Goal: Task Accomplishment & Management: Use online tool/utility

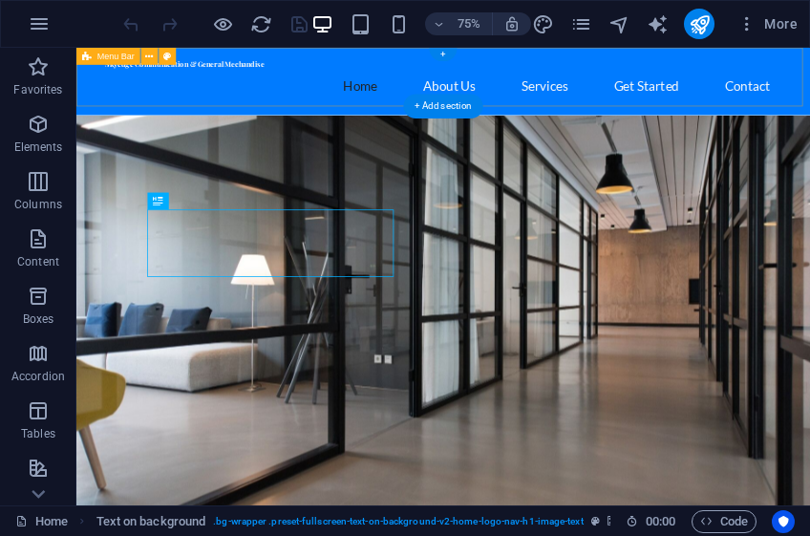
click at [809, 101] on div "Skyedge Communication & General Mechandise Home About Us Services Get Started C…" at bounding box center [565, 93] width 978 height 90
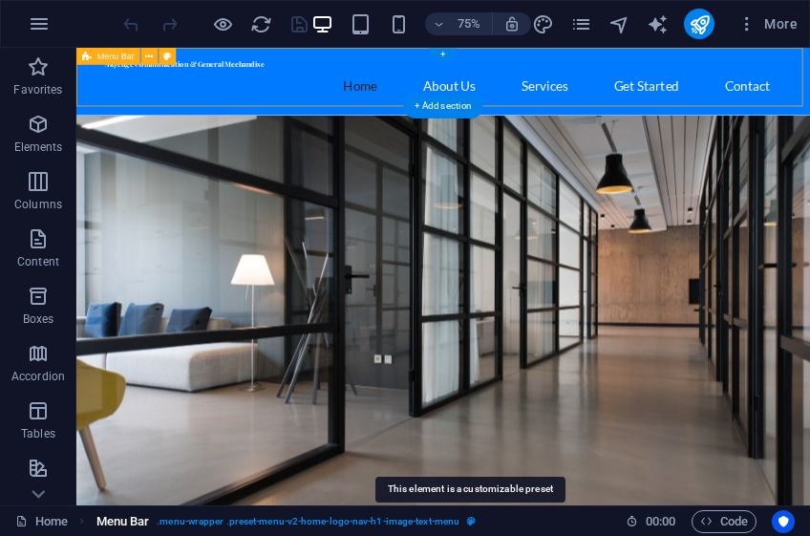
click at [474, 520] on icon "breadcrumb" at bounding box center [471, 521] width 9 height 11
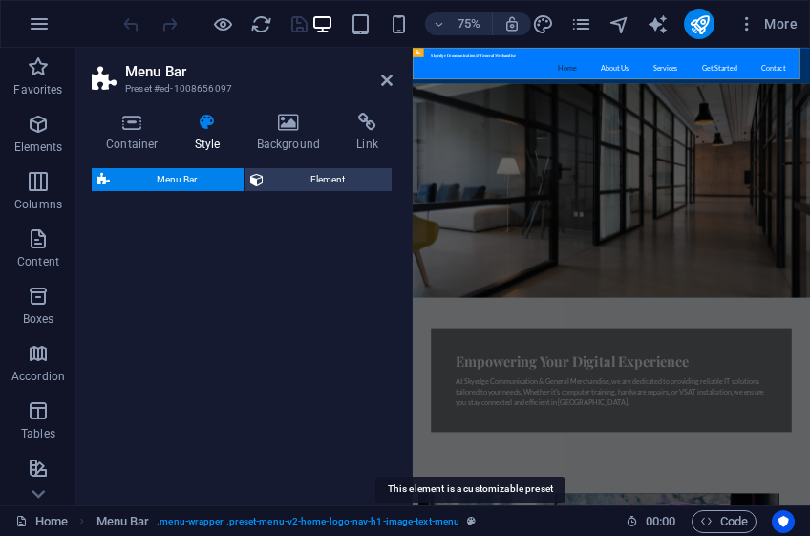
select select "rem"
select select "preset-menu-v2-home-logo-nav-h1-image-text-menu"
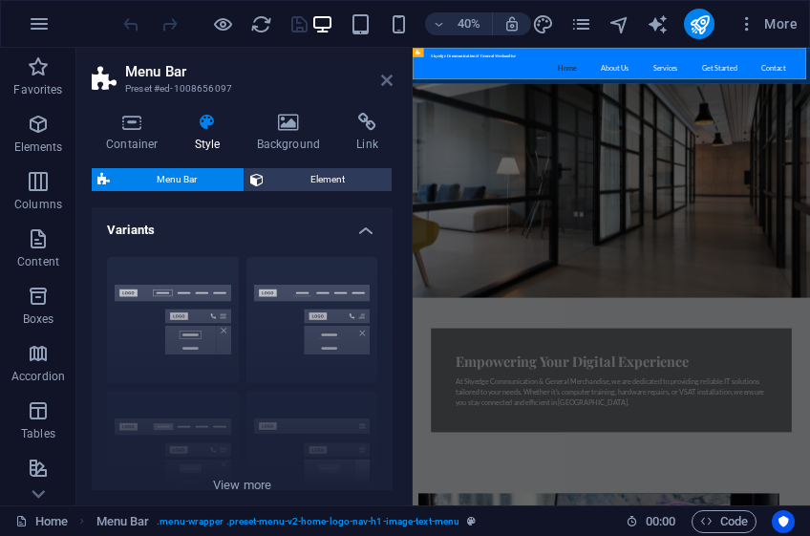
click at [387, 78] on icon at bounding box center [386, 80] width 11 height 15
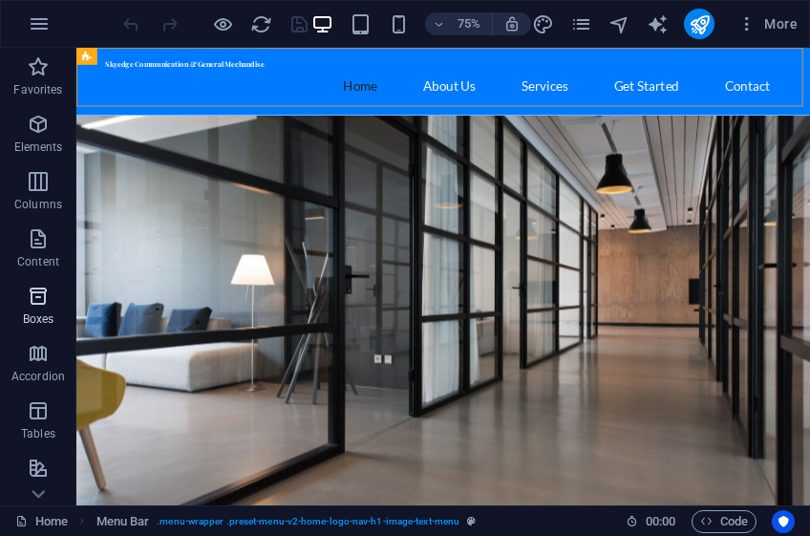
click at [40, 300] on icon "button" at bounding box center [38, 296] width 23 height 23
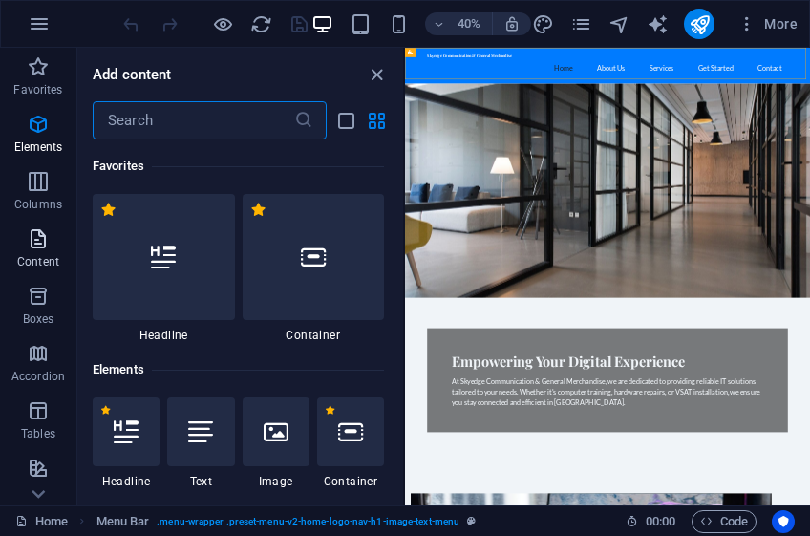
scroll to position [5267, 0]
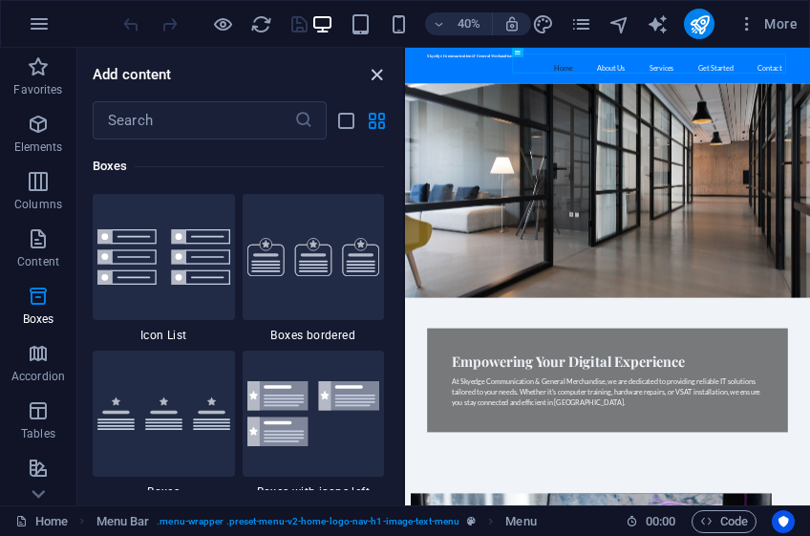
click at [370, 74] on icon "close panel" at bounding box center [377, 75] width 22 height 22
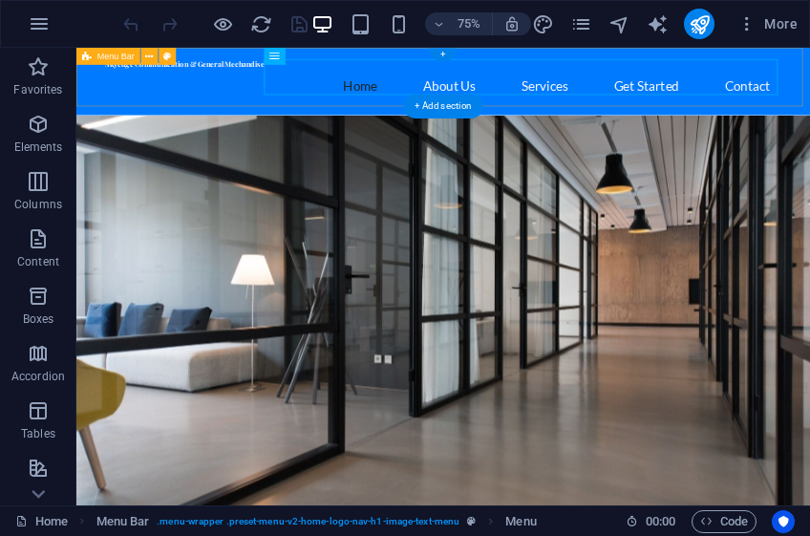
click at [239, 74] on div "Skyedge Communication & General Mechandise" at bounding box center [565, 68] width 901 height 11
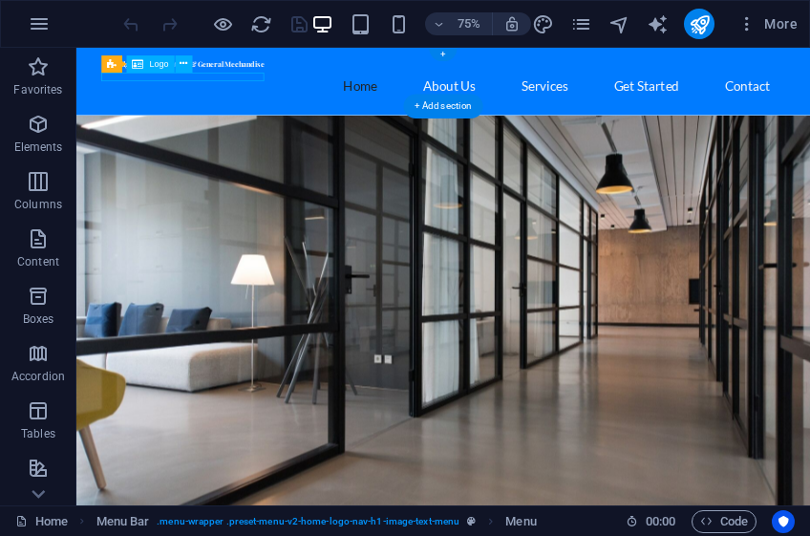
click at [239, 74] on div "Skyedge Communication & General Mechandise" at bounding box center [565, 68] width 901 height 11
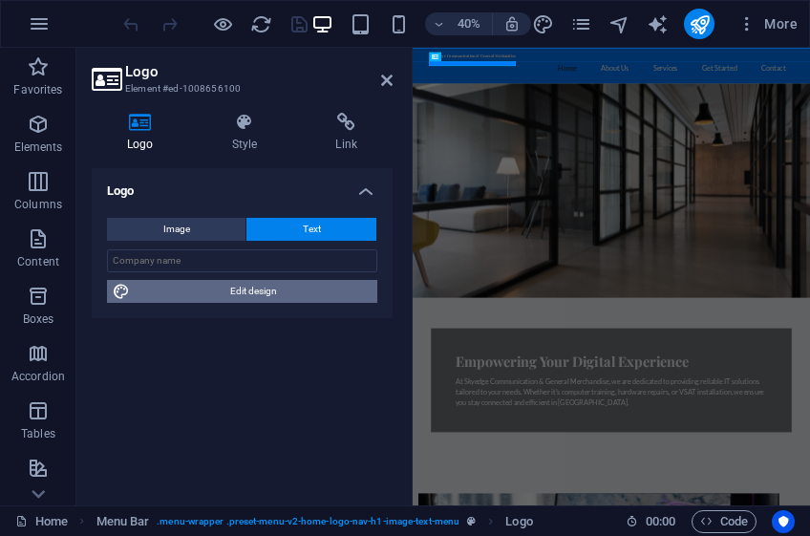
click at [243, 290] on span "Edit design" at bounding box center [254, 291] width 236 height 23
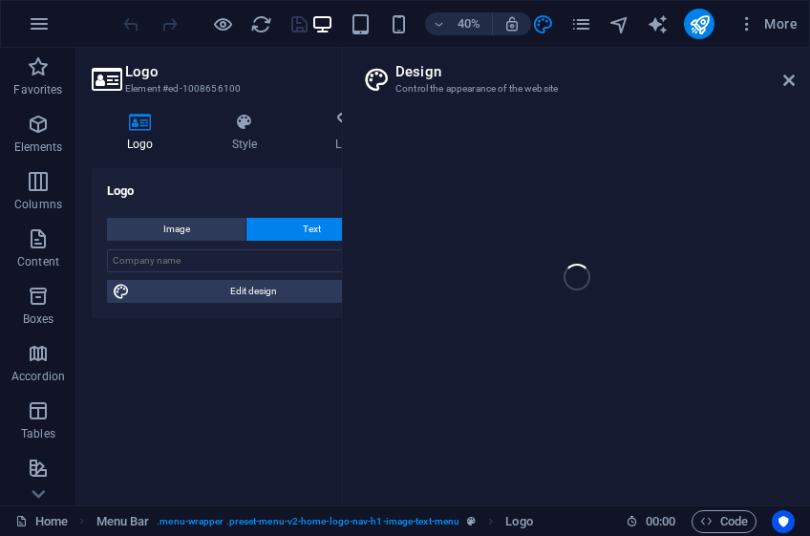
select select "rem"
select select "700"
select select "px"
select select "rem"
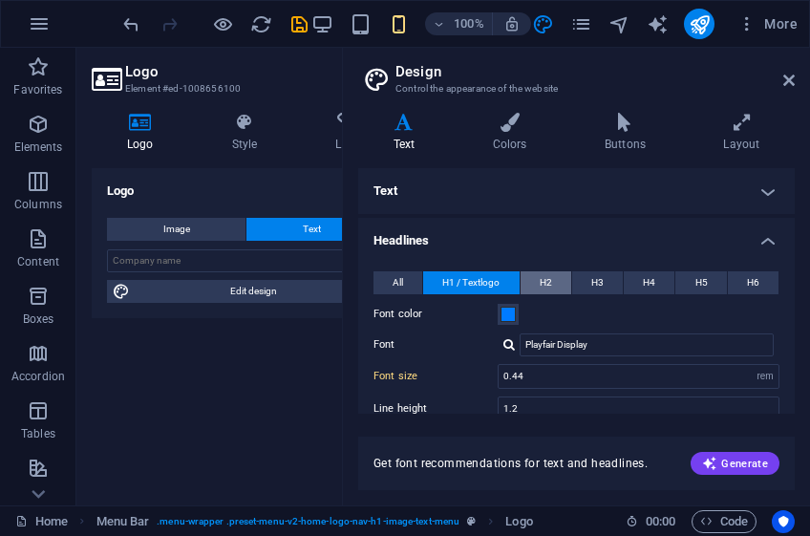
click at [554, 277] on button "H2" at bounding box center [545, 282] width 51 height 23
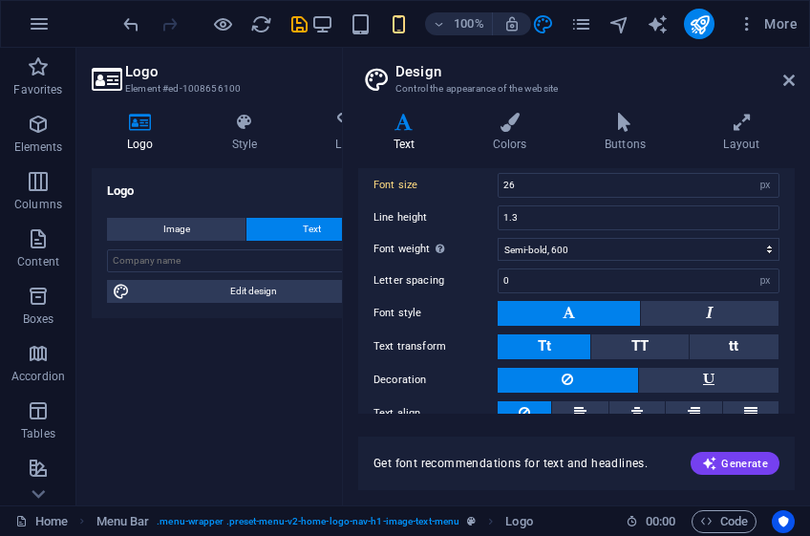
scroll to position [250, 0]
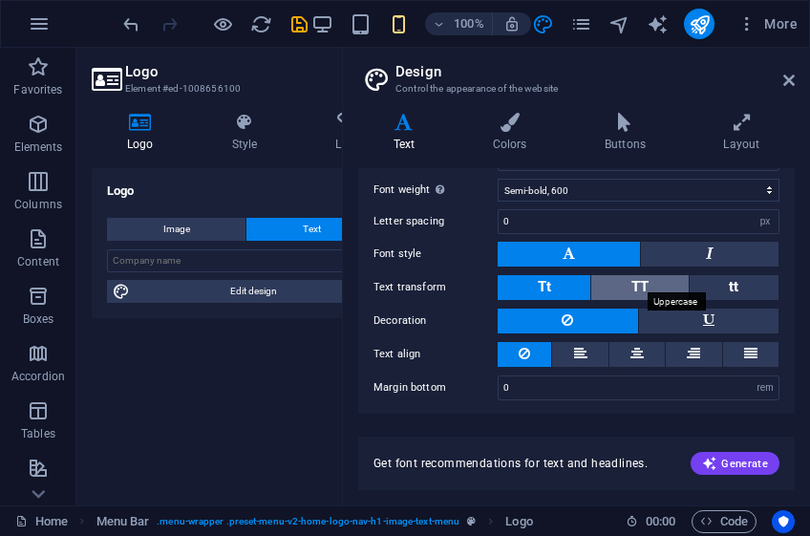
click at [645, 283] on span "TT" at bounding box center [639, 286] width 17 height 17
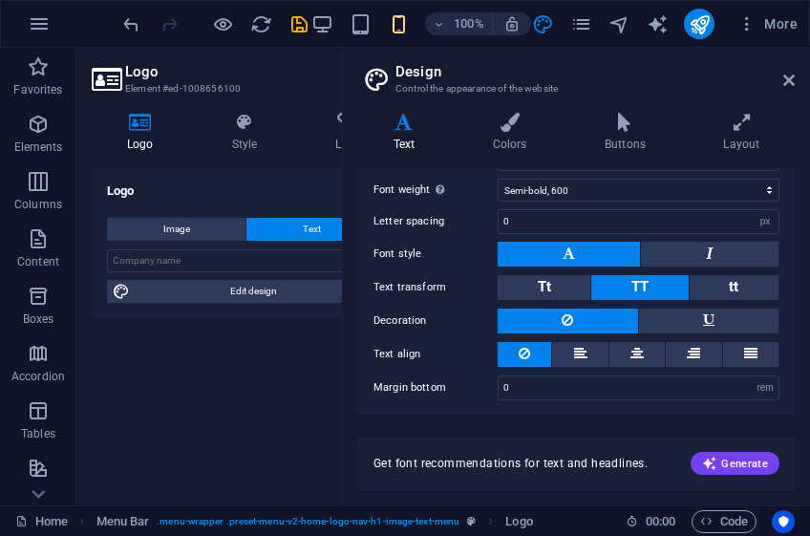
scroll to position [0, 0]
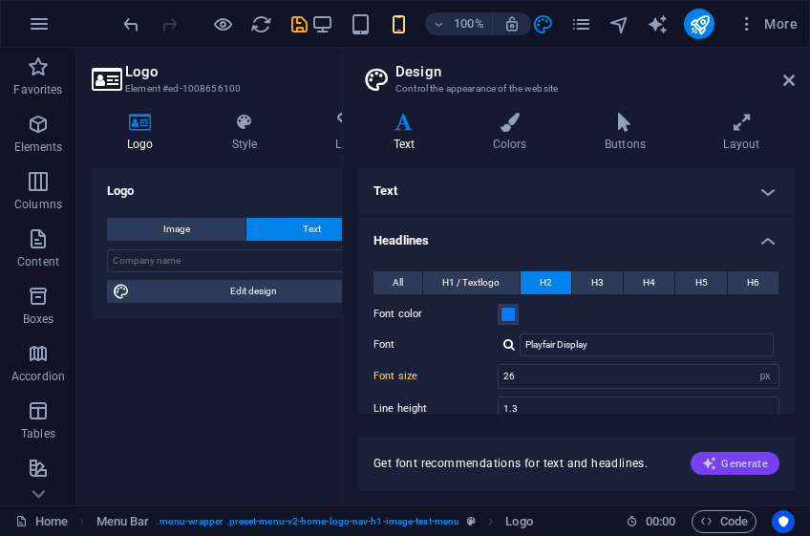
click at [737, 461] on span "Generate" at bounding box center [735, 462] width 66 height 15
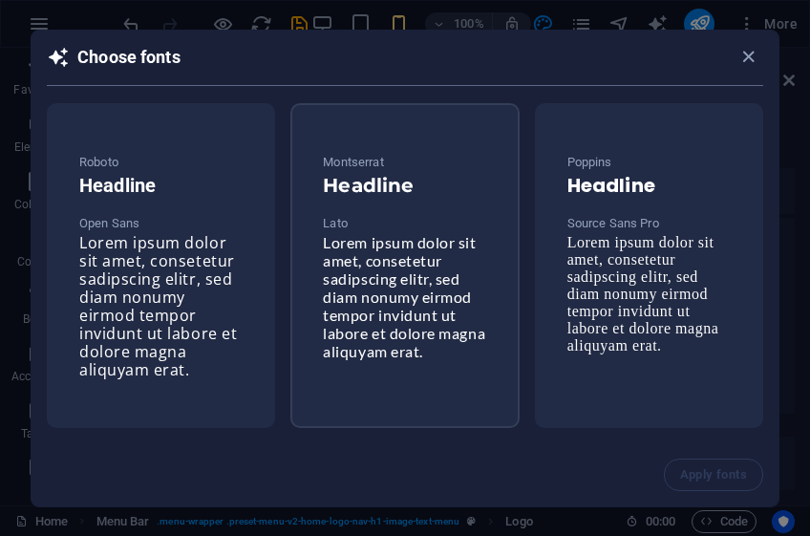
click at [401, 300] on span "Lorem ipsum dolor sit amet, consetetur sadipscing elitr, sed diam nonumy eirmod…" at bounding box center [404, 296] width 162 height 127
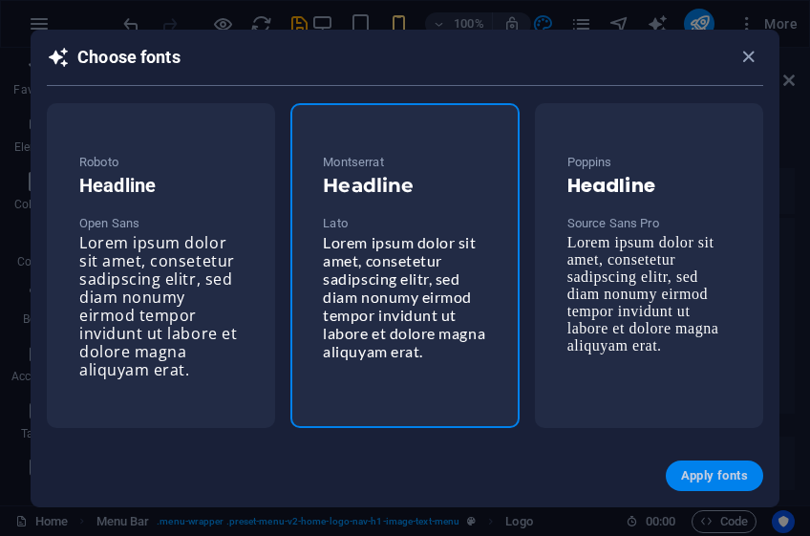
click at [705, 468] on span "Apply fonts" at bounding box center [714, 475] width 67 height 15
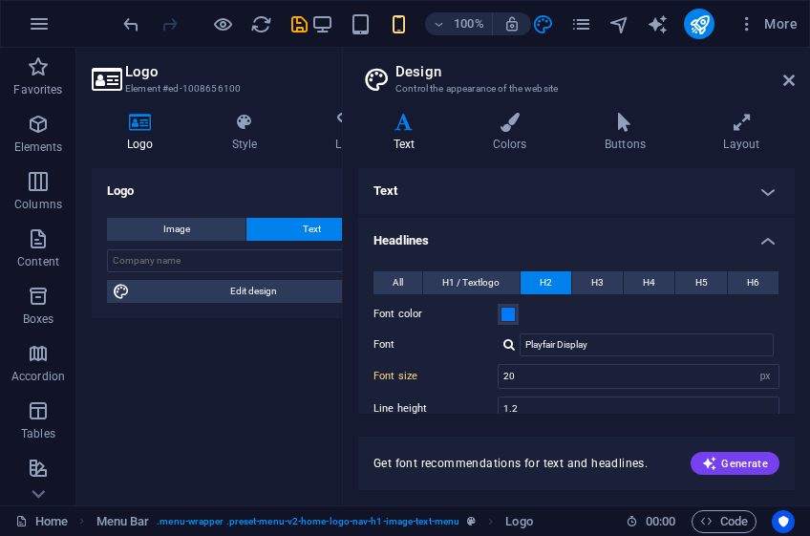
type input "Montserrat"
type input "20"
type input "1.2"
click at [795, 198] on div "Variants Text Colors Buttons Layout Text Standard Bold Links Font color Font La…" at bounding box center [576, 301] width 467 height 408
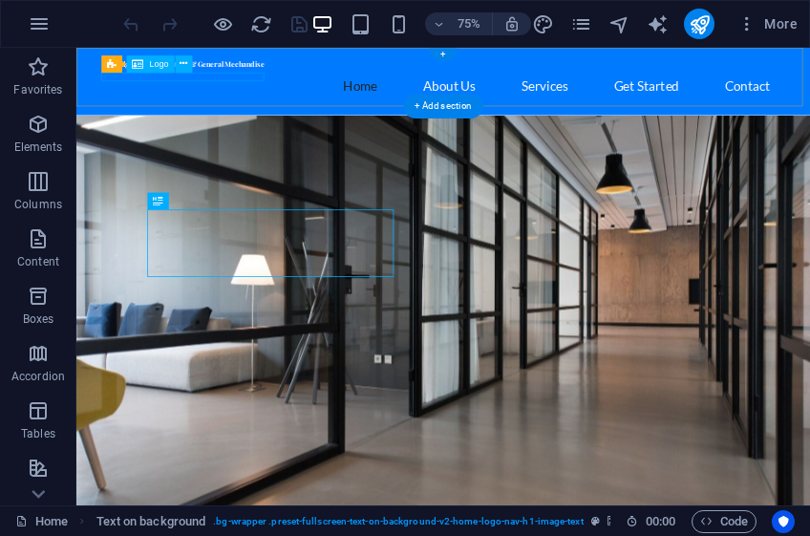
click at [204, 74] on div "Skyedge Communication & General Mechandise" at bounding box center [565, 68] width 901 height 11
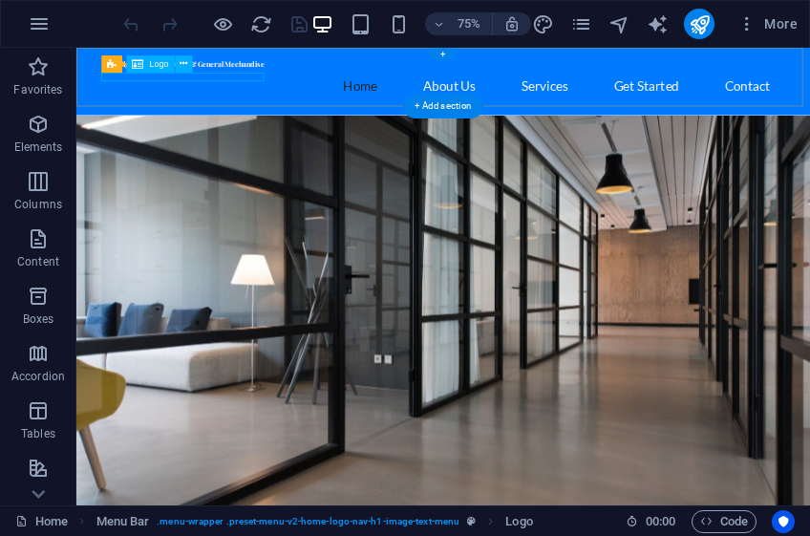
click at [250, 74] on div "Skyedge Communication & General Mechandise" at bounding box center [565, 68] width 901 height 11
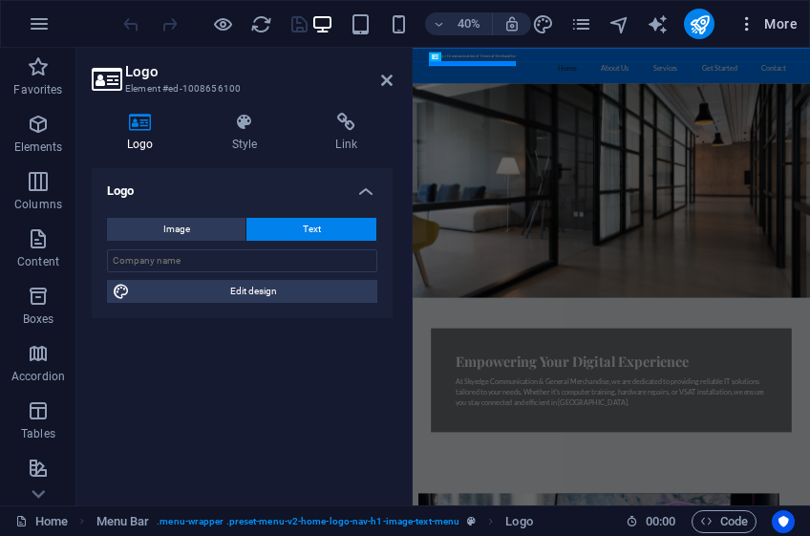
click at [770, 21] on span "More" at bounding box center [767, 23] width 60 height 19
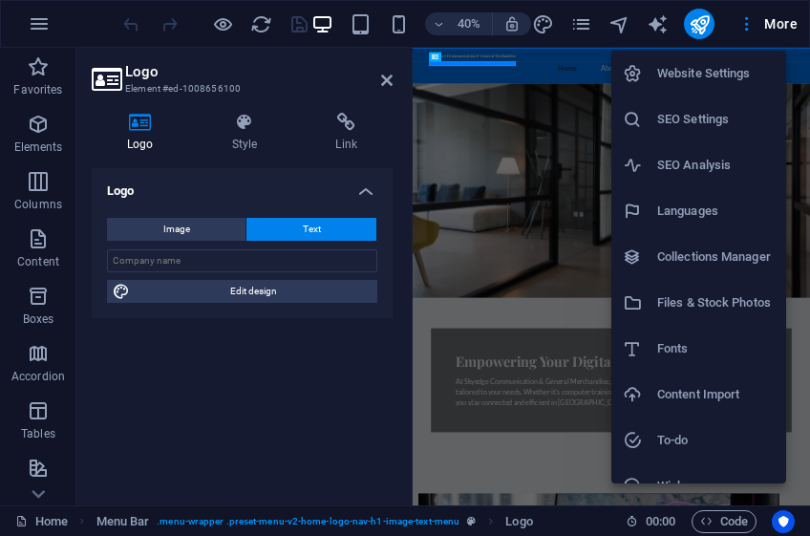
click at [755, 262] on h6 "Collections Manager" at bounding box center [715, 256] width 117 height 23
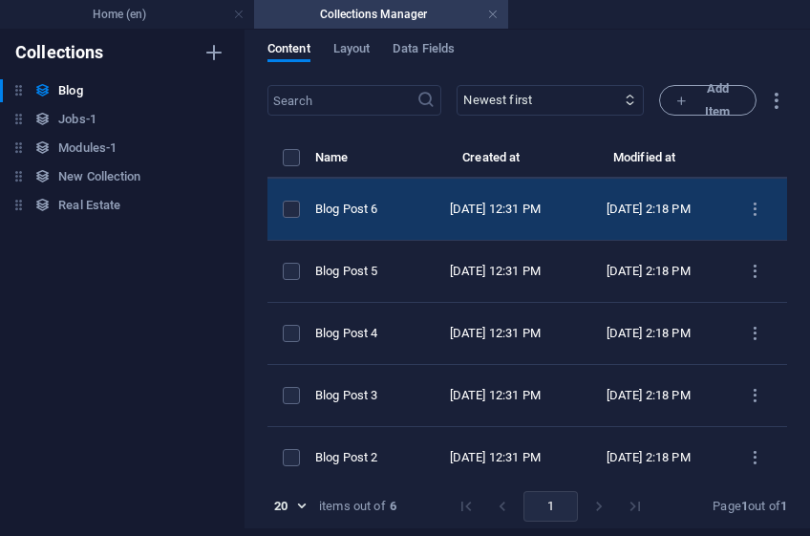
click at [543, 203] on div "[DATE] 12:31 PM" at bounding box center [495, 209] width 127 height 17
select select "Category 2"
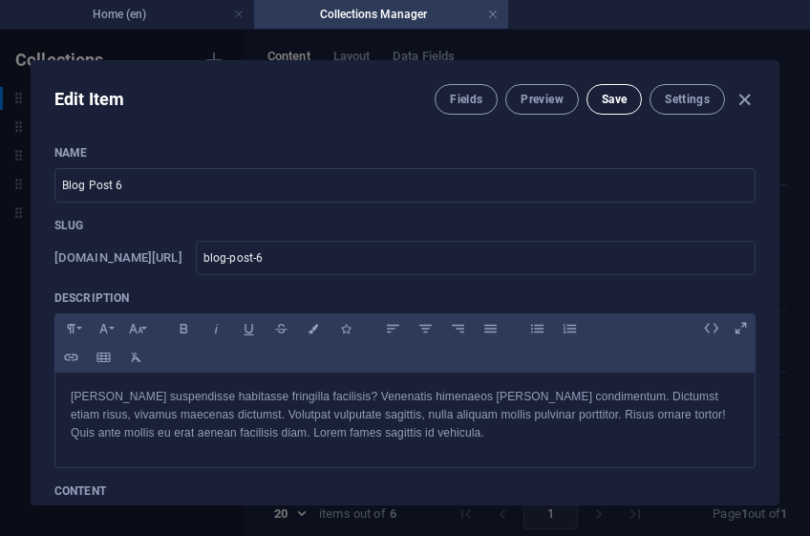
drag, startPoint x: 741, startPoint y: 96, endPoint x: 621, endPoint y: 101, distance: 120.4
click at [741, 96] on icon "button" at bounding box center [744, 100] width 22 height 22
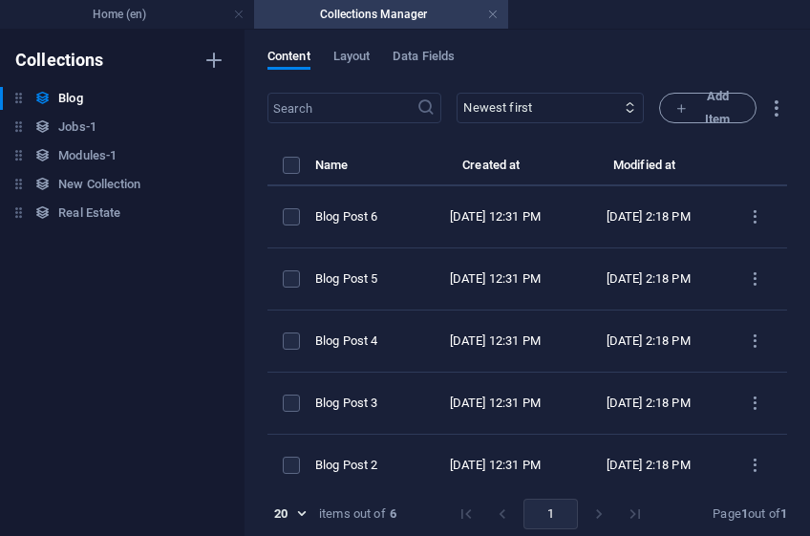
scroll to position [63, 0]
drag, startPoint x: 778, startPoint y: 240, endPoint x: 784, endPoint y: 223, distance: 17.2
click at [783, 224] on div "Content Layout Data Fields ​ Newest first Oldest first Last modified Name (asce…" at bounding box center [526, 283] width 565 height 506
click at [784, 223] on div "Content Layout Data Fields ​ Newest first Oldest first Last modified Name (asce…" at bounding box center [526, 283] width 565 height 506
click at [492, 11] on link at bounding box center [492, 15] width 11 height 18
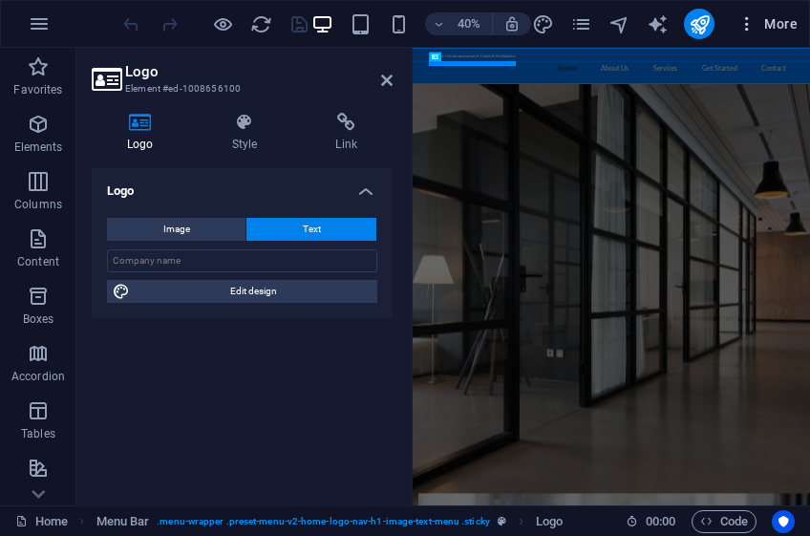
click at [771, 32] on span "More" at bounding box center [767, 23] width 60 height 19
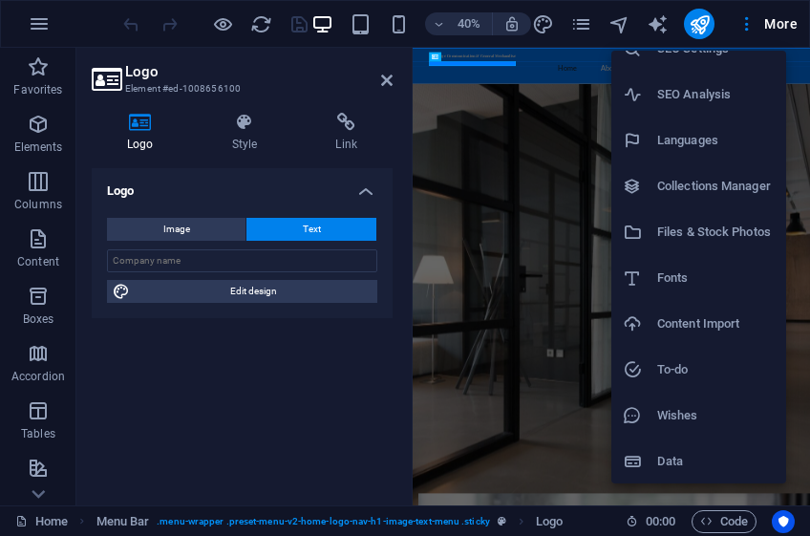
scroll to position [0, 0]
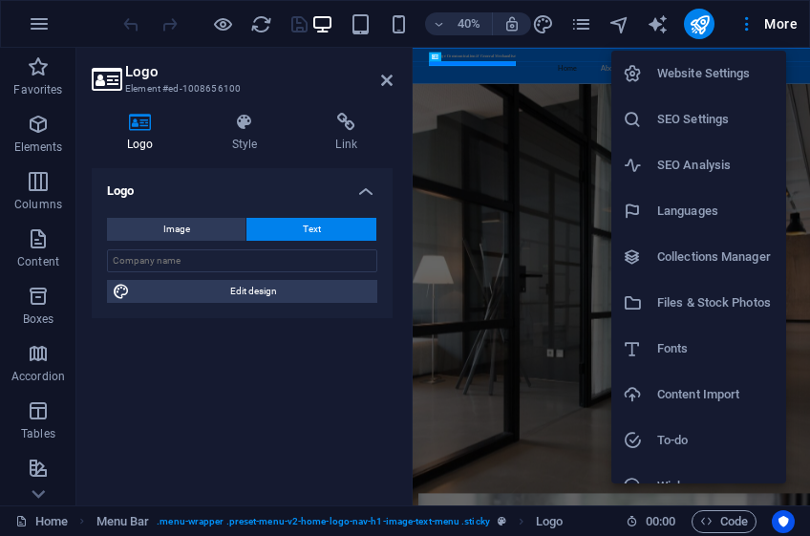
click at [705, 258] on h6 "Collections Manager" at bounding box center [715, 256] width 117 height 23
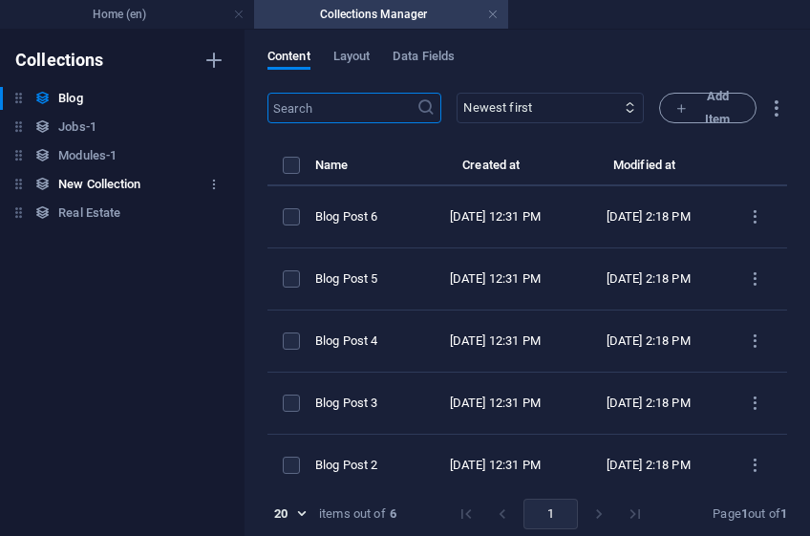
click at [118, 185] on h6 "New Collection" at bounding box center [99, 184] width 82 height 23
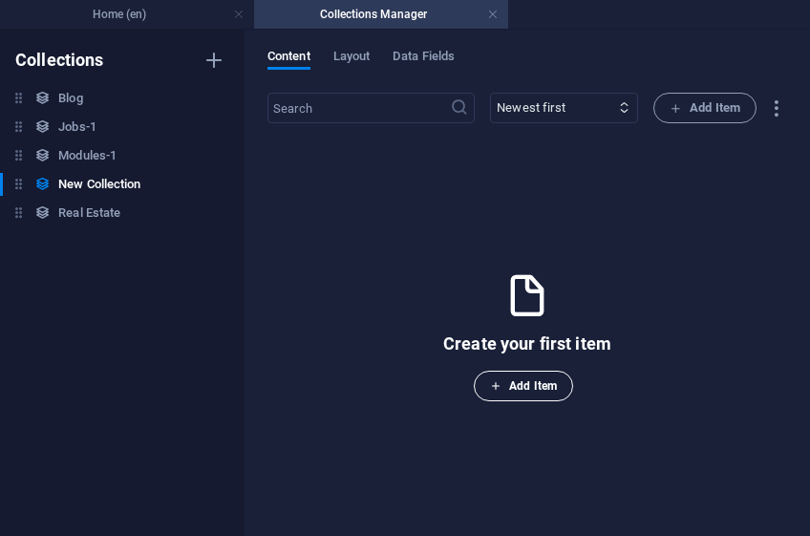
click at [544, 384] on span "Add Item" at bounding box center [523, 385] width 67 height 23
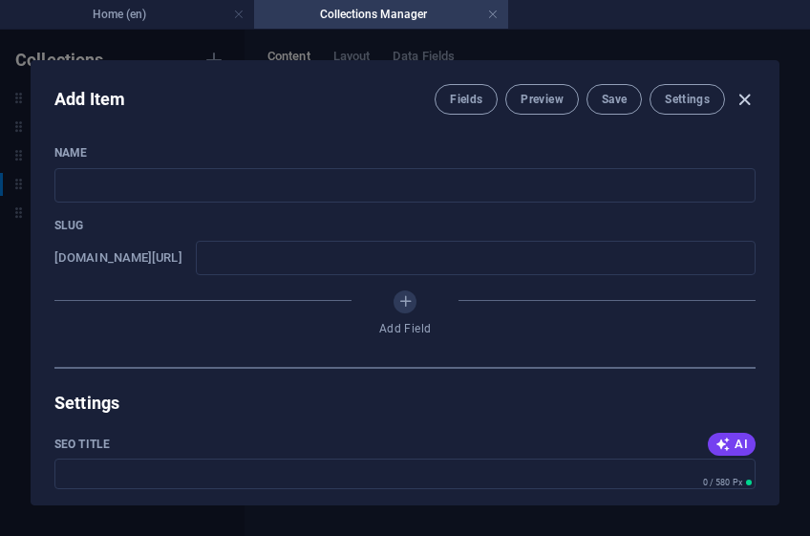
click at [746, 97] on icon "button" at bounding box center [744, 100] width 22 height 22
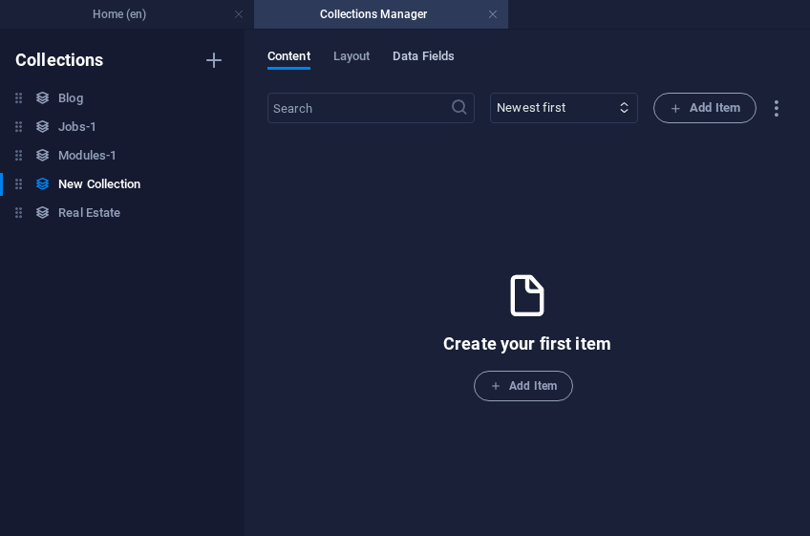
click at [449, 57] on span "Data Fields" at bounding box center [423, 58] width 62 height 27
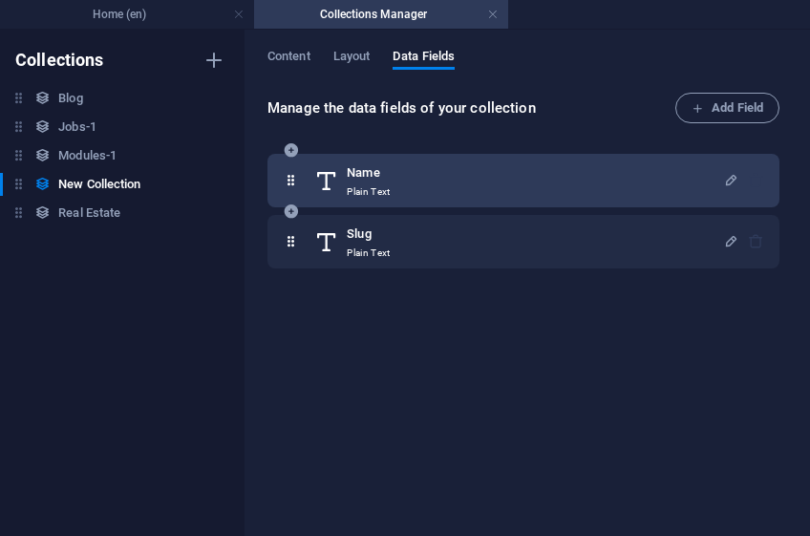
click at [716, 178] on div "Name Plain Text" at bounding box center [518, 180] width 409 height 38
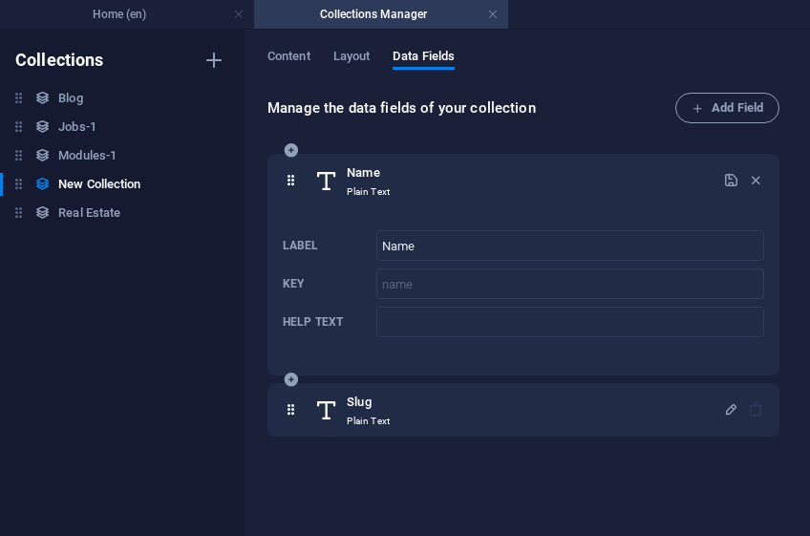
click at [716, 178] on div "Name Plain Text" at bounding box center [518, 180] width 409 height 38
click at [748, 175] on icon "button" at bounding box center [756, 180] width 16 height 16
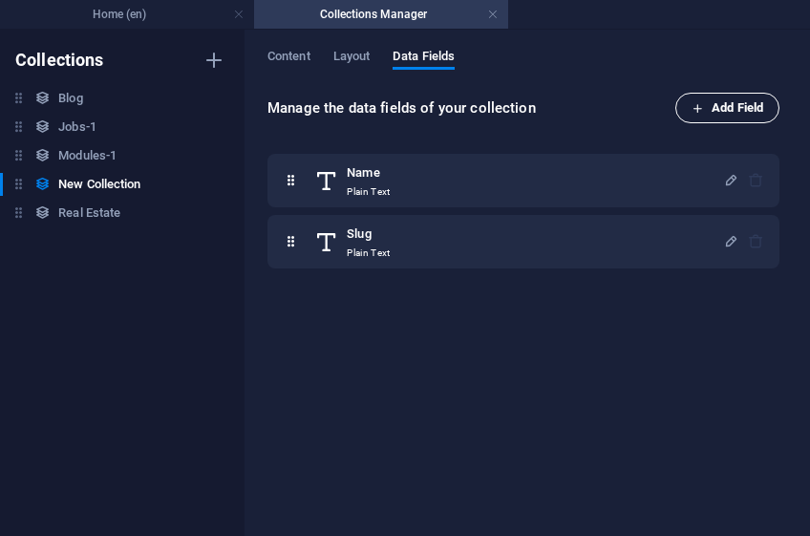
click at [730, 105] on span "Add Field" at bounding box center [727, 107] width 72 height 23
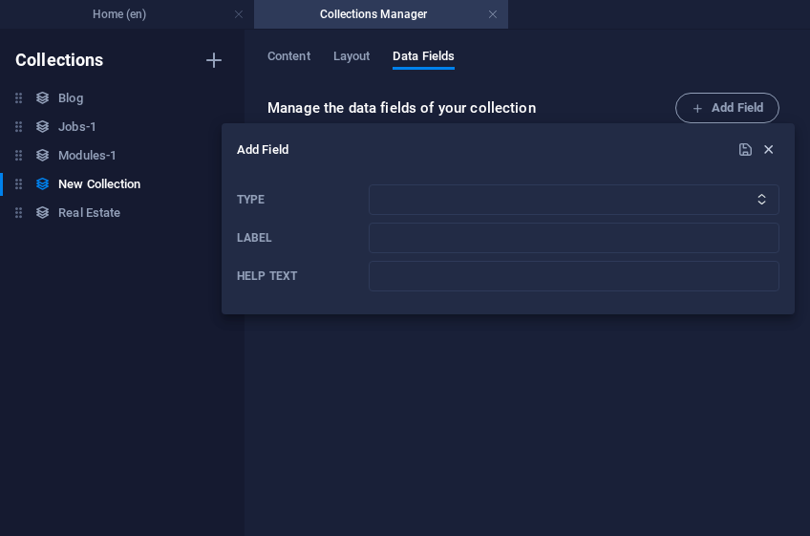
click at [770, 149] on icon "button" at bounding box center [768, 149] width 16 height 16
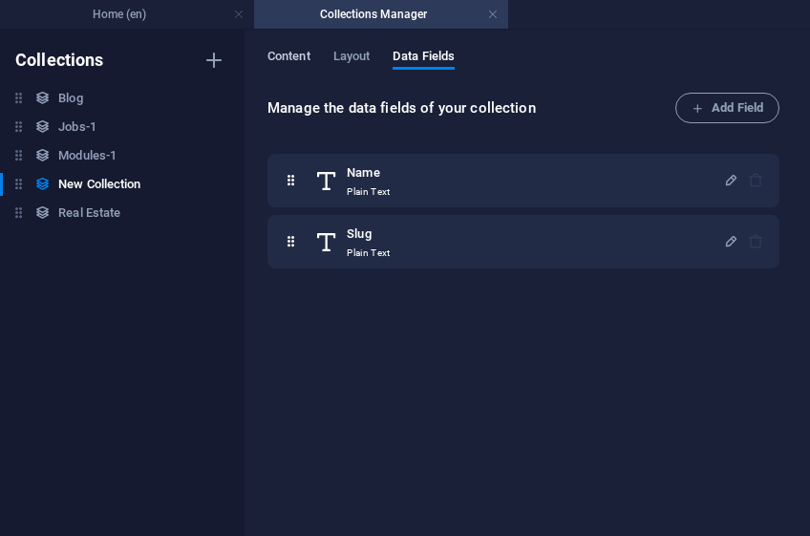
click at [303, 57] on span "Content" at bounding box center [288, 58] width 43 height 27
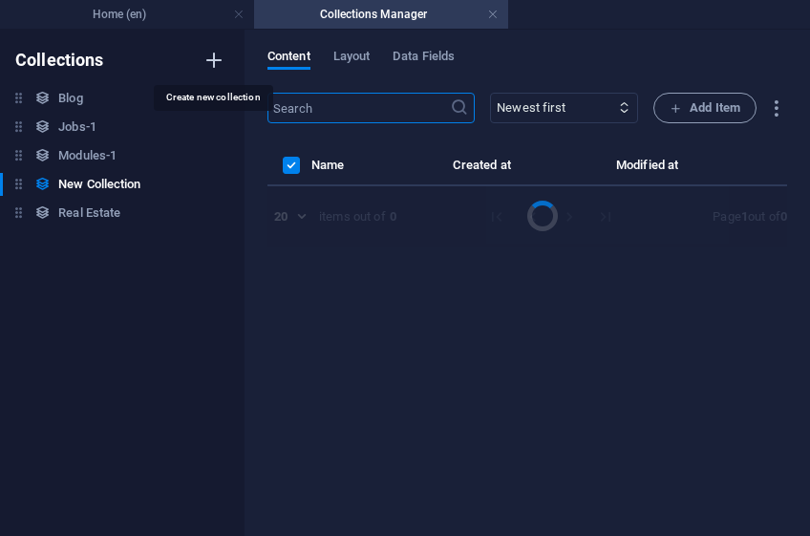
click at [218, 55] on icon "button" at bounding box center [213, 60] width 23 height 23
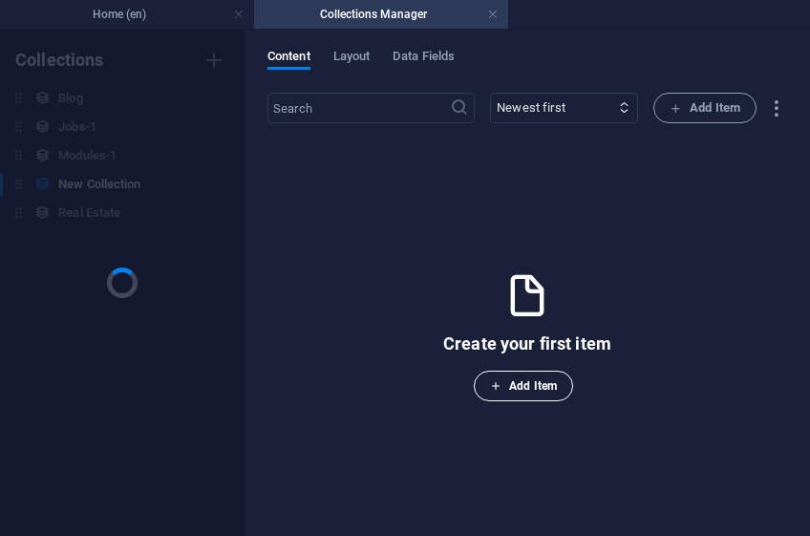
click at [517, 387] on span "Add Item" at bounding box center [523, 385] width 67 height 23
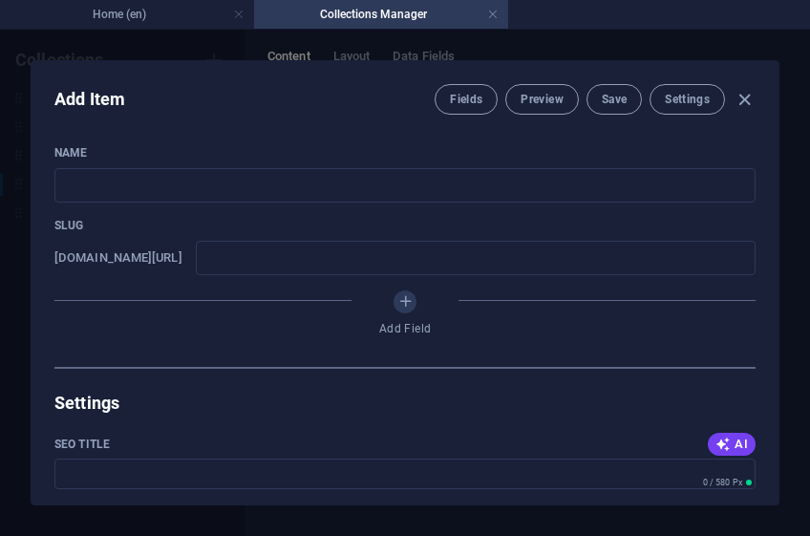
click at [207, 185] on icon "button" at bounding box center [213, 184] width 13 height 13
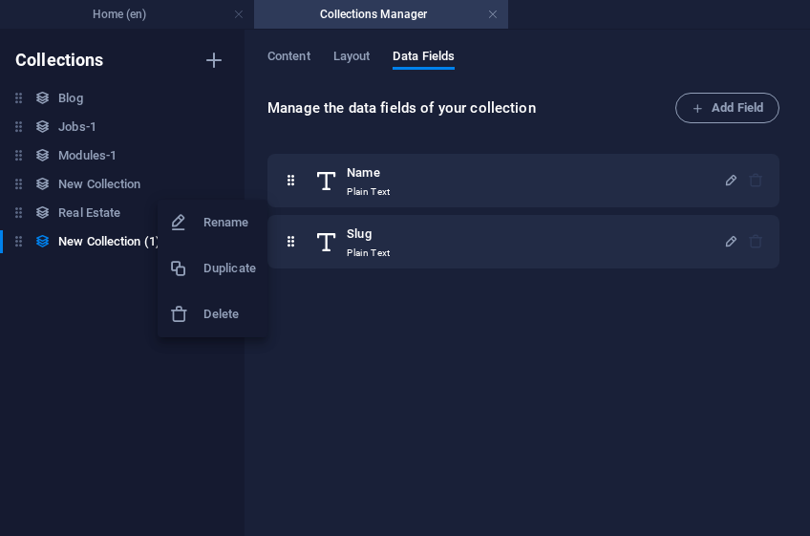
click at [101, 240] on div at bounding box center [405, 268] width 810 height 536
click at [39, 239] on icon at bounding box center [42, 241] width 16 height 16
click at [210, 241] on icon "button" at bounding box center [213, 241] width 13 height 13
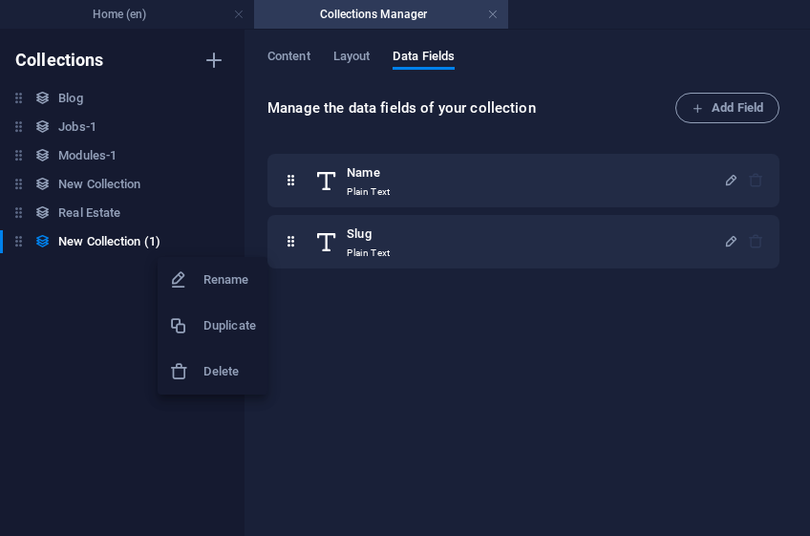
click at [228, 372] on h6 "Delete" at bounding box center [229, 371] width 53 height 23
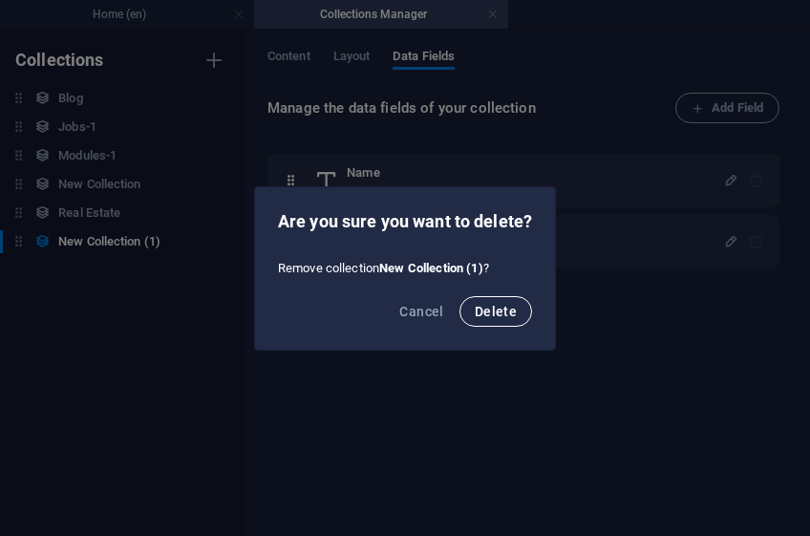
click at [502, 304] on span "Delete" at bounding box center [496, 311] width 42 height 15
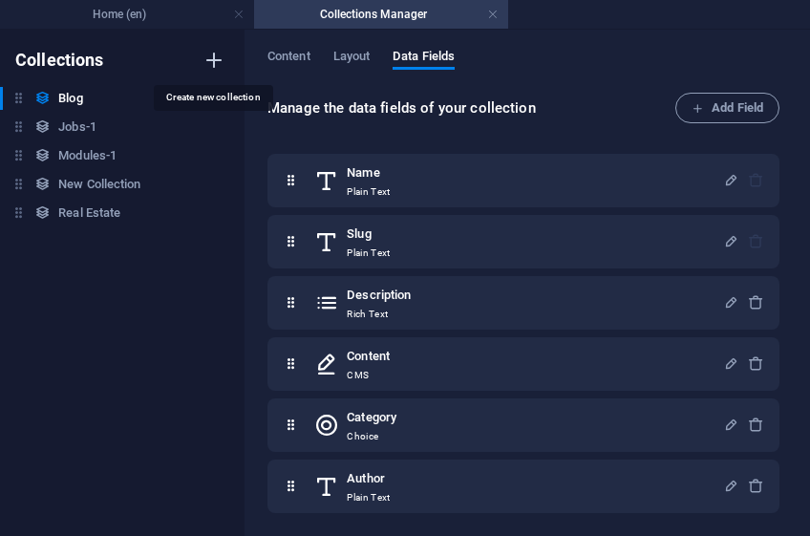
click at [216, 57] on icon "button" at bounding box center [213, 60] width 23 height 23
type input "ITF"
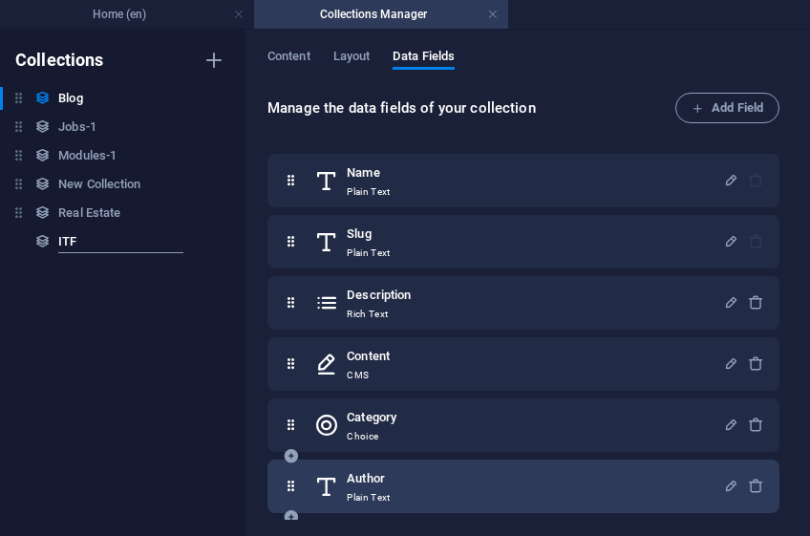
scroll to position [183, 0]
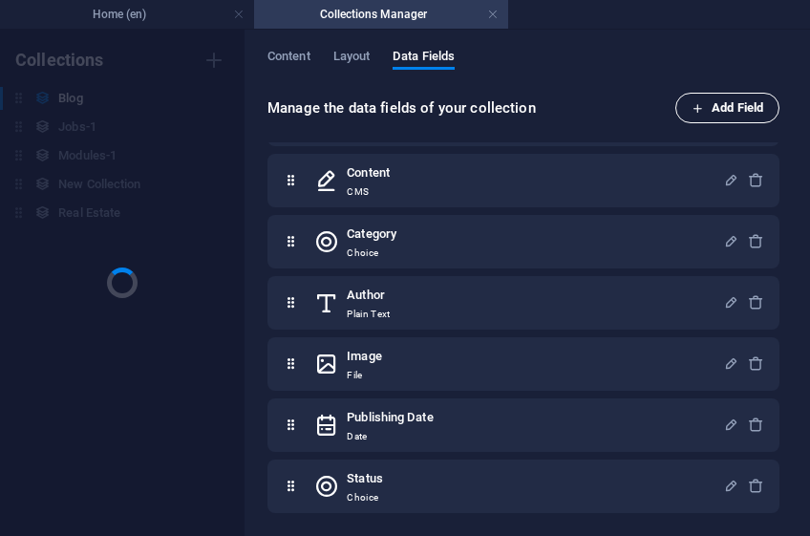
click at [751, 103] on span "Add Field" at bounding box center [727, 107] width 72 height 23
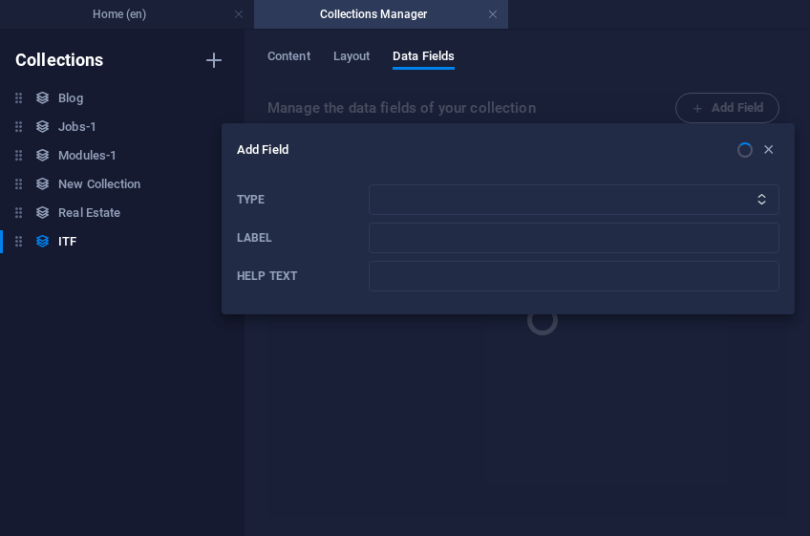
scroll to position [0, 0]
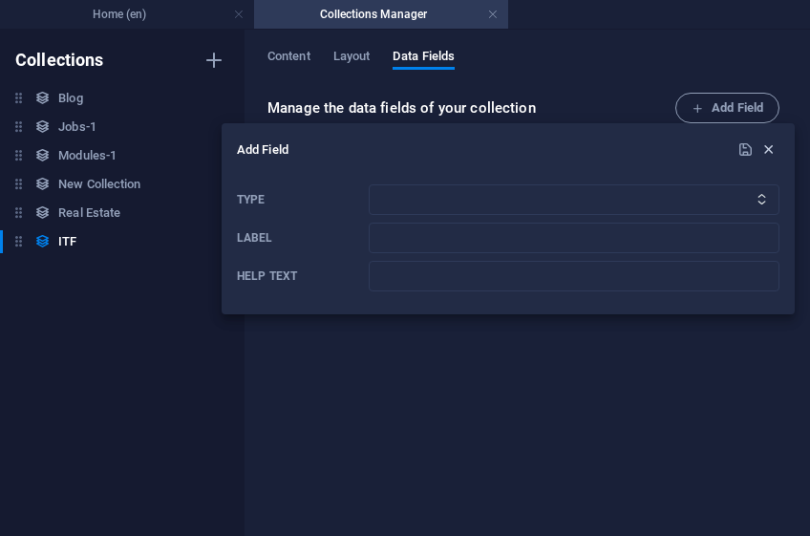
click at [770, 146] on icon "button" at bounding box center [768, 149] width 16 height 16
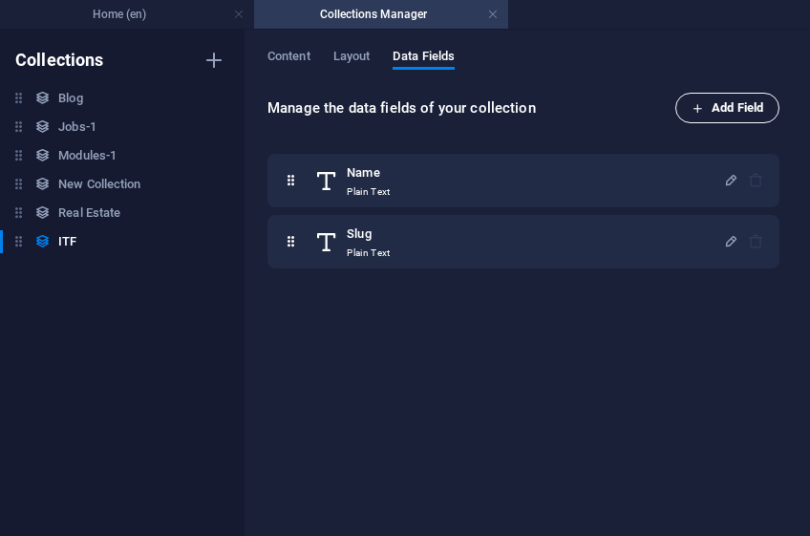
click at [747, 106] on span "Add Field" at bounding box center [727, 107] width 72 height 23
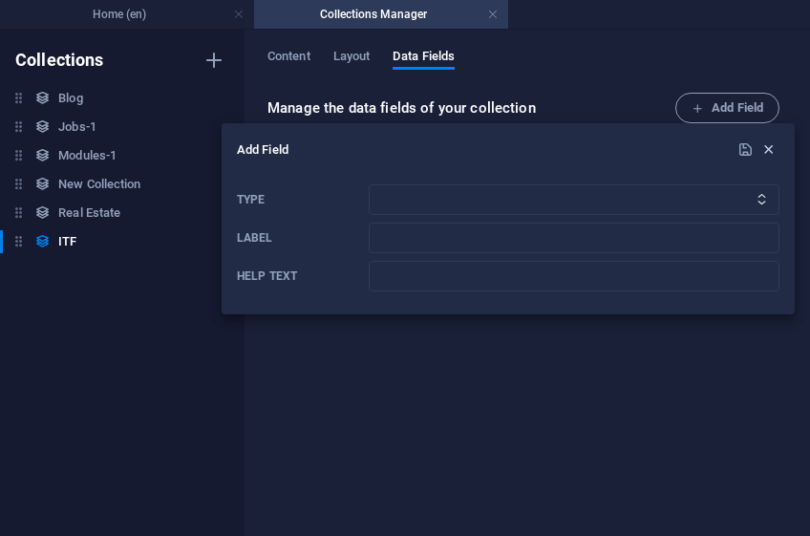
click at [764, 145] on icon "button" at bounding box center [768, 149] width 16 height 16
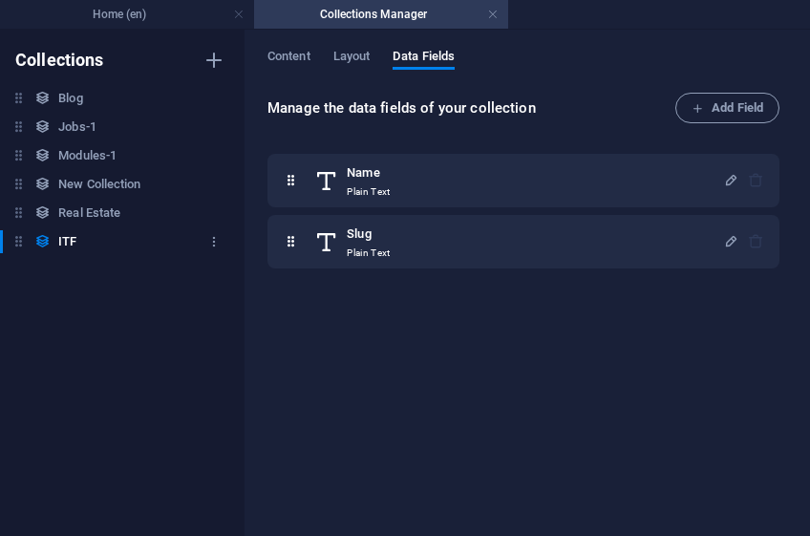
click at [67, 243] on h6 "ITF" at bounding box center [67, 241] width 18 height 23
click at [211, 242] on icon "button" at bounding box center [213, 241] width 13 height 13
click at [21, 240] on div at bounding box center [405, 268] width 810 height 536
drag, startPoint x: 17, startPoint y: 239, endPoint x: 420, endPoint y: 292, distance: 406.5
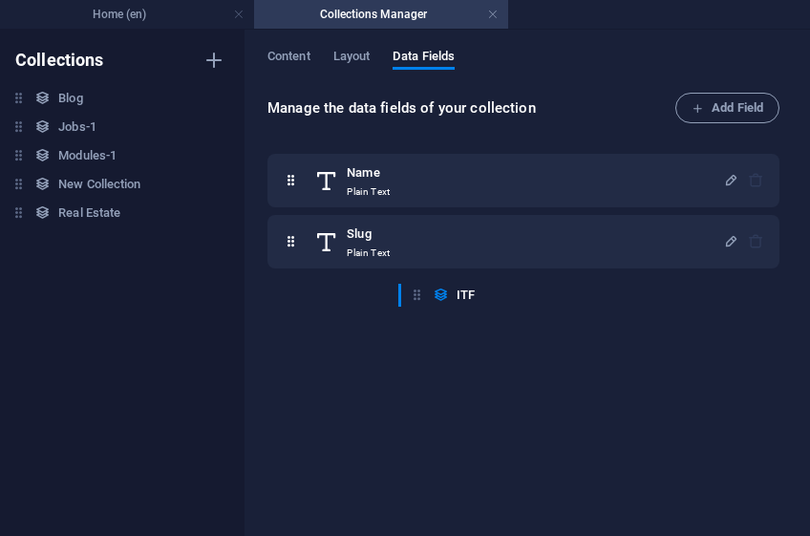
click at [420, 292] on div "Collections Blog Blog Jobs-1 Jobs-1 Modules-1 Modules-1 New Collection New Coll…" at bounding box center [405, 283] width 810 height 506
click at [17, 241] on icon at bounding box center [19, 241] width 16 height 16
click at [217, 246] on icon "button" at bounding box center [213, 241] width 13 height 13
click at [217, 246] on div at bounding box center [405, 268] width 810 height 536
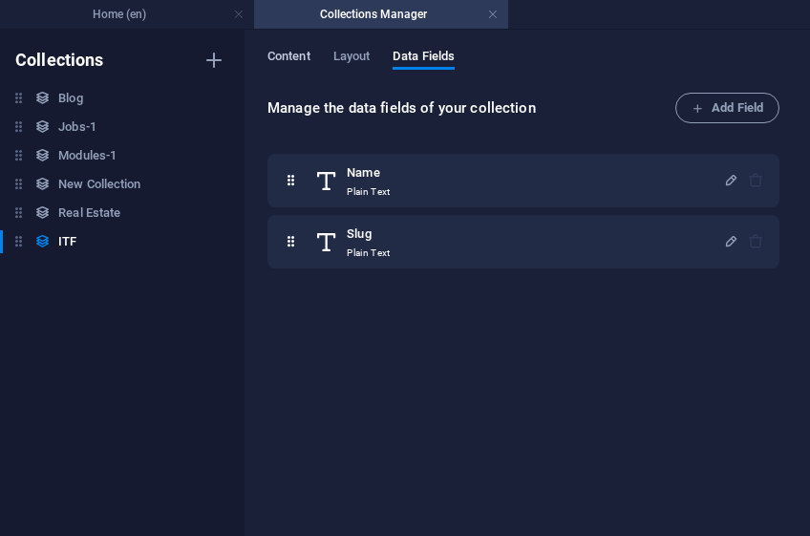
click at [294, 64] on span "Content" at bounding box center [288, 58] width 43 height 27
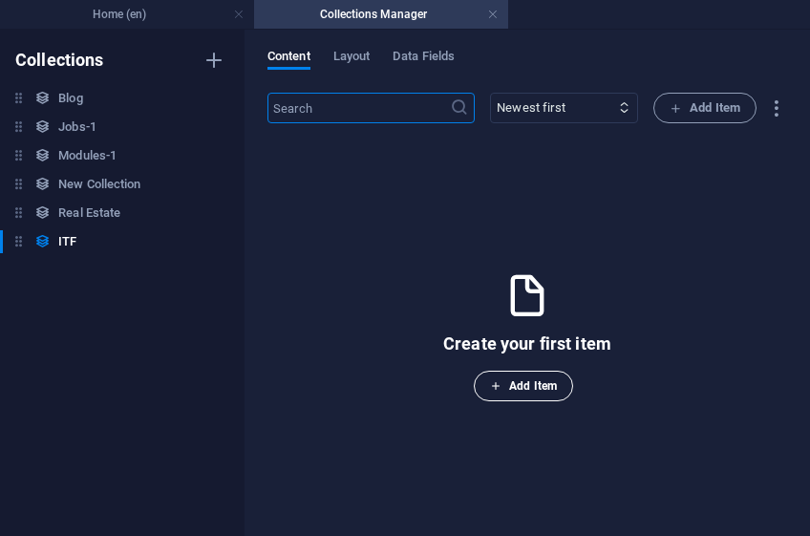
click at [547, 385] on span "Add Item" at bounding box center [523, 385] width 67 height 23
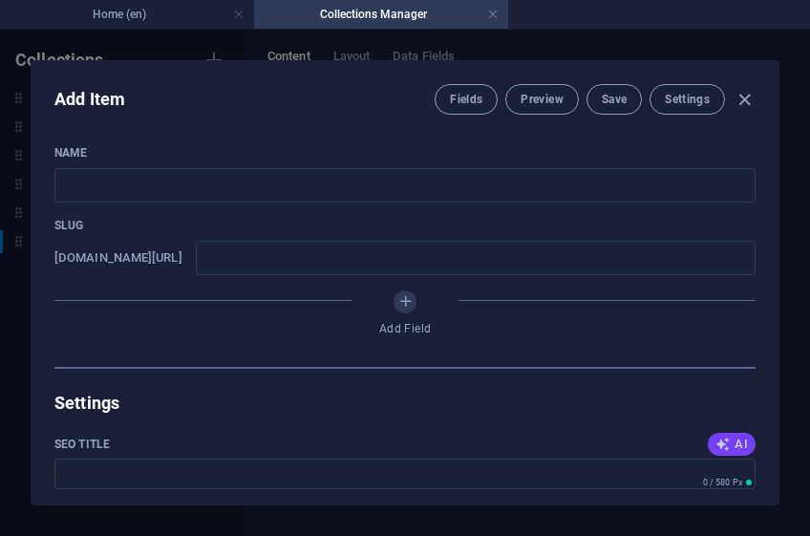
click at [731, 438] on span "AI" at bounding box center [731, 443] width 32 height 15
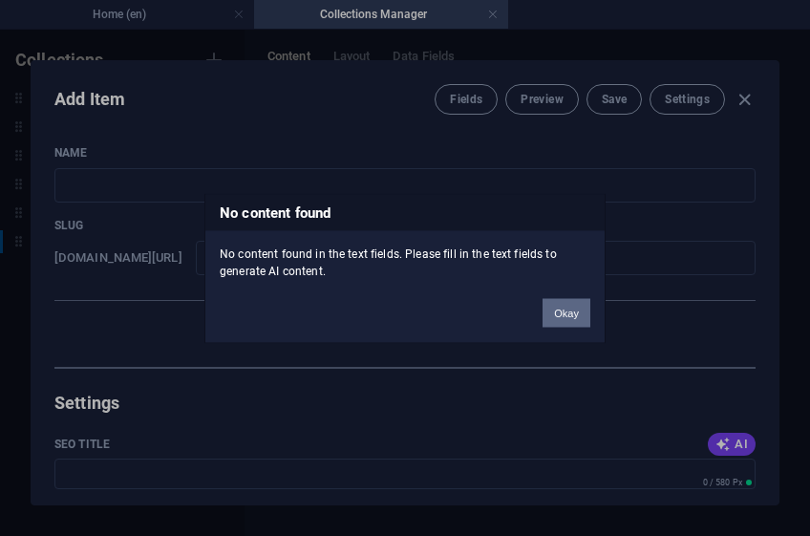
click at [565, 309] on button "Okay" at bounding box center [566, 312] width 48 height 29
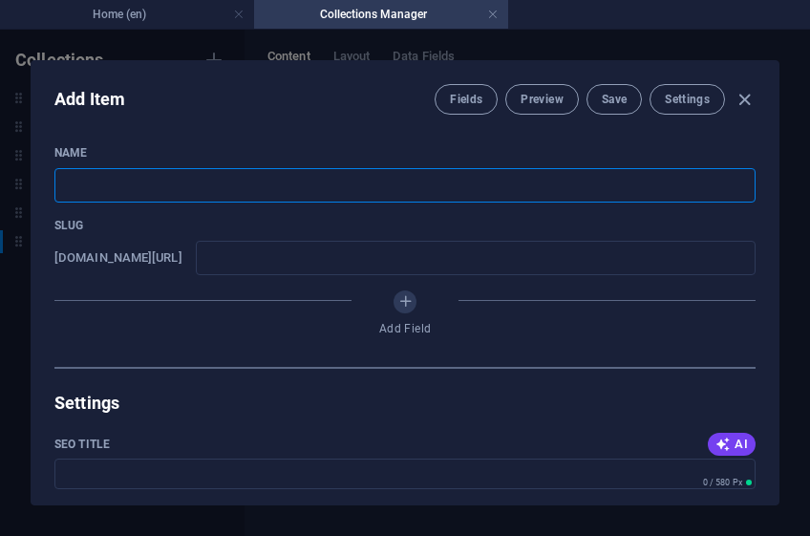
click at [170, 193] on input "text" at bounding box center [404, 185] width 701 height 34
type input "S"
type input "s"
type input "St"
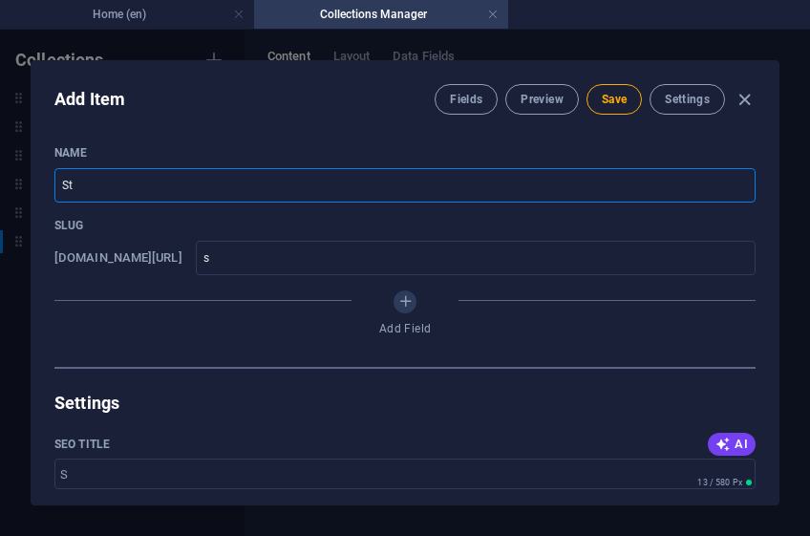
type input "st"
type input "Stu"
type input "stu"
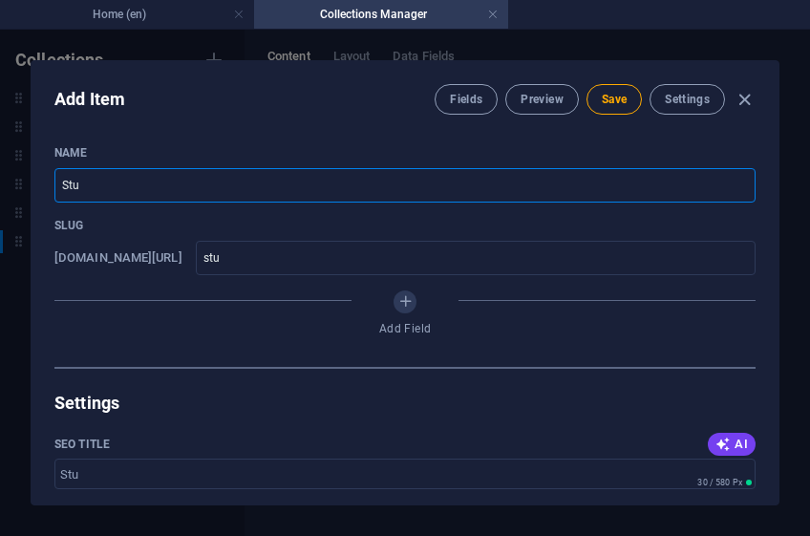
type input "Stud"
type input "stud"
type input "Stude"
type input "stude"
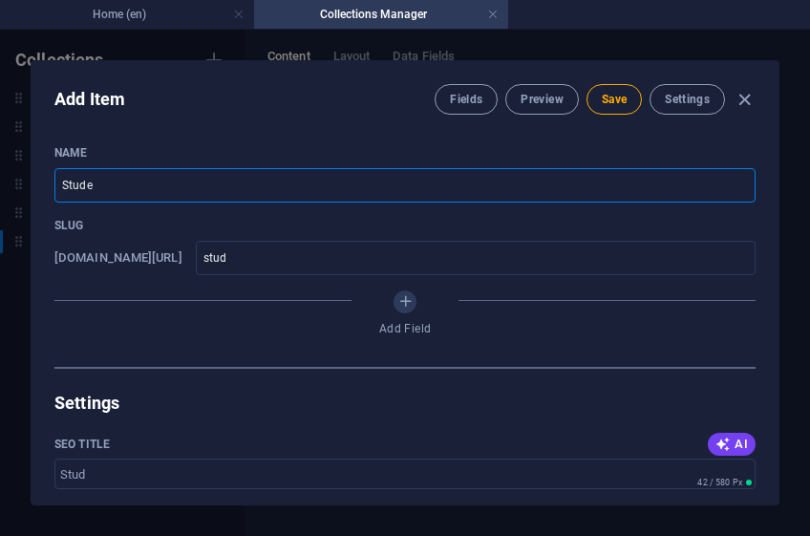
type input "stude"
type input "Student"
type input "student"
type input "Student i"
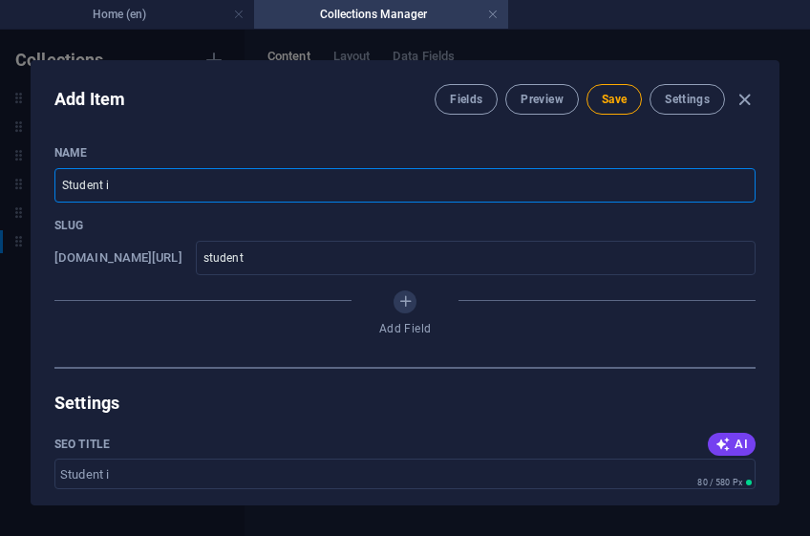
type input "student-i"
type input "Student in"
type input "student-in"
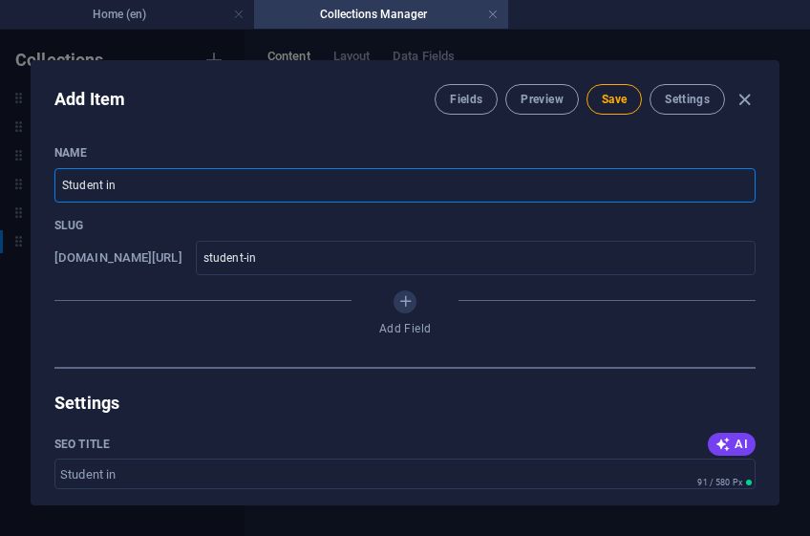
type input "Student inf"
type input "student-inf"
type input "Student info"
type input "student-info"
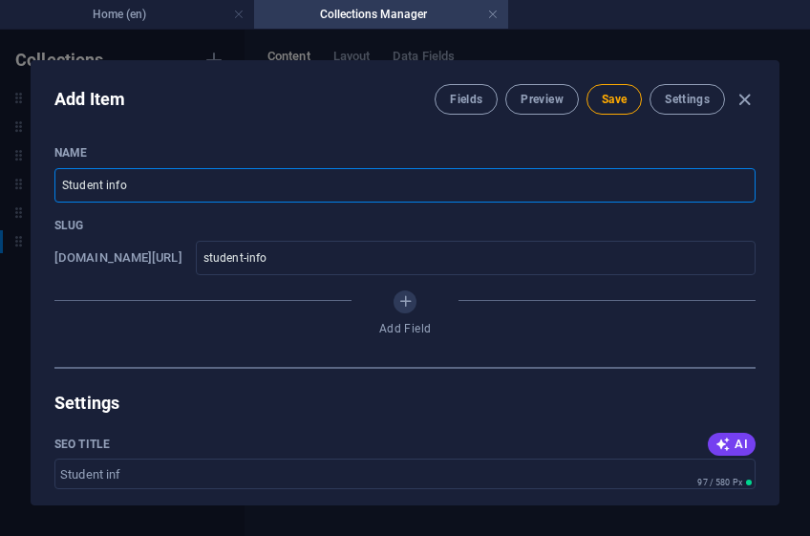
type input "student-info"
type input "Student infor"
type input "student-infor"
type input "Student inform"
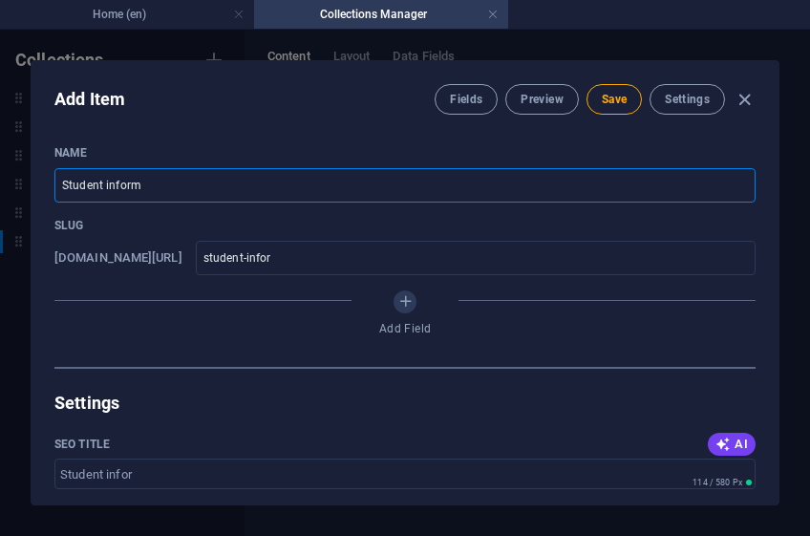
type input "student-inform"
type input "Student informa"
type input "student-informa"
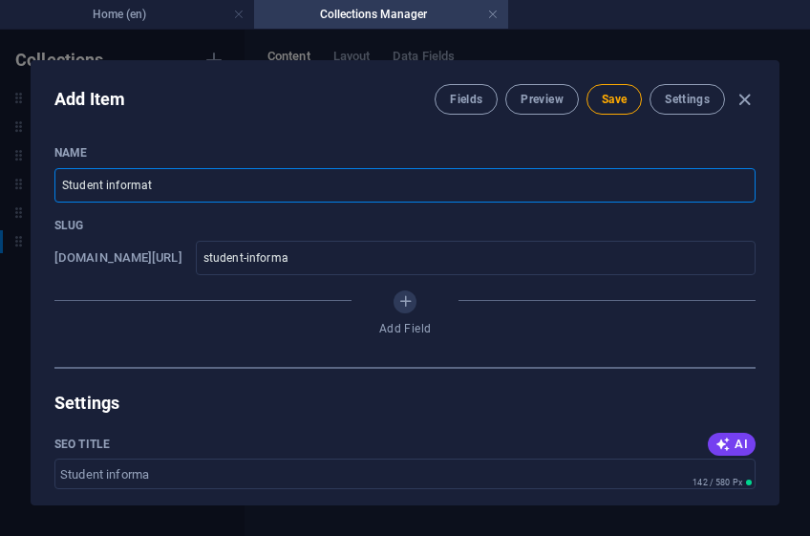
type input "Student informati"
type input "student-informati"
type input "Student information"
type input "student-information"
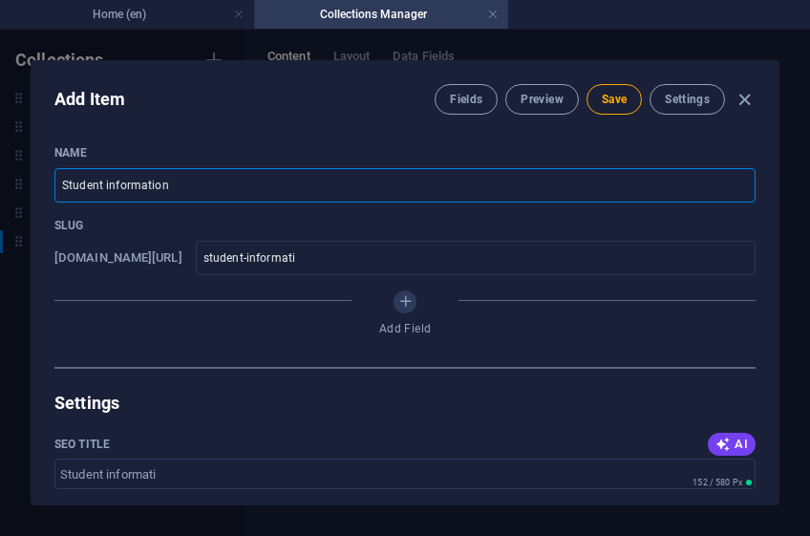
type input "student-information"
type input "Student information"
click at [729, 445] on span "AI" at bounding box center [731, 443] width 32 height 15
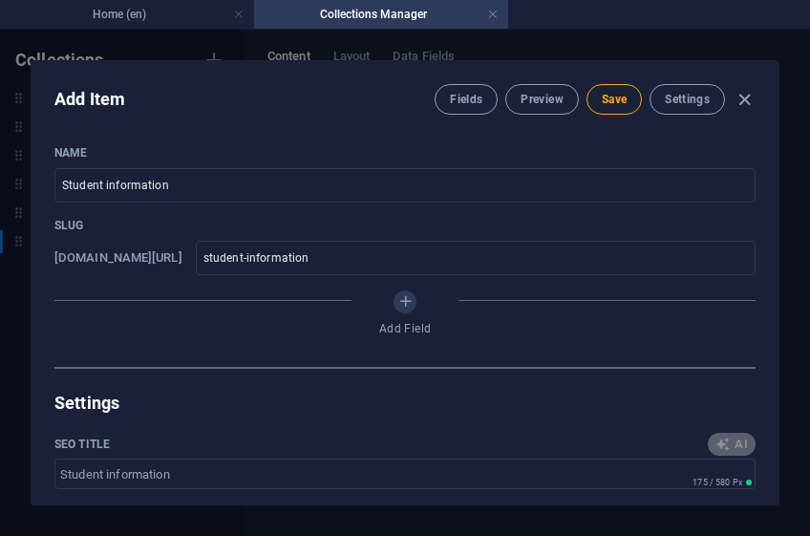
type input "Essential Student Info Hub"
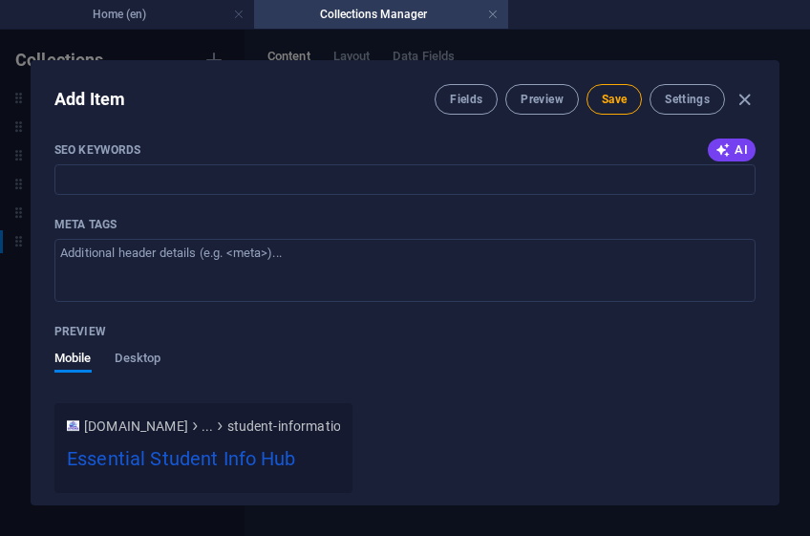
scroll to position [290, 0]
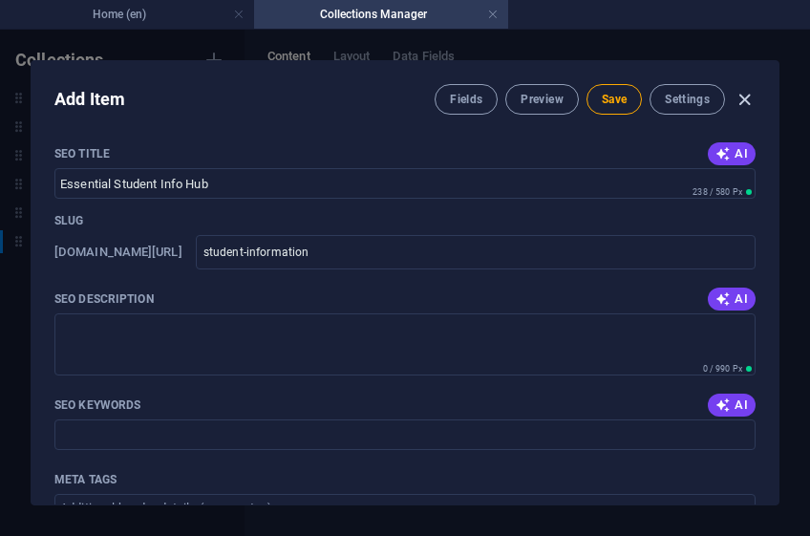
click at [742, 100] on icon "button" at bounding box center [744, 100] width 22 height 22
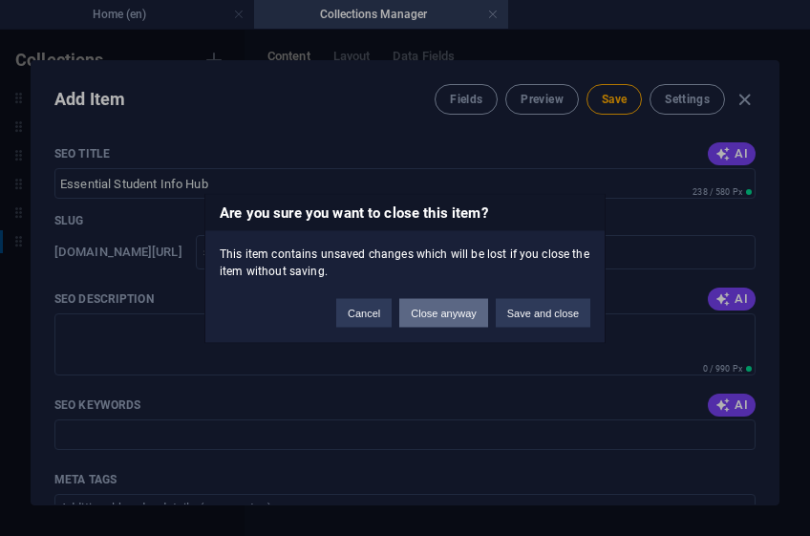
click at [454, 316] on button "Close anyway" at bounding box center [443, 312] width 88 height 29
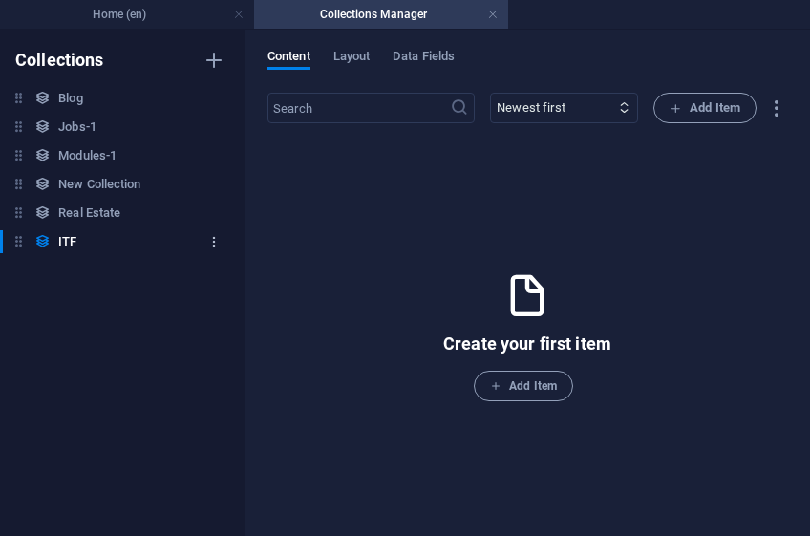
click at [211, 241] on icon "button" at bounding box center [213, 241] width 13 height 13
click at [222, 368] on h6 "Delete" at bounding box center [229, 371] width 53 height 23
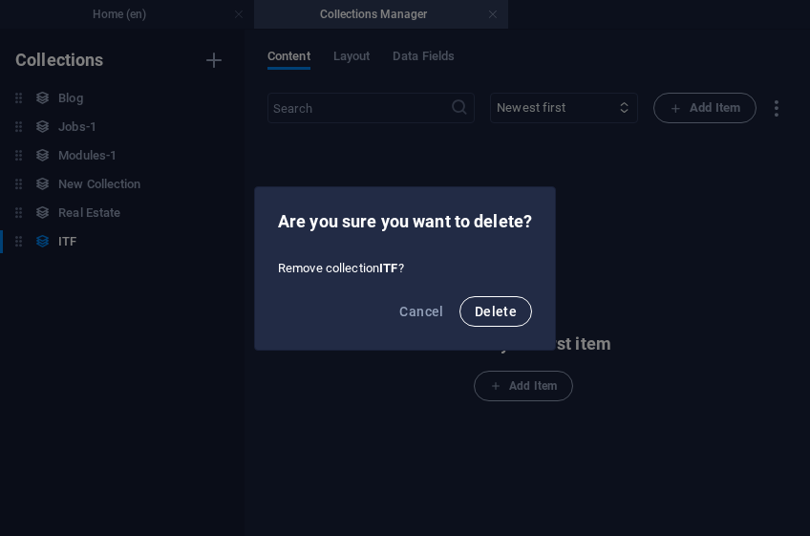
click at [514, 307] on span "Delete" at bounding box center [496, 311] width 42 height 15
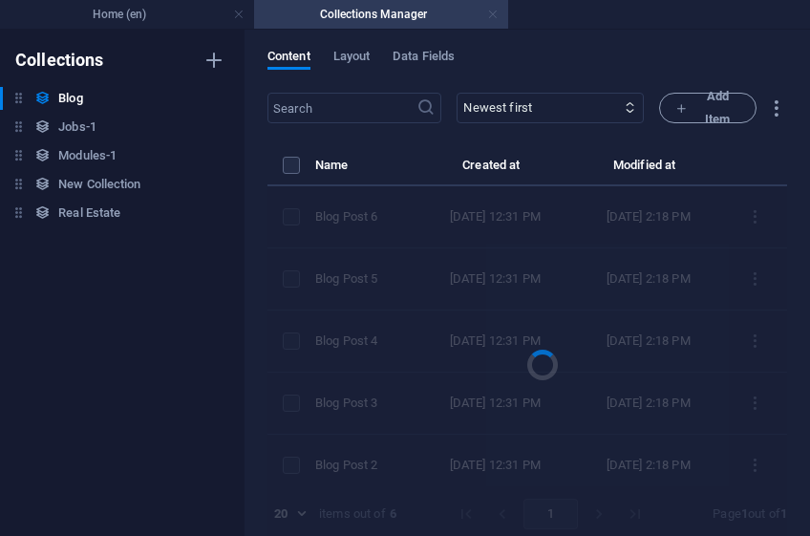
drag, startPoint x: 492, startPoint y: 13, endPoint x: 165, endPoint y: 67, distance: 330.9
click at [492, 13] on link at bounding box center [492, 15] width 11 height 18
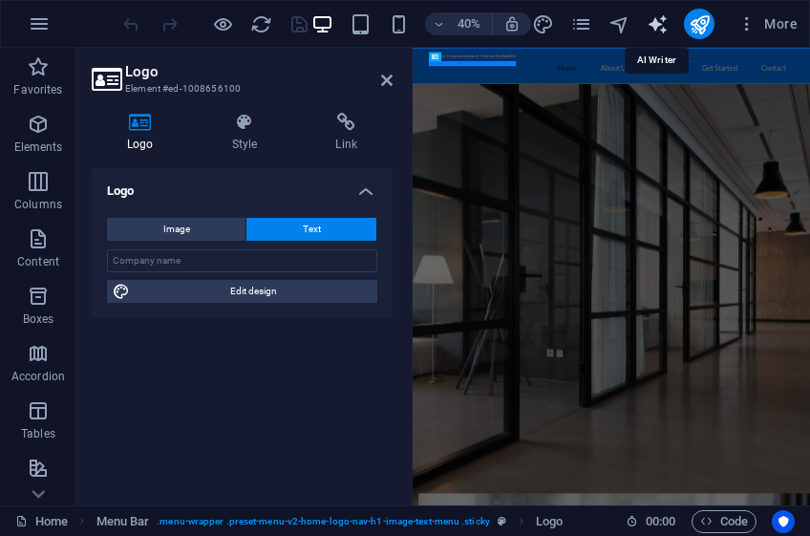
click at [658, 20] on icon "text_generator" at bounding box center [657, 24] width 22 height 22
select select "English"
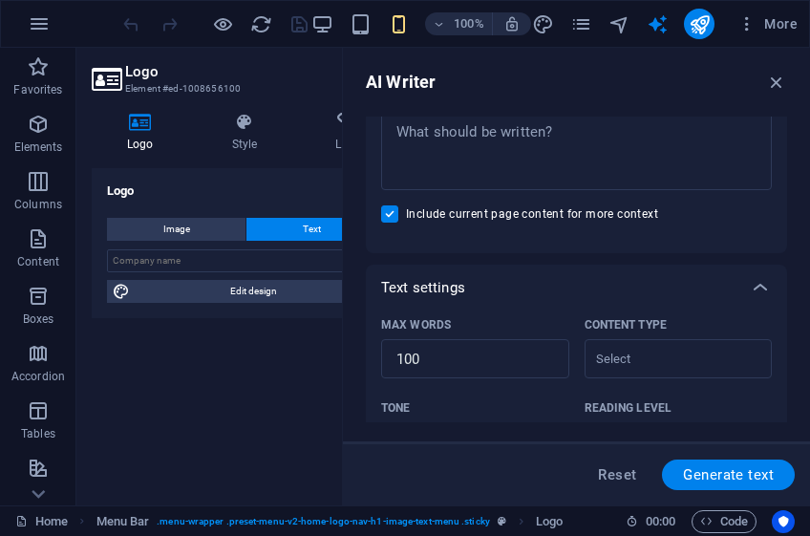
scroll to position [0, 0]
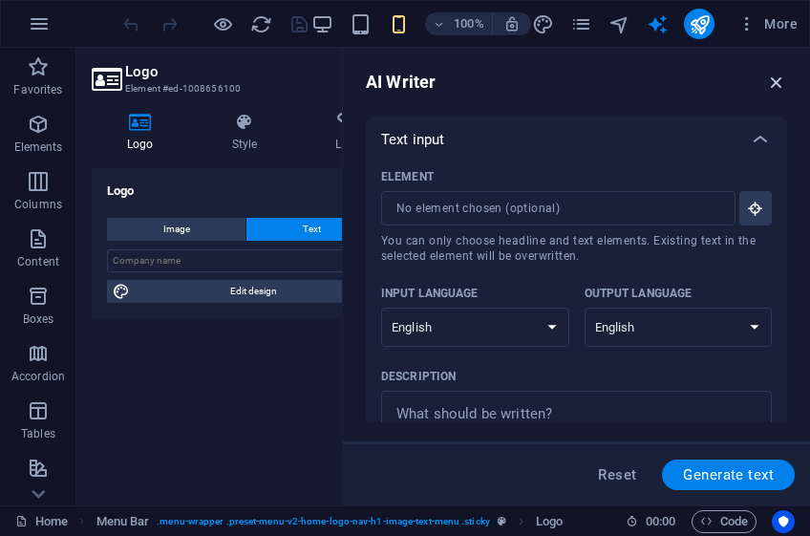
click at [779, 82] on icon "button" at bounding box center [776, 82] width 21 height 21
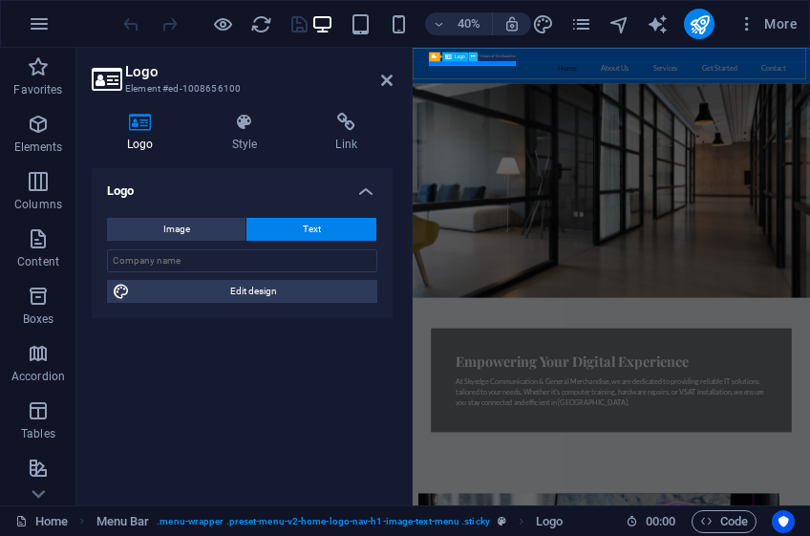
click at [473, 54] on icon at bounding box center [473, 57] width 4 height 8
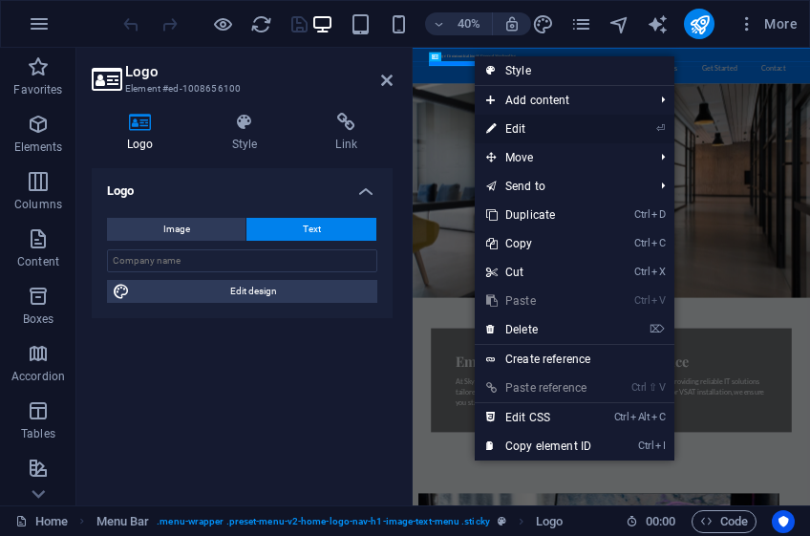
click at [524, 125] on link "⏎ Edit" at bounding box center [539, 129] width 128 height 29
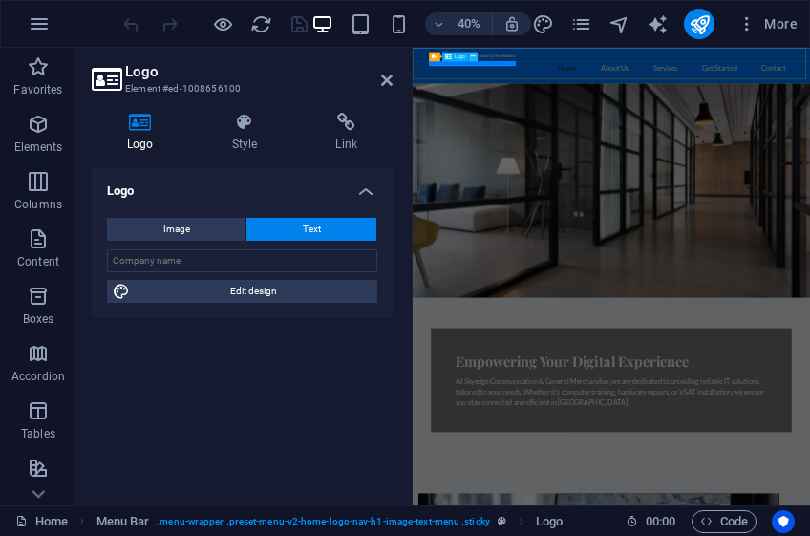
click at [471, 57] on icon at bounding box center [473, 57] width 4 height 8
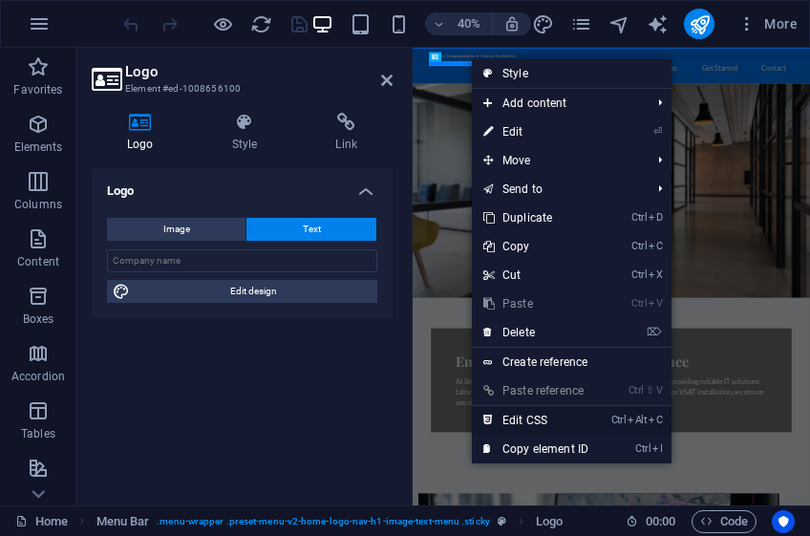
click at [533, 416] on link "Ctrl Alt C Edit CSS" at bounding box center [536, 420] width 128 height 29
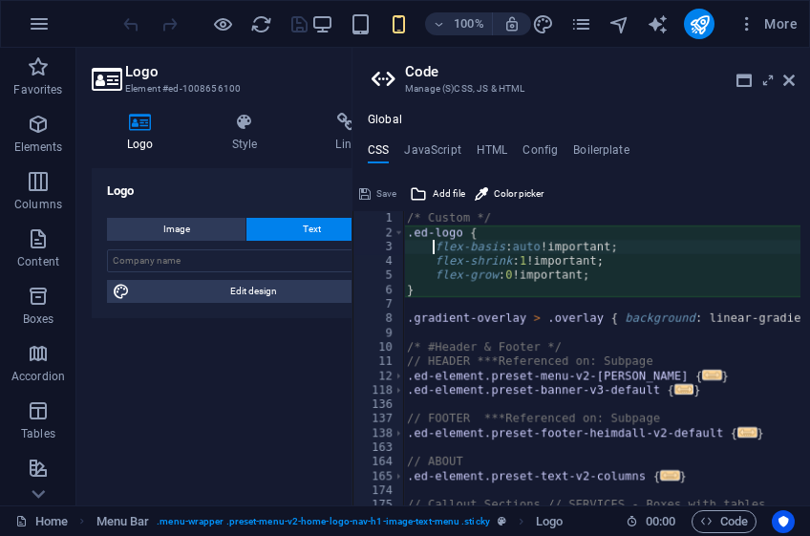
type textarea "flex-basis: auto!important;"
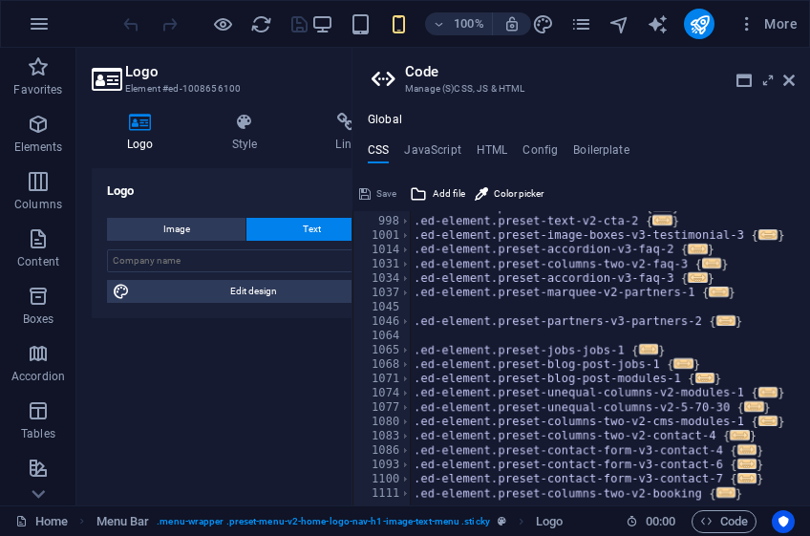
scroll to position [1162, 0]
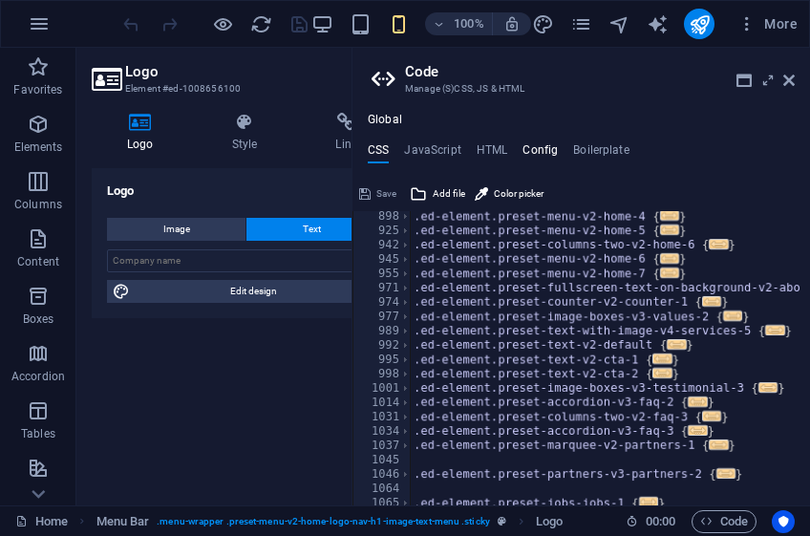
click at [544, 148] on h4 "Config" at bounding box center [539, 153] width 35 height 21
type textarea "$color-background: #f0f4f8;"
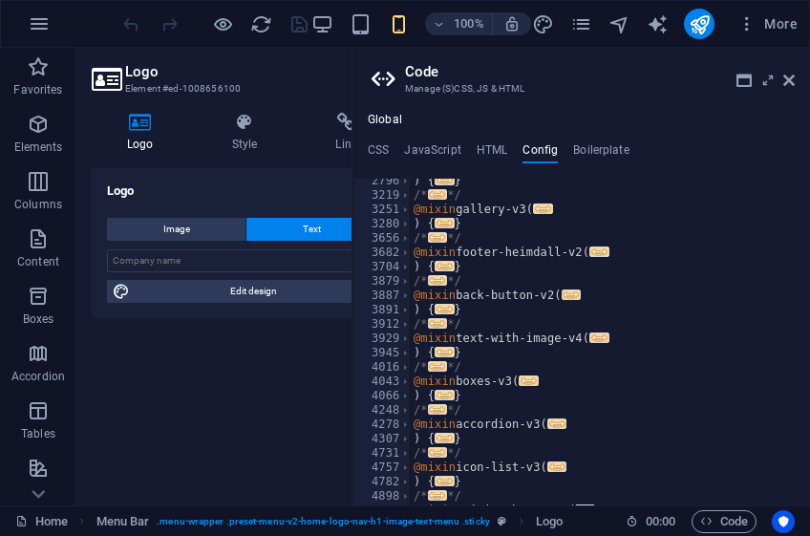
scroll to position [1260, 0]
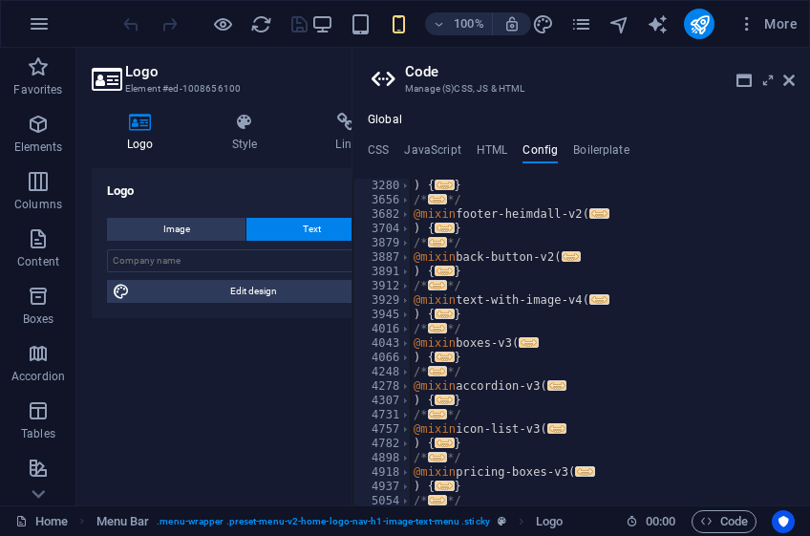
click at [606, 139] on div "Global CSS JavaScript HTML Config Boilerplate flex-basis: auto!important; 898 9…" at bounding box center [580, 309] width 457 height 392
click at [605, 147] on h4 "Boilerplate" at bounding box center [601, 153] width 56 height 21
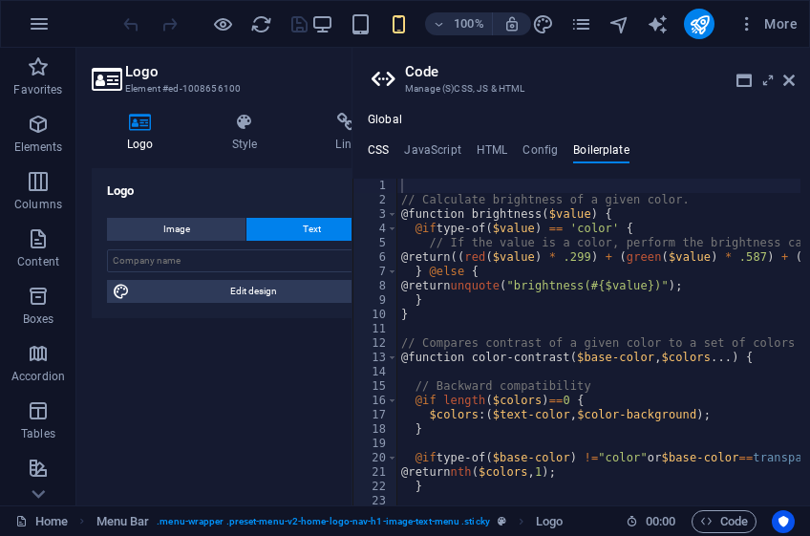
click at [385, 144] on h4 "CSS" at bounding box center [378, 153] width 21 height 21
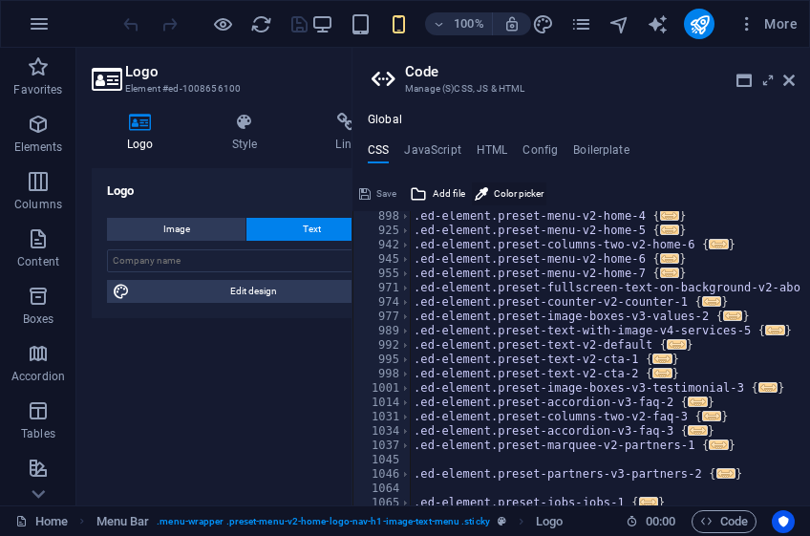
click at [528, 194] on span "Color picker" at bounding box center [519, 193] width 50 height 23
type input "#590903"
click at [721, 153] on ul "CSS JavaScript HTML Config Boilerplate" at bounding box center [580, 153] width 457 height 21
type textarea "#590903flex-basis: auto!important;"
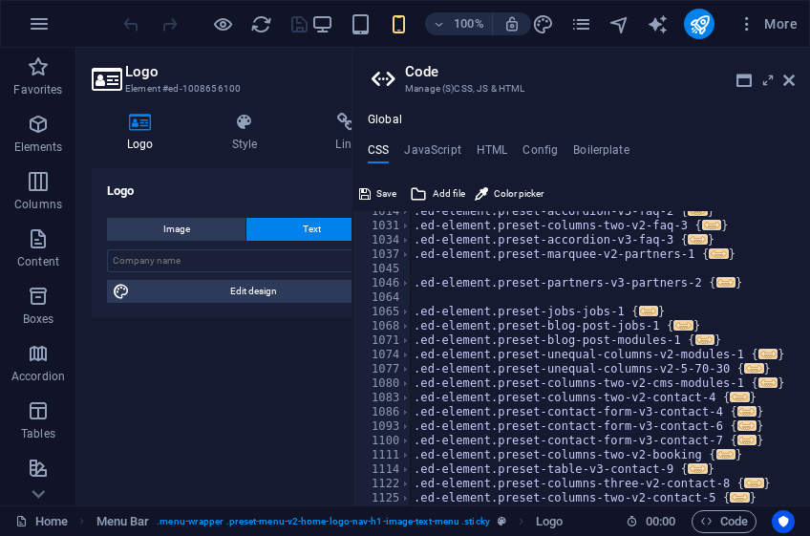
scroll to position [1353, 0]
click at [380, 193] on span "Save" at bounding box center [386, 193] width 20 height 23
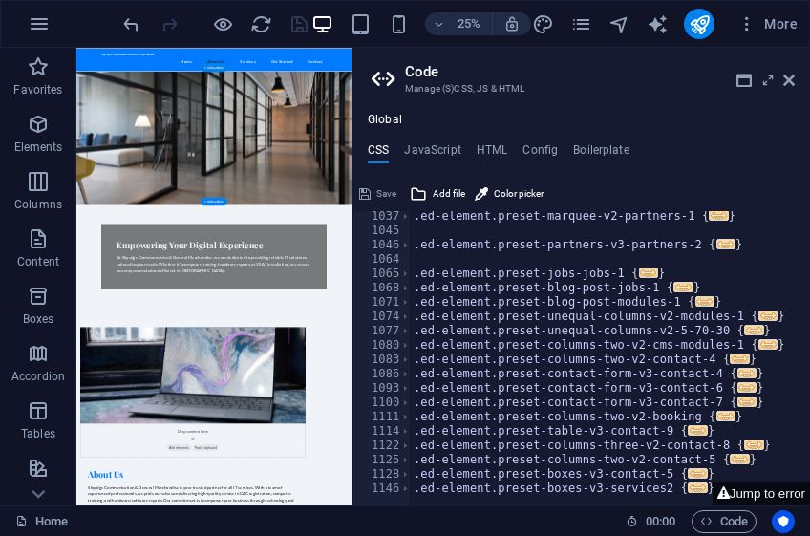
scroll to position [63, 0]
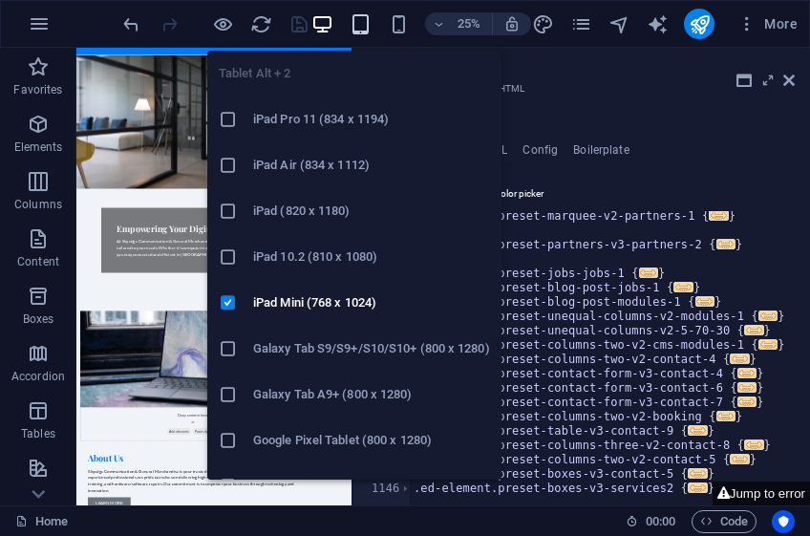
click at [360, 16] on icon "button" at bounding box center [360, 24] width 22 height 22
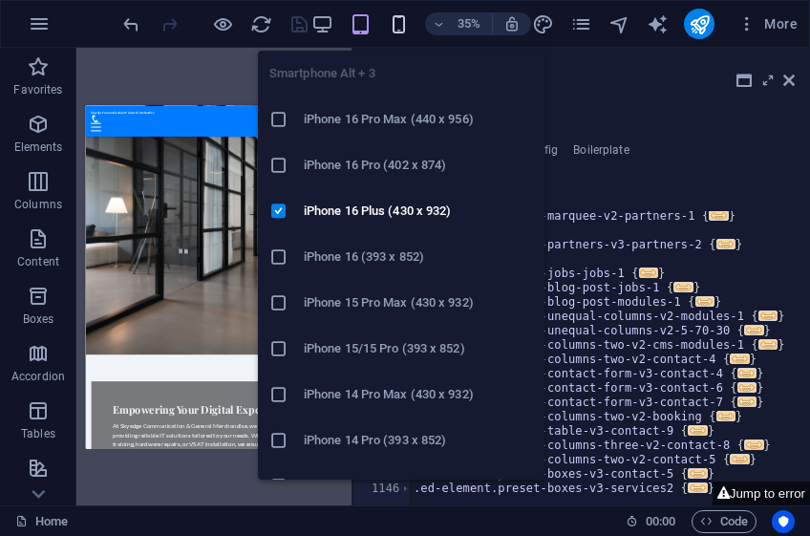
click at [395, 19] on icon "button" at bounding box center [399, 24] width 22 height 22
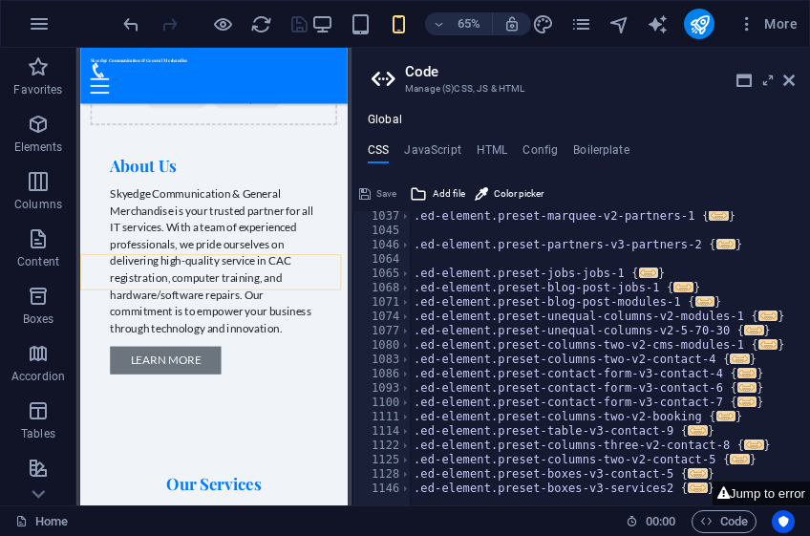
scroll to position [955, 0]
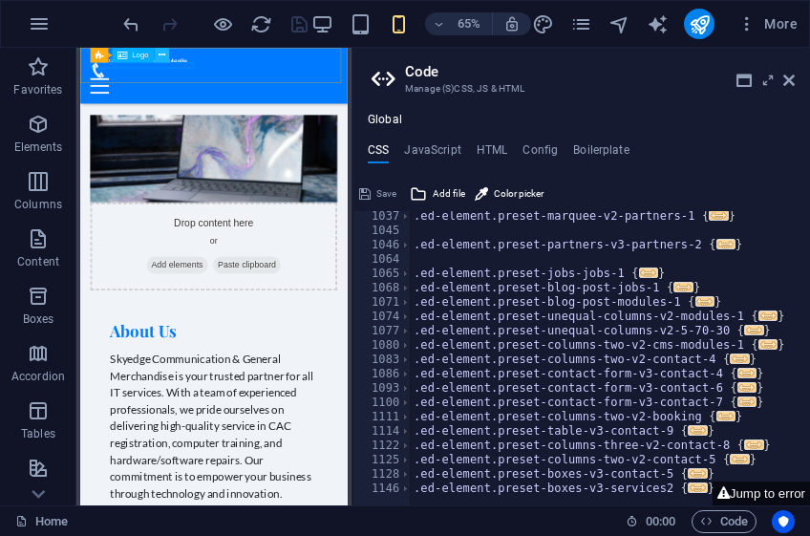
click at [164, 62] on button at bounding box center [161, 55] width 15 height 15
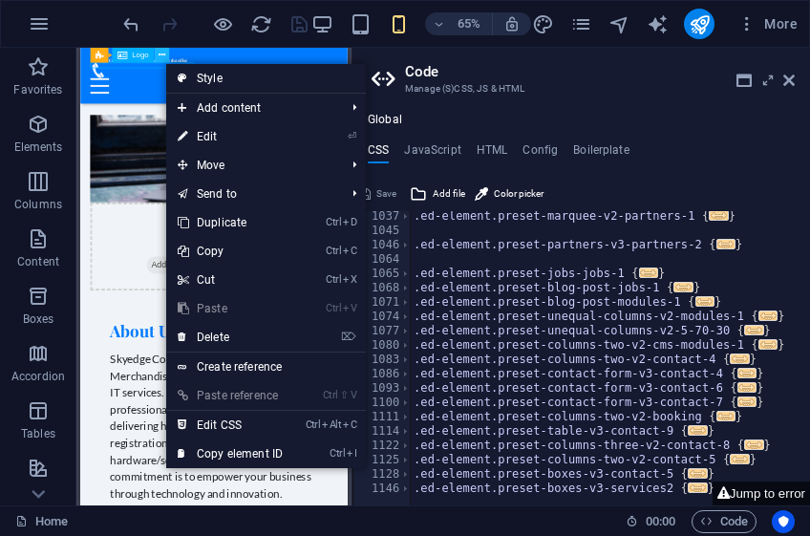
click at [164, 62] on button at bounding box center [161, 55] width 15 height 15
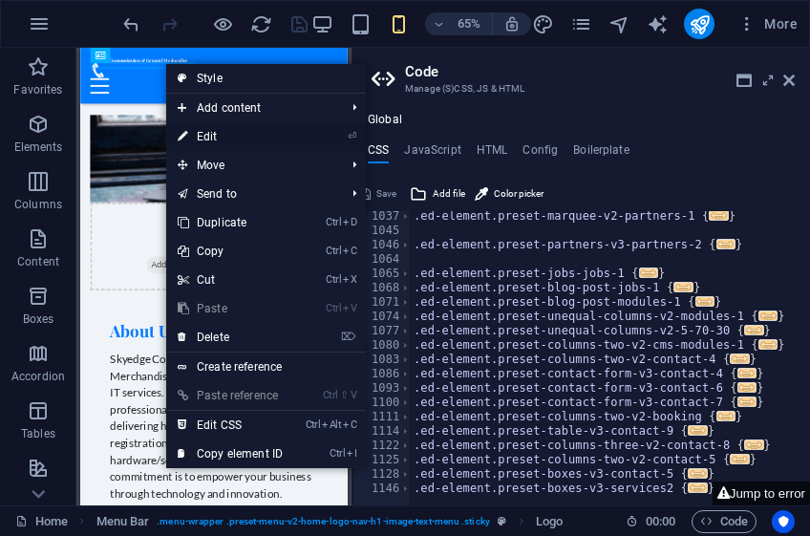
click at [269, 135] on link "⏎ Edit" at bounding box center [230, 136] width 128 height 29
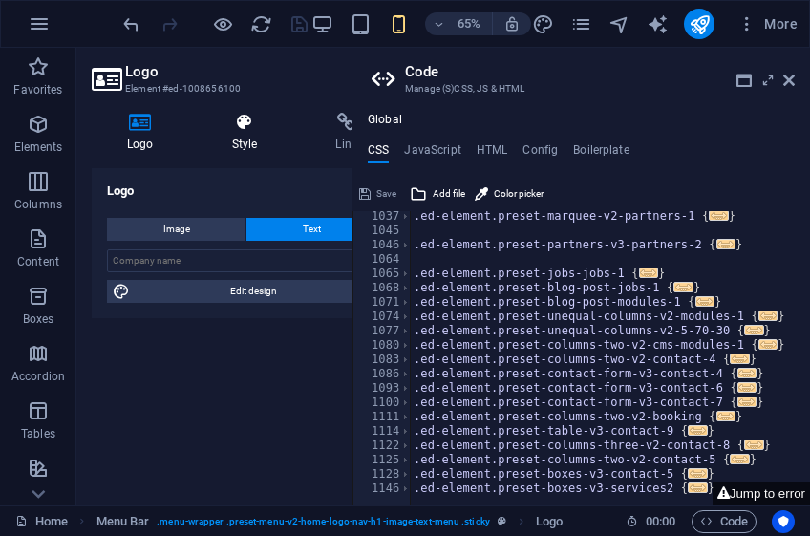
scroll to position [1929, 0]
click at [750, 27] on icon "button" at bounding box center [746, 23] width 19 height 19
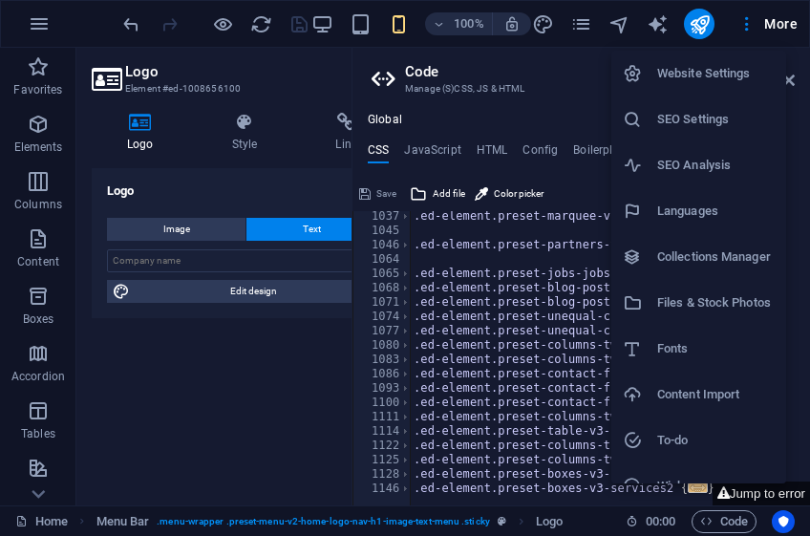
click at [733, 76] on h6 "Website Settings" at bounding box center [715, 73] width 117 height 23
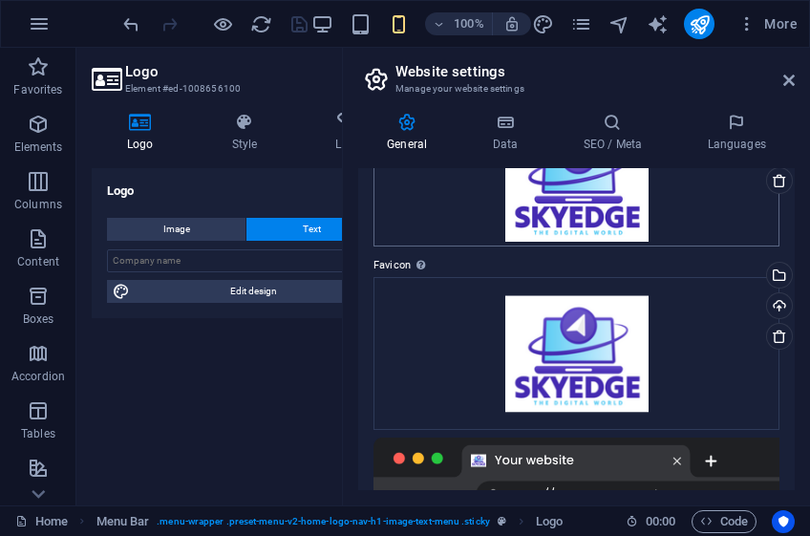
scroll to position [0, 0]
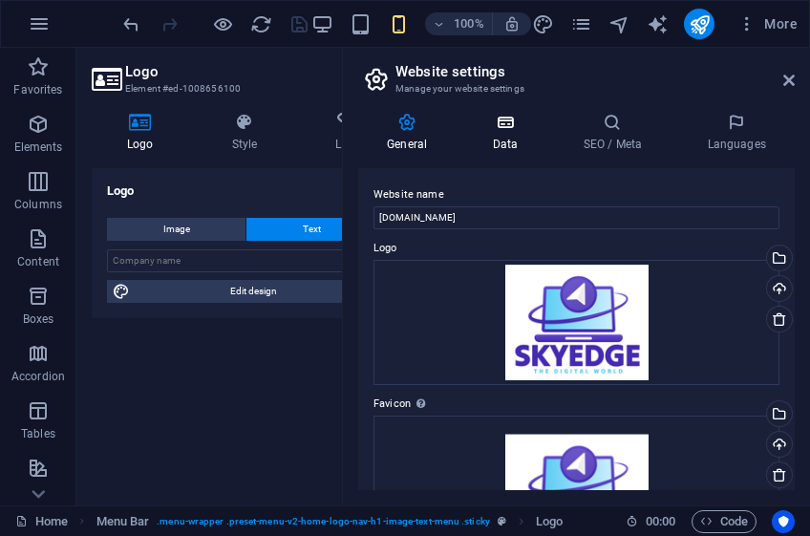
click at [516, 139] on h4 "Data" at bounding box center [508, 133] width 91 height 40
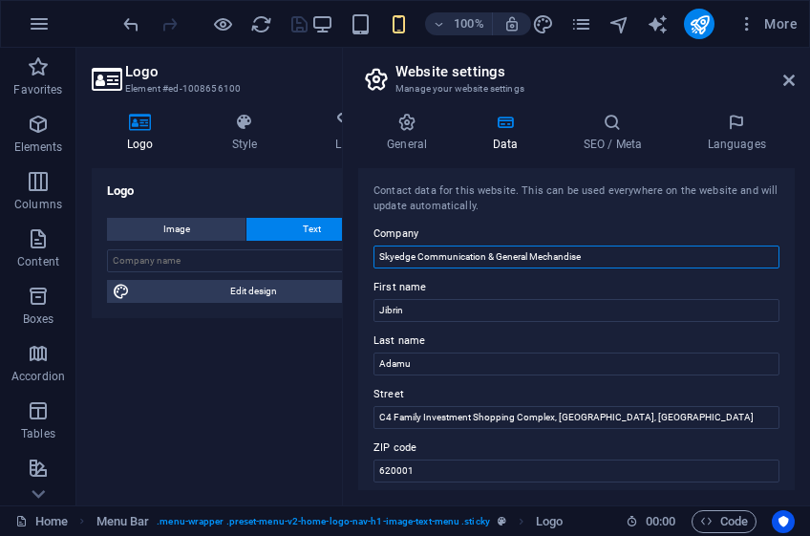
drag, startPoint x: 591, startPoint y: 257, endPoint x: 414, endPoint y: 261, distance: 176.7
click at [414, 261] on input "Skyedge Communication & General Mechandise" at bounding box center [576, 256] width 406 height 23
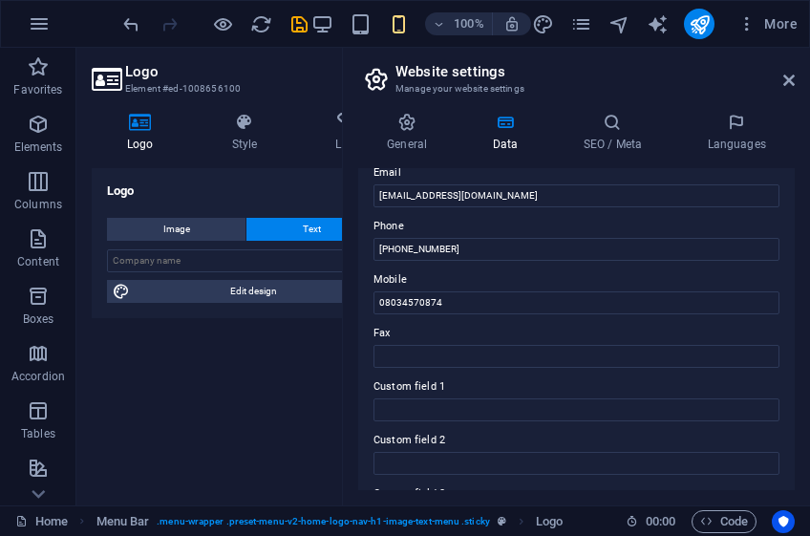
scroll to position [595, 0]
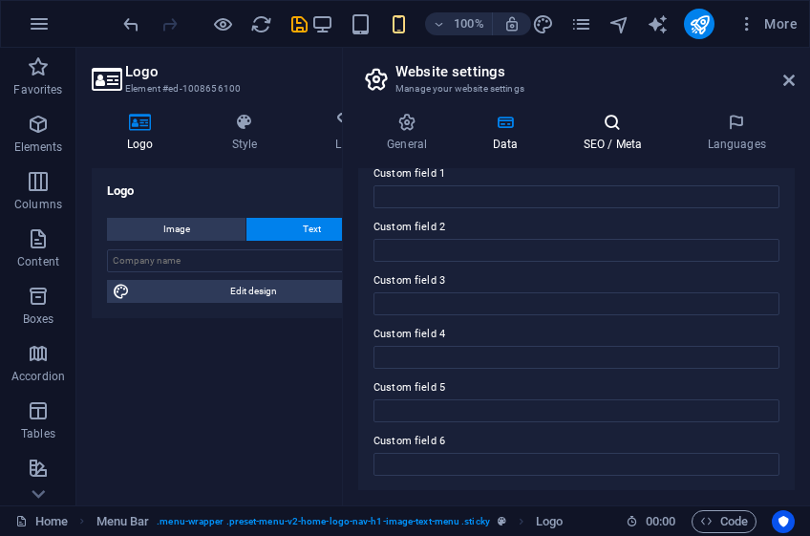
type input "Skyedge"
click at [632, 134] on h4 "SEO / Meta" at bounding box center [616, 133] width 124 height 40
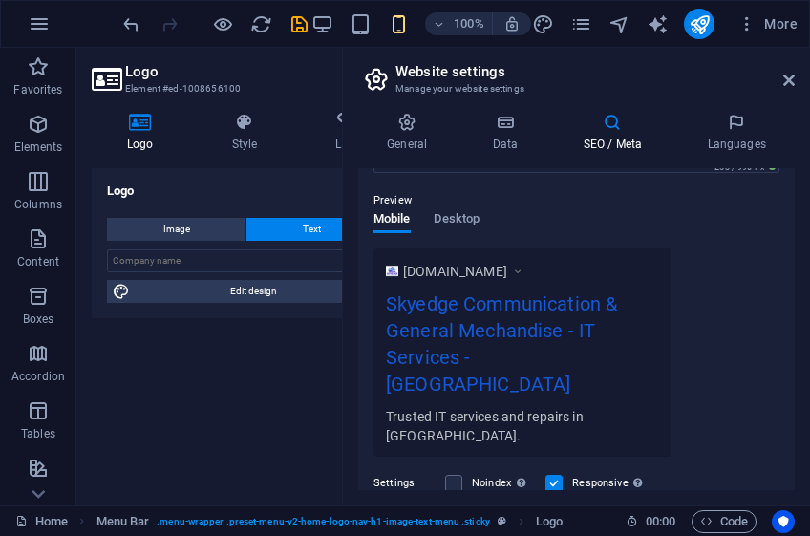
scroll to position [0, 0]
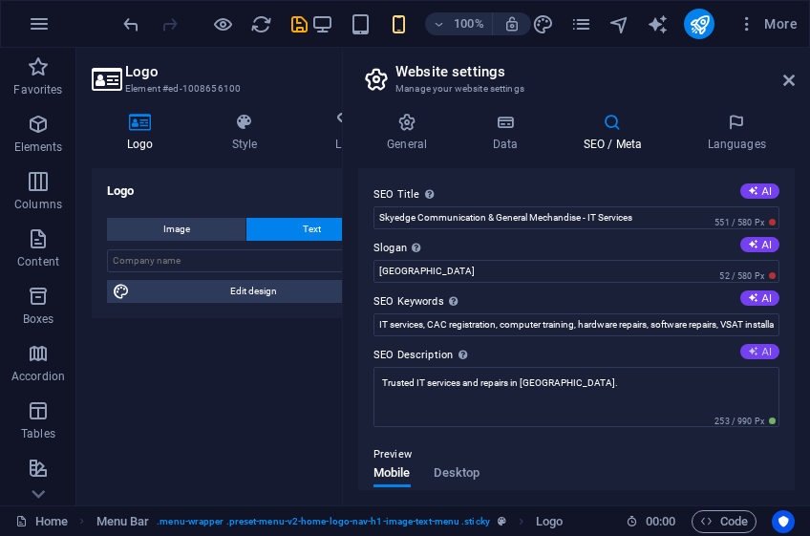
click at [749, 348] on icon at bounding box center [753, 351] width 11 height 11
click at [768, 299] on button "AI" at bounding box center [759, 297] width 39 height 15
click at [765, 247] on button "AI" at bounding box center [759, 244] width 39 height 15
click at [767, 185] on button "AI" at bounding box center [759, 190] width 39 height 15
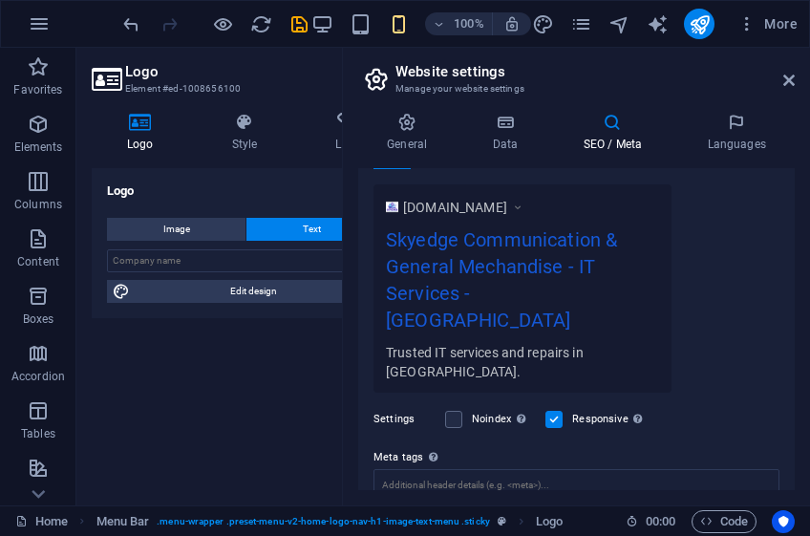
scroll to position [432, 0]
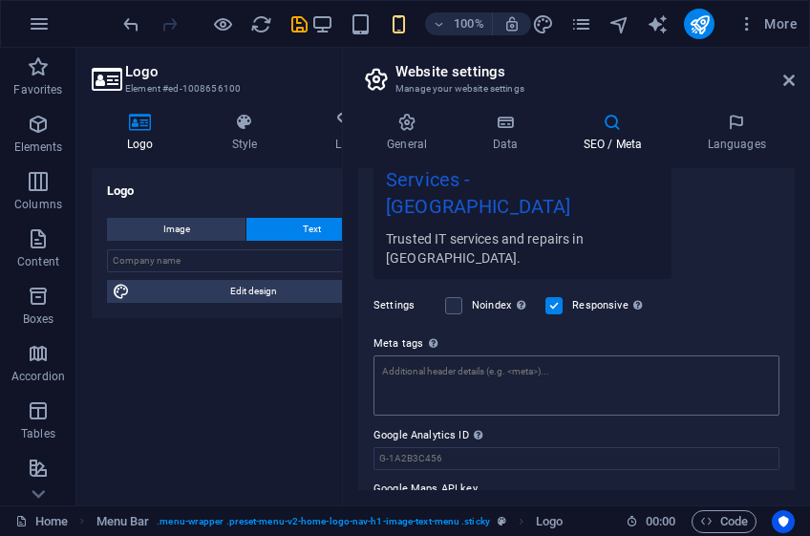
type textarea "Discover tailored IT solutions at Skyedge: computer training, repairs, CAC regi…"
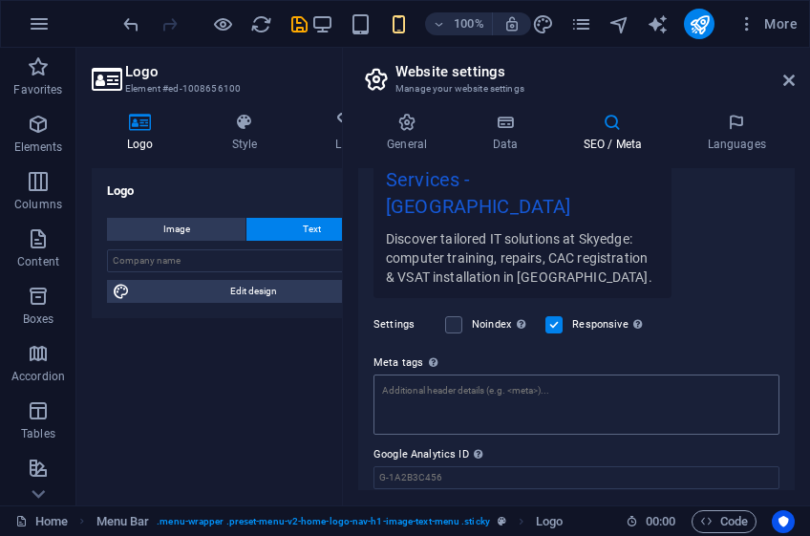
type input "IT solutions [GEOGRAPHIC_DATA], [GEOGRAPHIC_DATA] registration services, comput…"
type input "Elevate Your Connectivity with Tailored IT Solutions"
type input "Skyedge IT Solutions in Yobe"
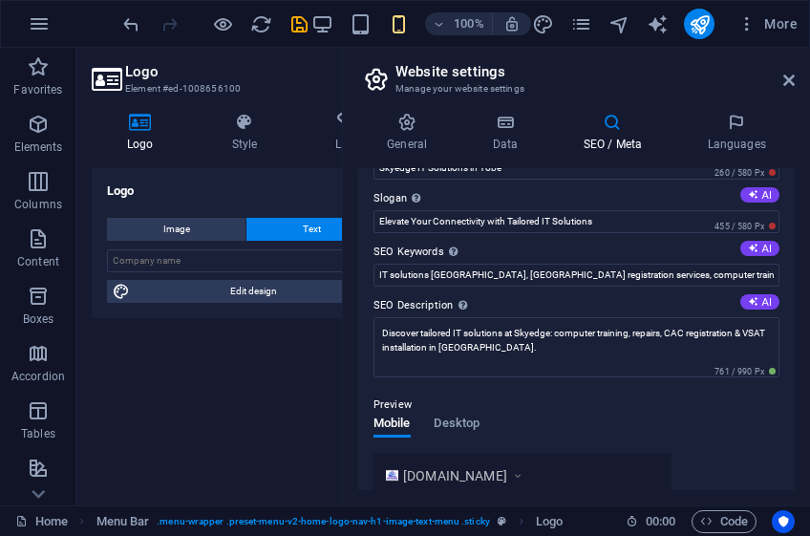
scroll to position [0, 0]
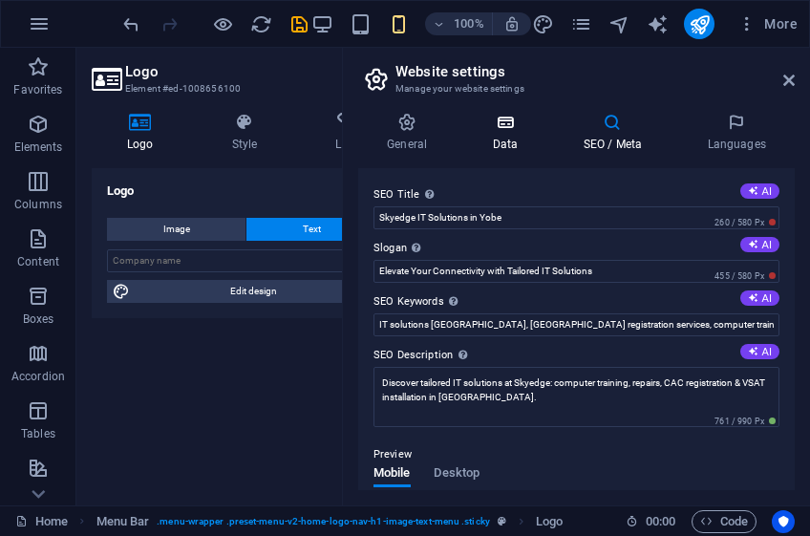
click at [510, 136] on h4 "Data" at bounding box center [508, 133] width 91 height 40
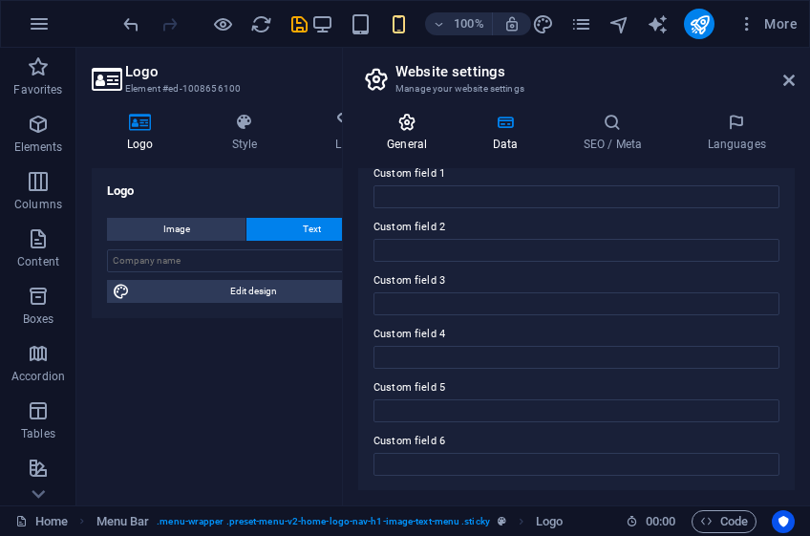
click at [419, 134] on h4 "General" at bounding box center [410, 133] width 105 height 40
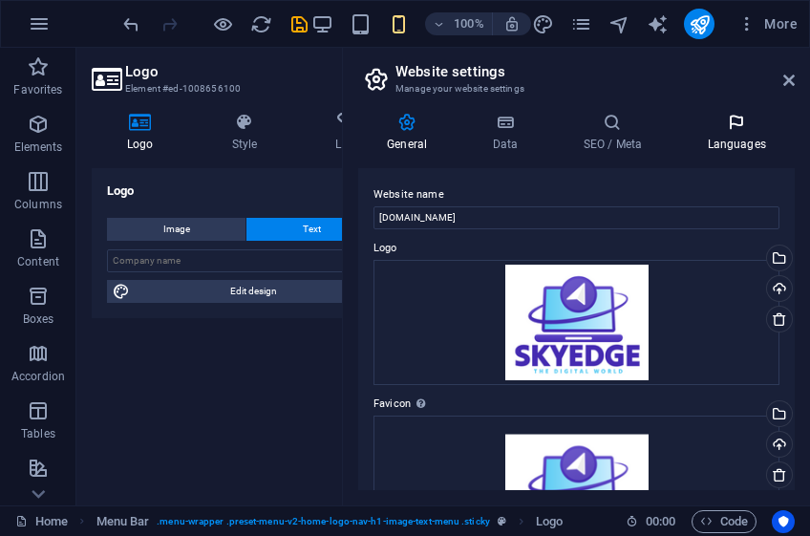
click at [745, 149] on h4 "Languages" at bounding box center [736, 133] width 116 height 40
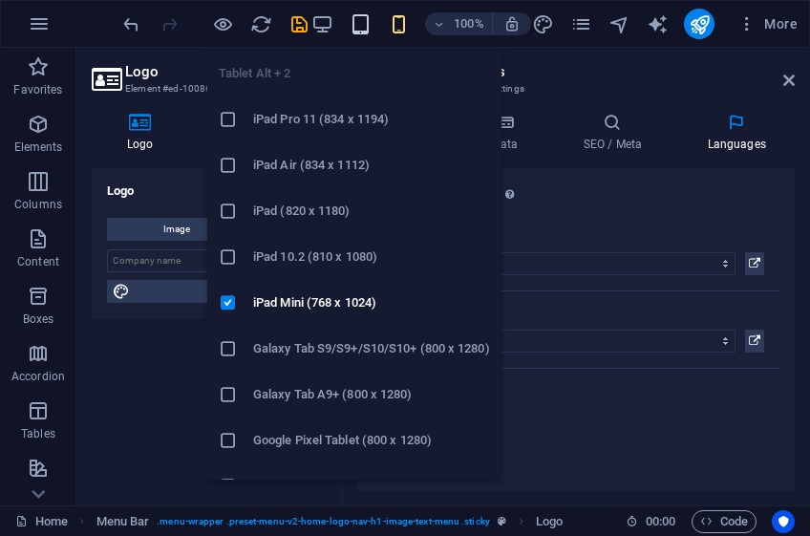
click at [359, 13] on icon "button" at bounding box center [360, 24] width 22 height 22
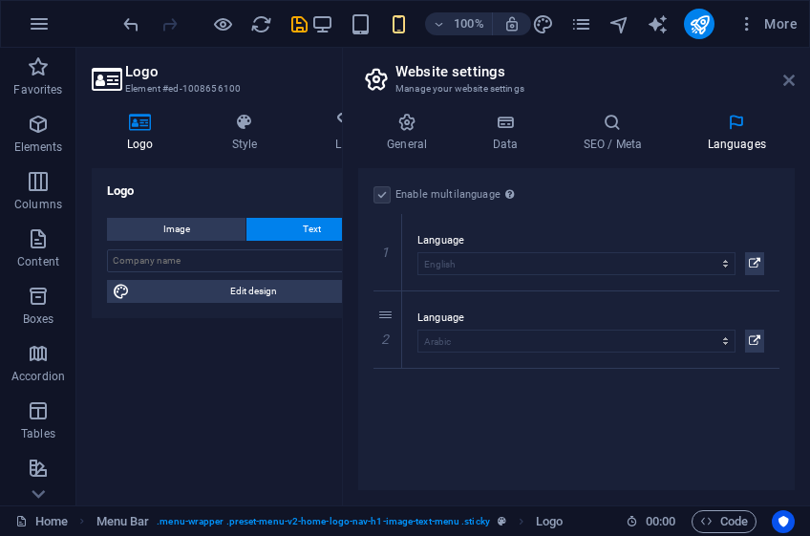
click at [791, 77] on icon at bounding box center [788, 80] width 11 height 15
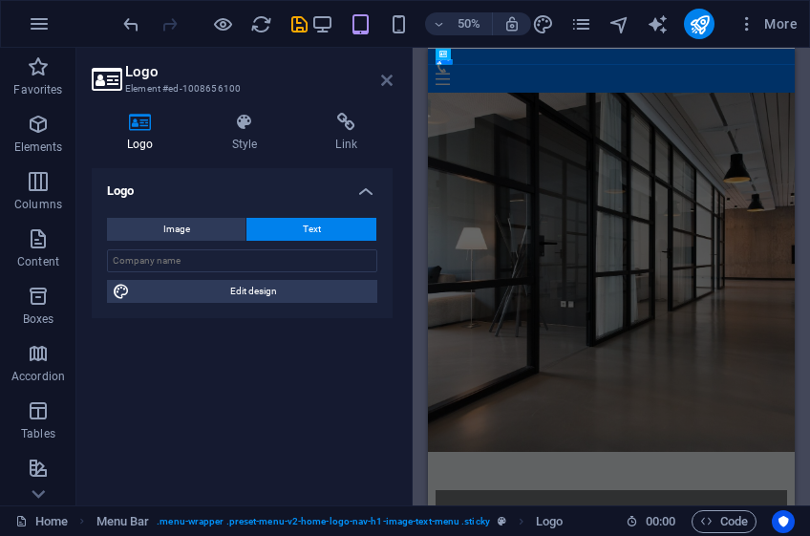
click at [384, 81] on icon at bounding box center [386, 80] width 11 height 15
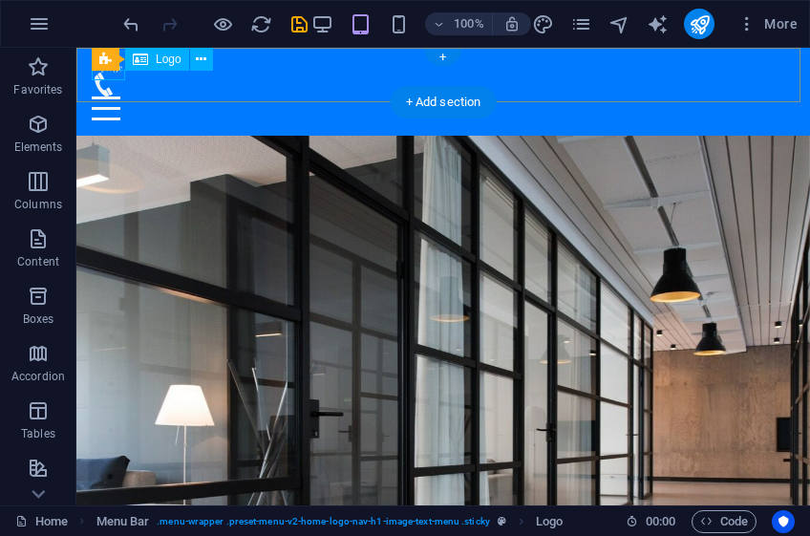
click at [115, 73] on div "Skyedge" at bounding box center [443, 68] width 703 height 10
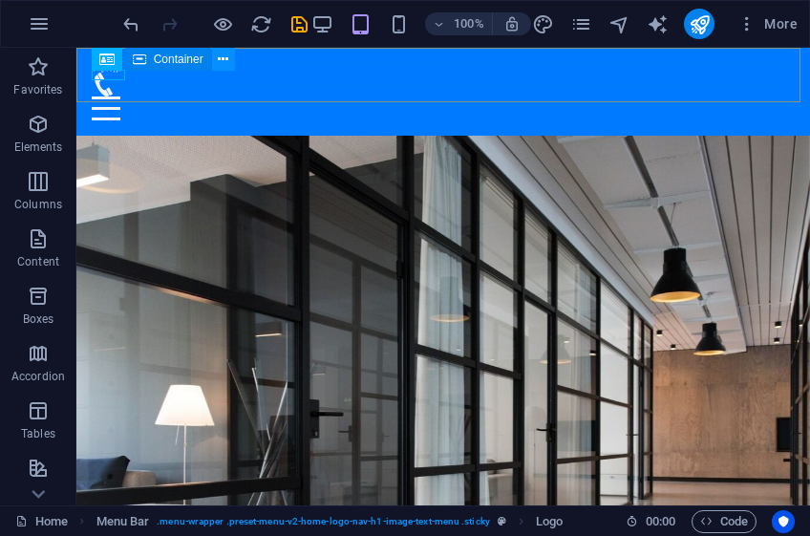
click at [225, 57] on icon at bounding box center [223, 60] width 11 height 20
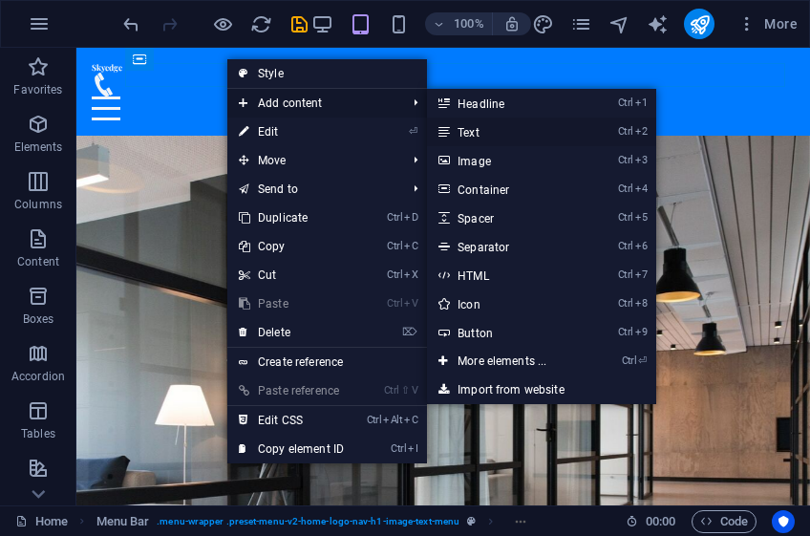
click at [494, 130] on link "Ctrl 2 Text" at bounding box center [506, 131] width 158 height 29
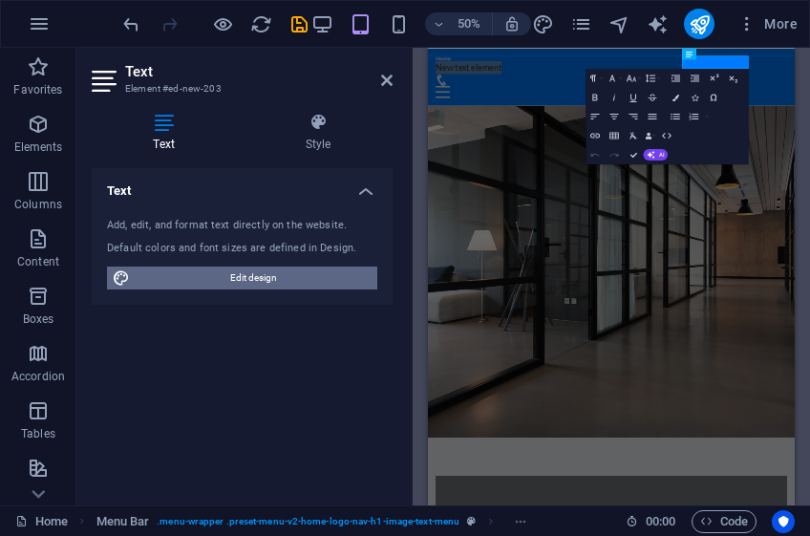
click at [271, 277] on span "Edit design" at bounding box center [254, 277] width 236 height 23
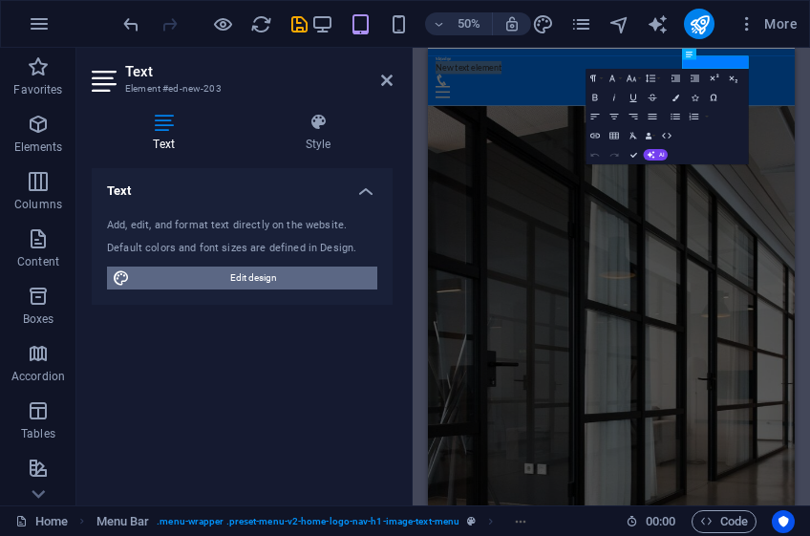
select select "px"
select select "200"
select select "px"
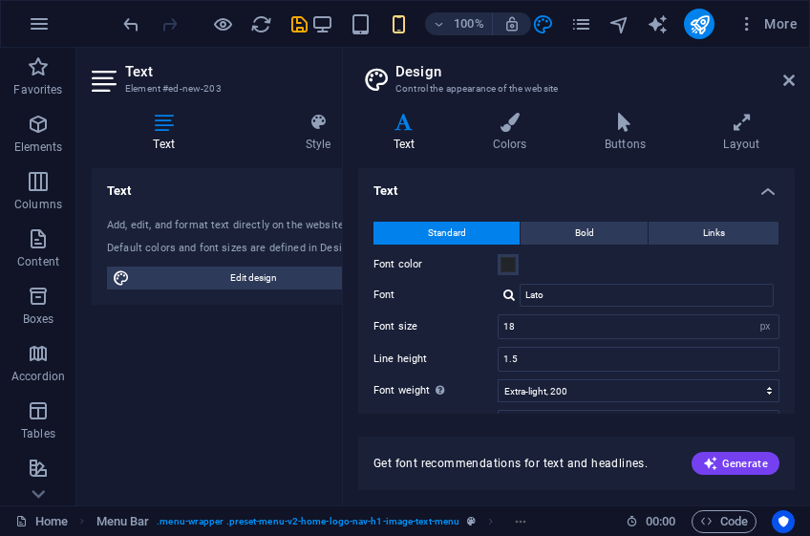
scroll to position [185, 0]
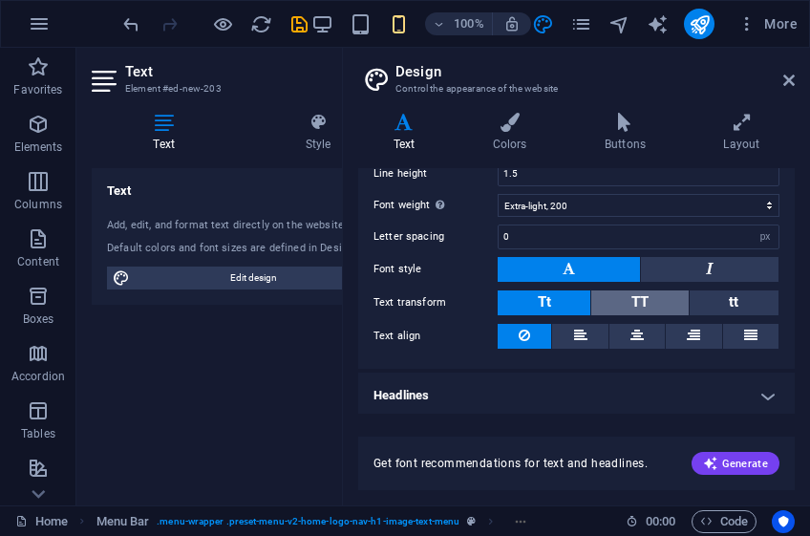
click at [642, 300] on span "TT" at bounding box center [639, 301] width 17 height 17
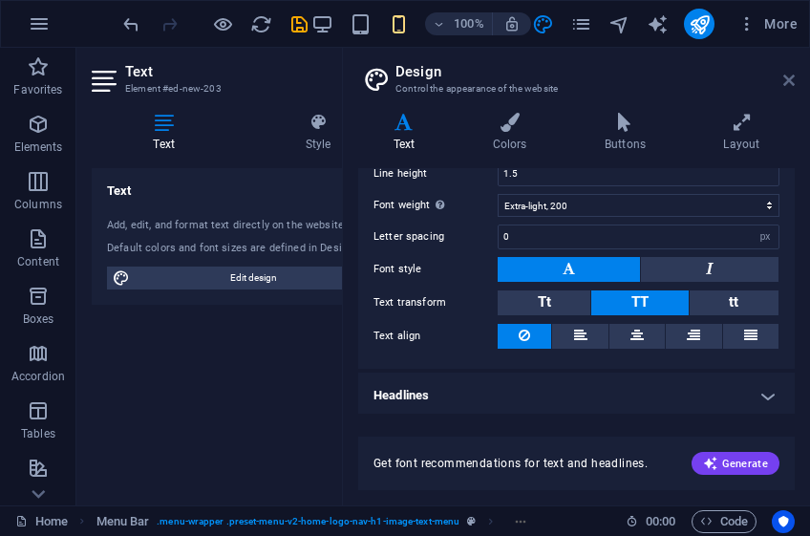
click at [789, 74] on icon at bounding box center [788, 80] width 11 height 15
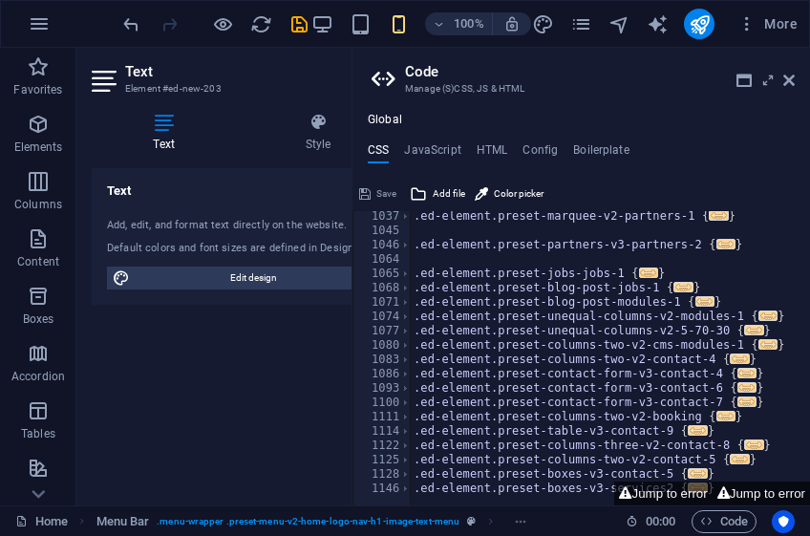
scroll to position [1391, 0]
click at [793, 82] on icon at bounding box center [788, 80] width 11 height 15
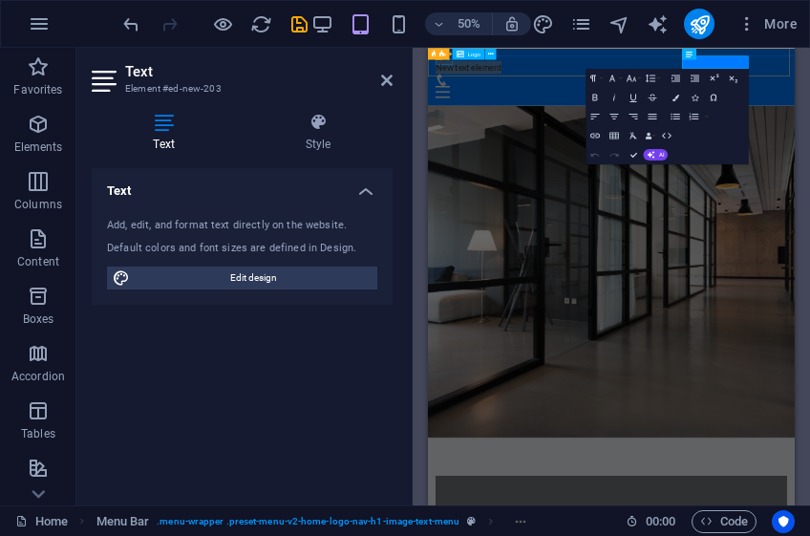
click at [460, 73] on div "Skyedge" at bounding box center [794, 68] width 703 height 10
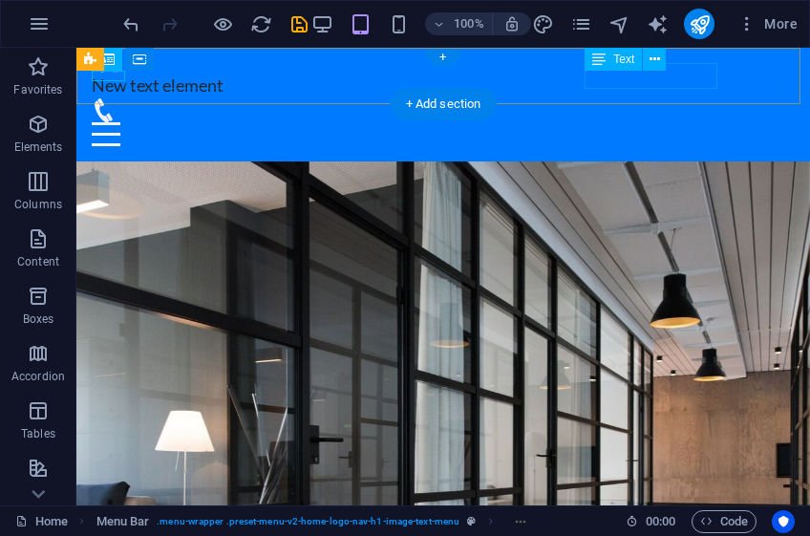
click at [684, 78] on div "New text element" at bounding box center [443, 86] width 703 height 26
click at [657, 55] on icon at bounding box center [654, 60] width 11 height 20
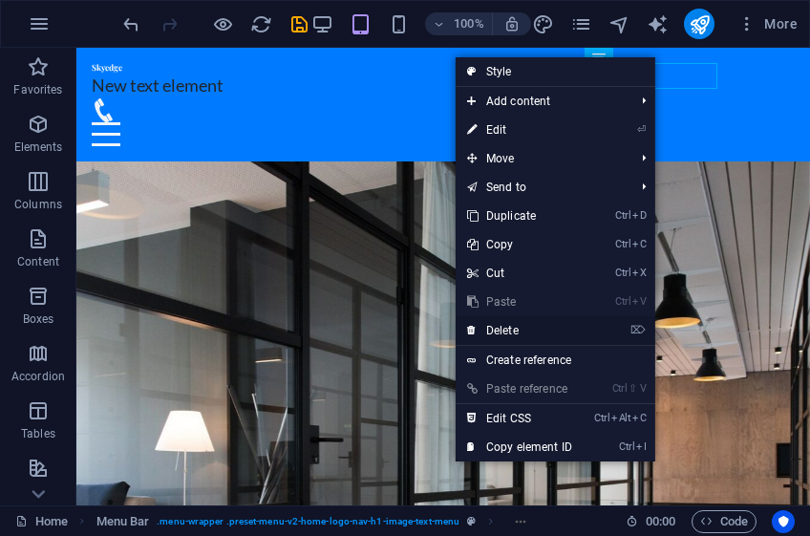
click at [516, 323] on link "⌦ Delete" at bounding box center [519, 330] width 128 height 29
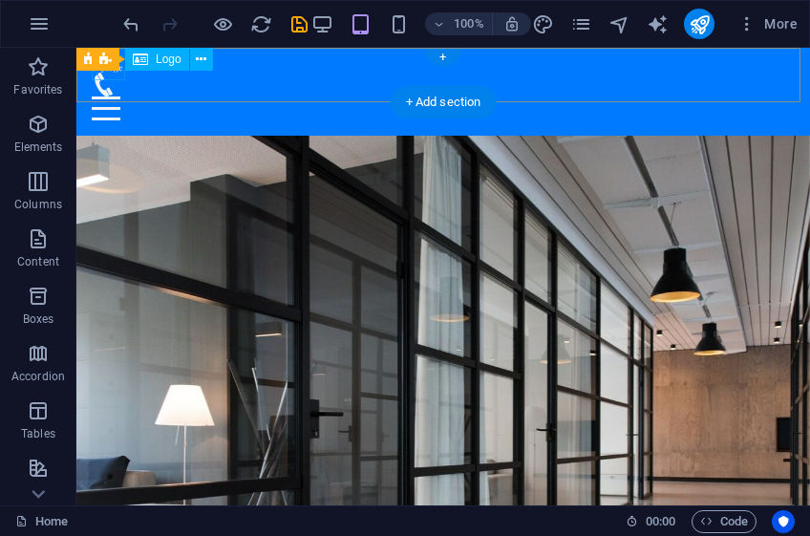
click at [108, 73] on div "Skyedge" at bounding box center [443, 68] width 703 height 10
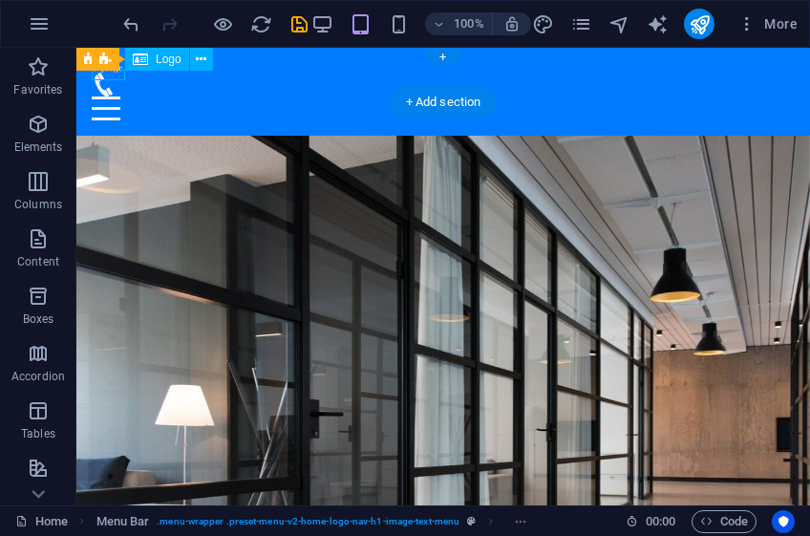
click at [108, 73] on div "Skyedge" at bounding box center [443, 68] width 703 height 10
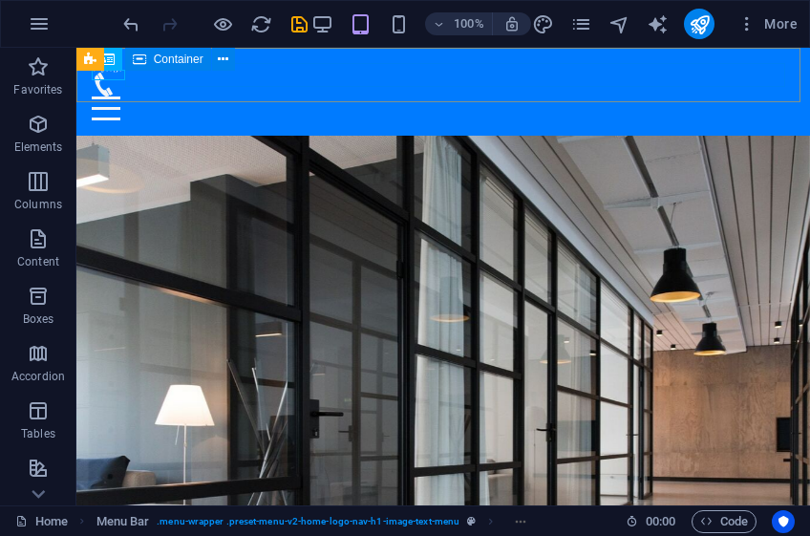
click at [189, 62] on span "Container" at bounding box center [179, 58] width 50 height 11
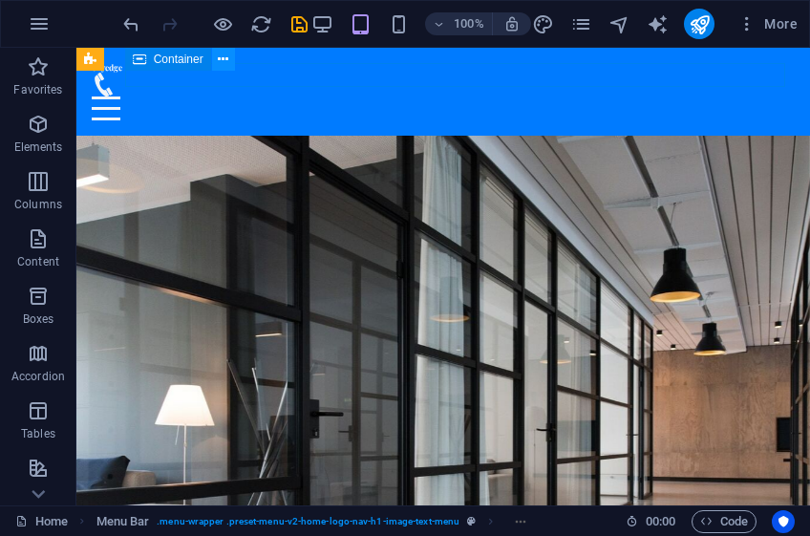
click at [220, 61] on icon at bounding box center [223, 60] width 11 height 20
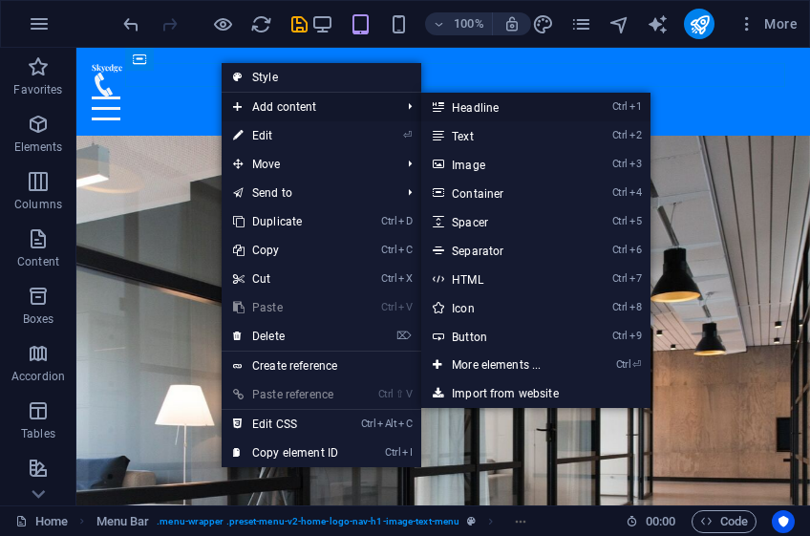
click at [491, 110] on link "Ctrl 1 Headline" at bounding box center [500, 107] width 158 height 29
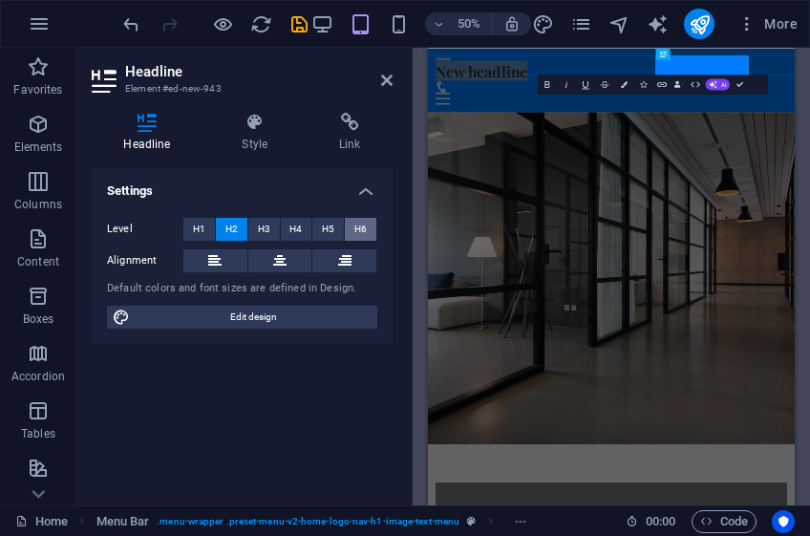
click at [356, 227] on span "H6" at bounding box center [360, 229] width 12 height 23
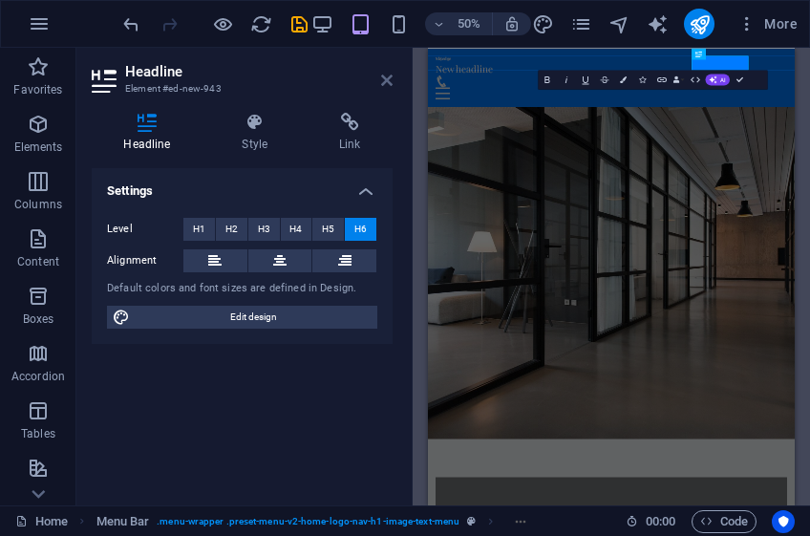
click at [384, 86] on icon at bounding box center [386, 80] width 11 height 15
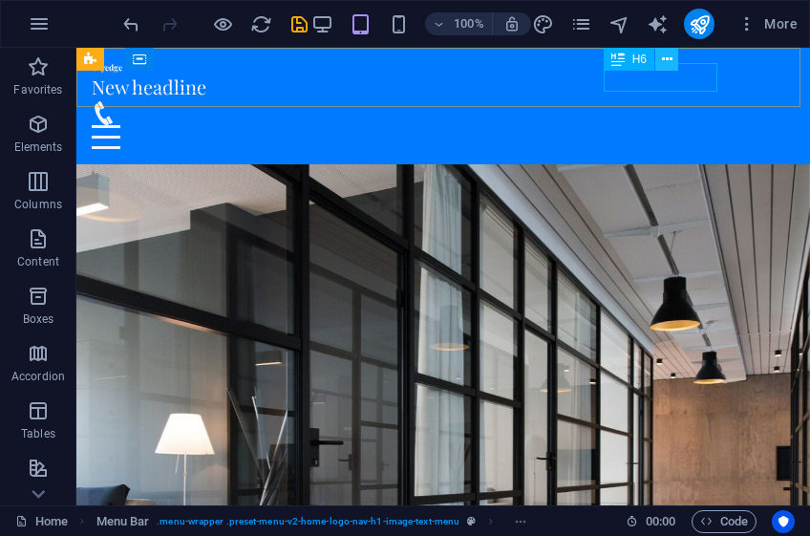
click at [668, 60] on icon at bounding box center [667, 60] width 11 height 20
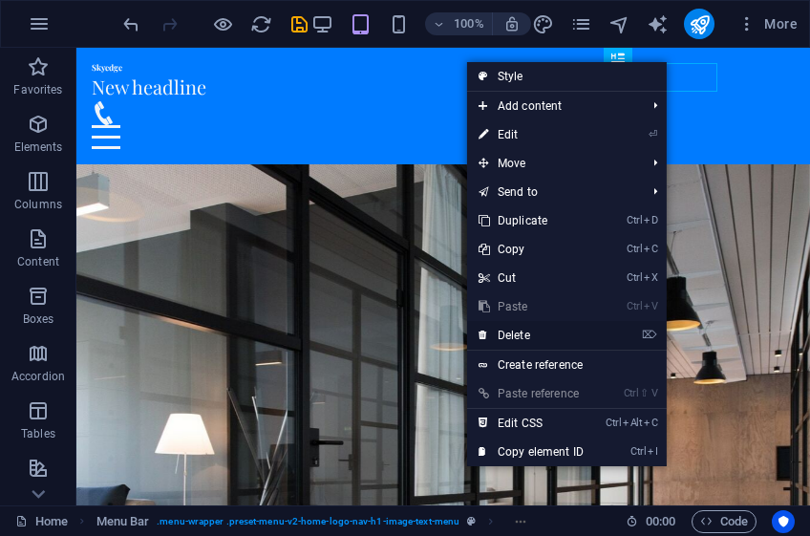
click at [540, 335] on link "⌦ Delete" at bounding box center [531, 335] width 128 height 29
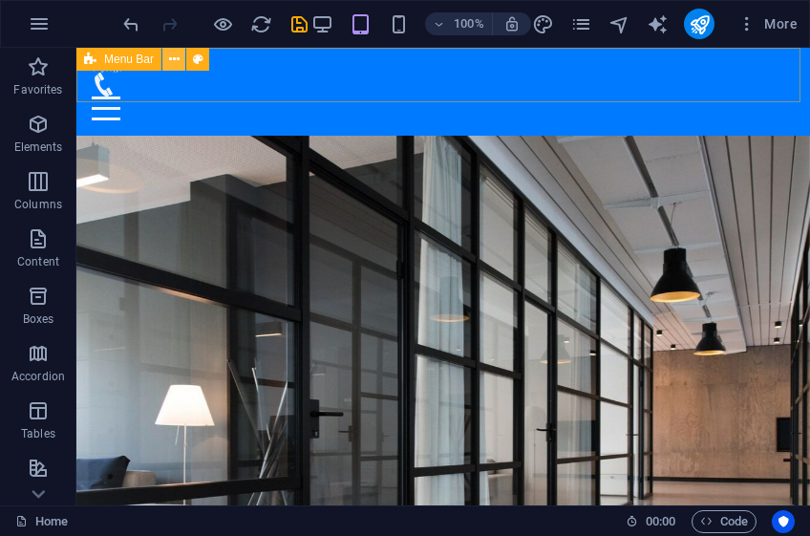
click at [185, 61] on button at bounding box center [173, 59] width 23 height 23
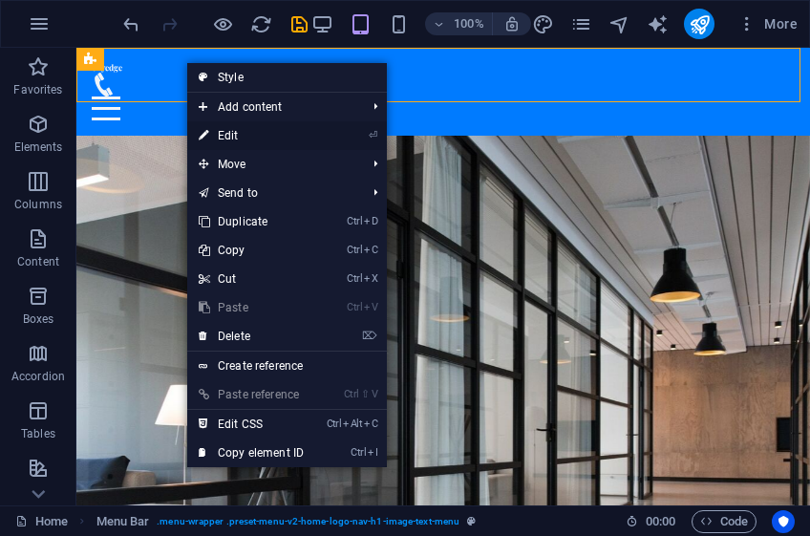
click at [247, 134] on link "⏎ Edit" at bounding box center [251, 135] width 128 height 29
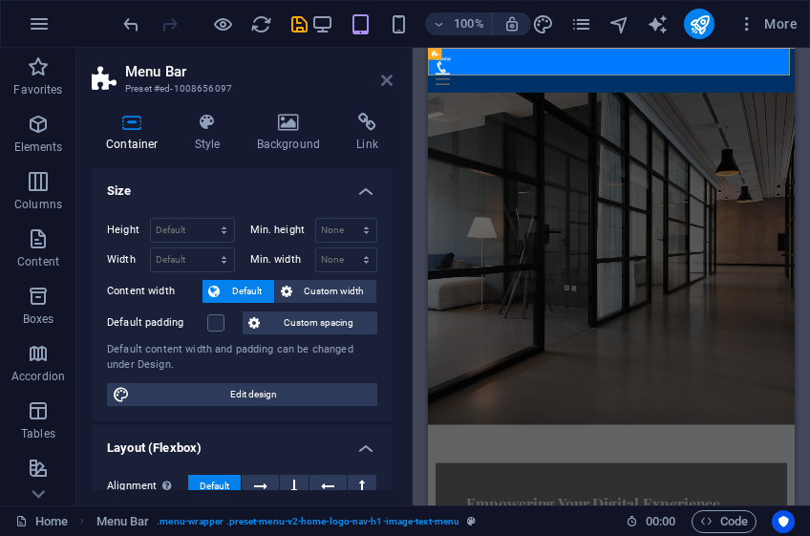
click at [384, 80] on icon at bounding box center [386, 80] width 11 height 15
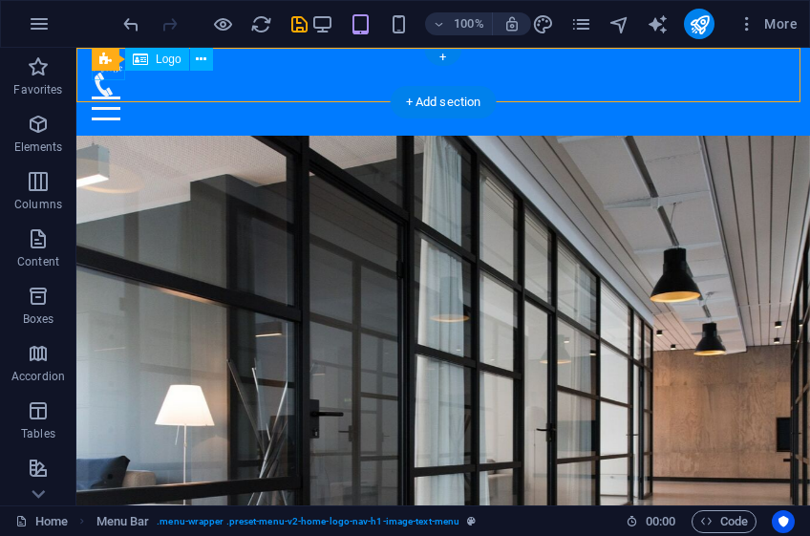
click at [114, 73] on div "Skyedge" at bounding box center [443, 68] width 703 height 10
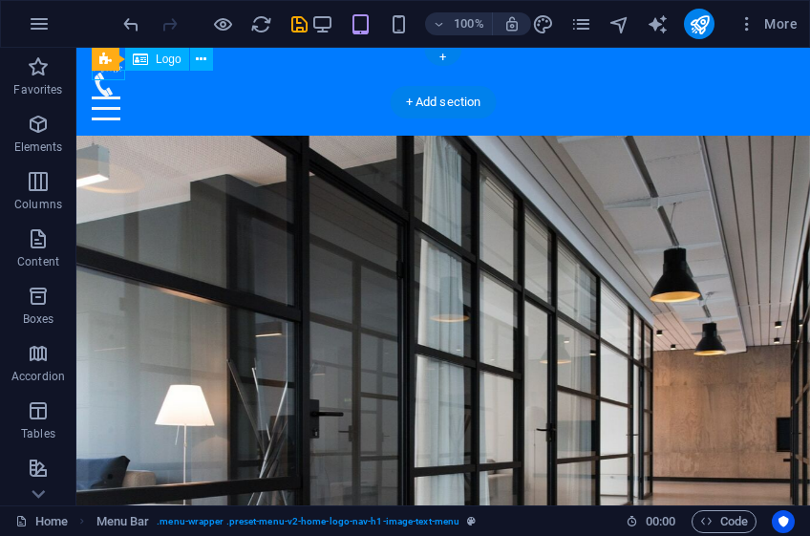
click at [114, 73] on div "Skyedge" at bounding box center [443, 68] width 703 height 10
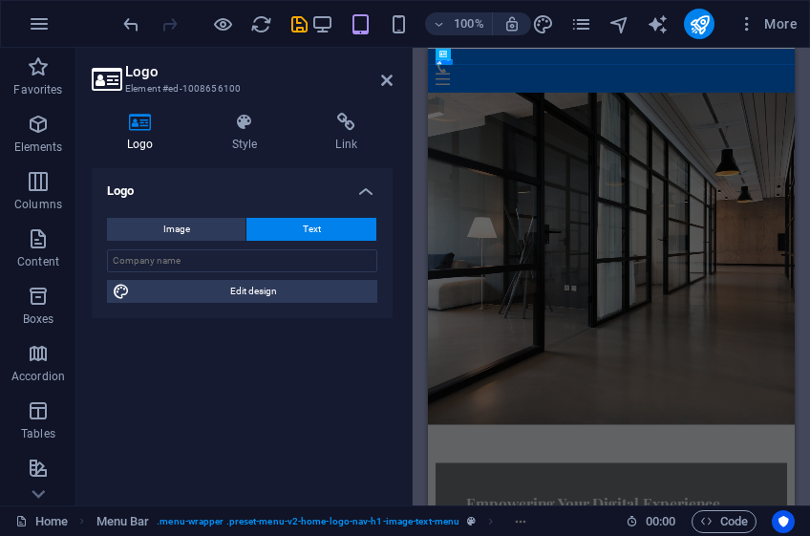
click at [114, 74] on icon at bounding box center [106, 79] width 29 height 27
click at [460, 73] on div "Skyedge" at bounding box center [794, 68] width 703 height 10
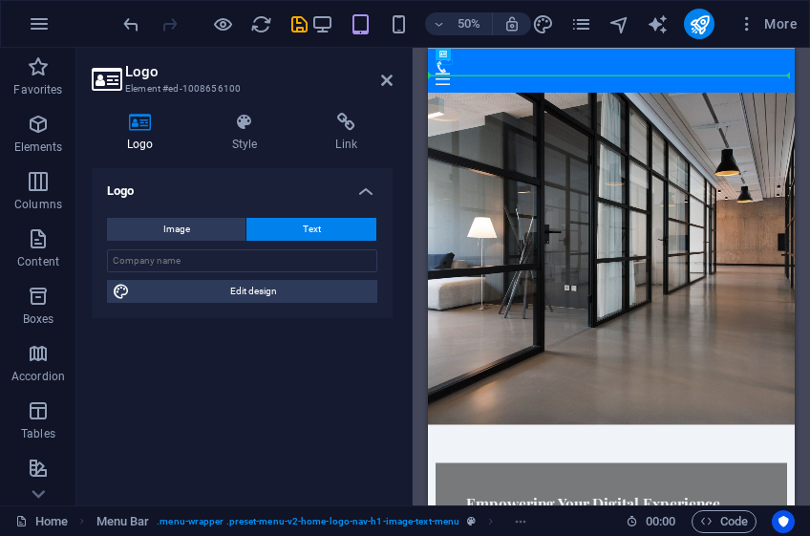
drag, startPoint x: 458, startPoint y: 76, endPoint x: 459, endPoint y: 94, distance: 17.2
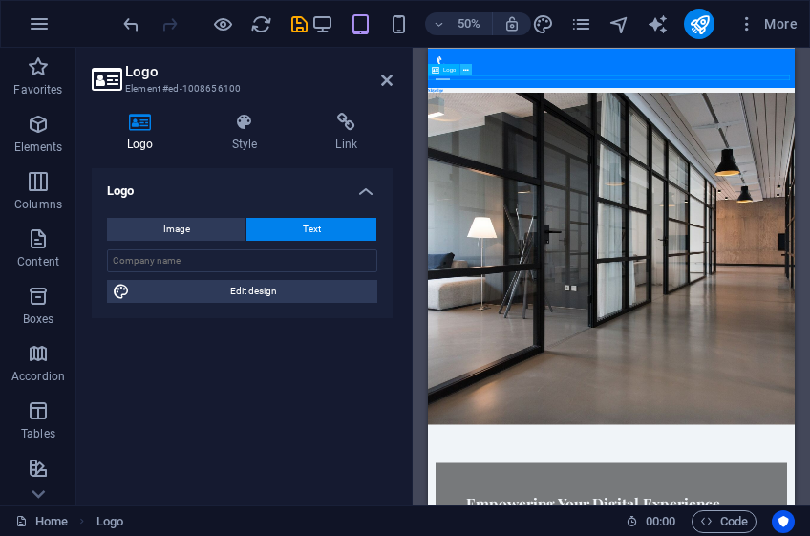
click at [466, 69] on icon at bounding box center [466, 69] width 6 height 11
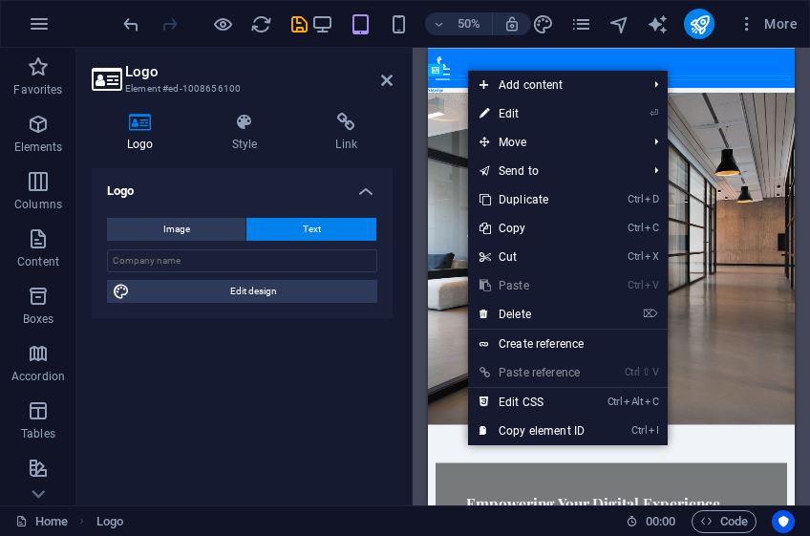
click at [472, 140] on figure at bounding box center [794, 468] width 733 height 664
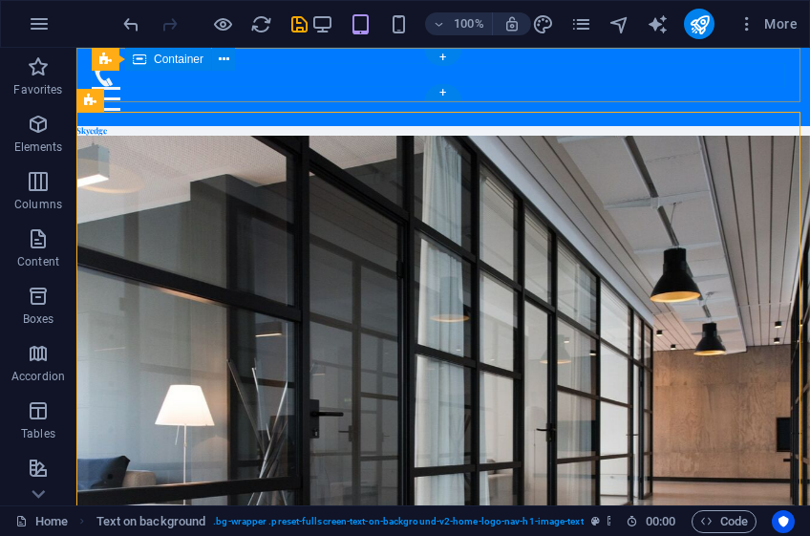
click at [178, 74] on div at bounding box center [443, 87] width 703 height 48
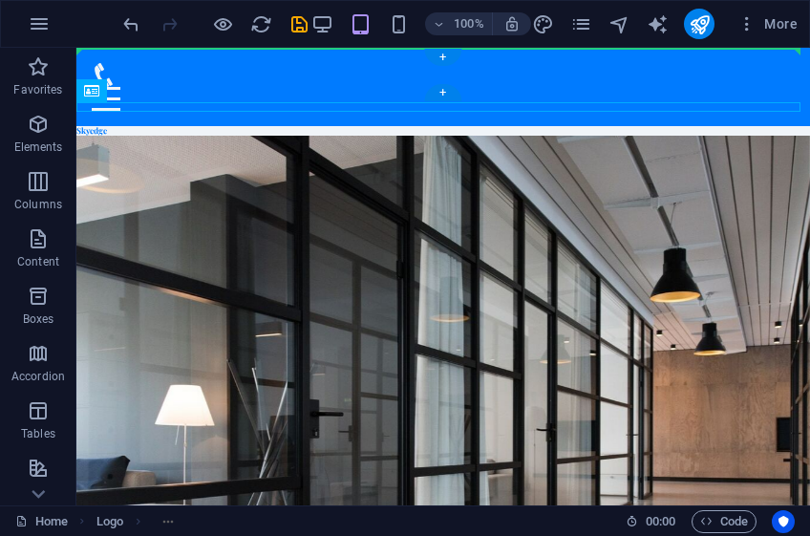
drag, startPoint x: 94, startPoint y: 105, endPoint x: 127, endPoint y: 62, distance: 54.4
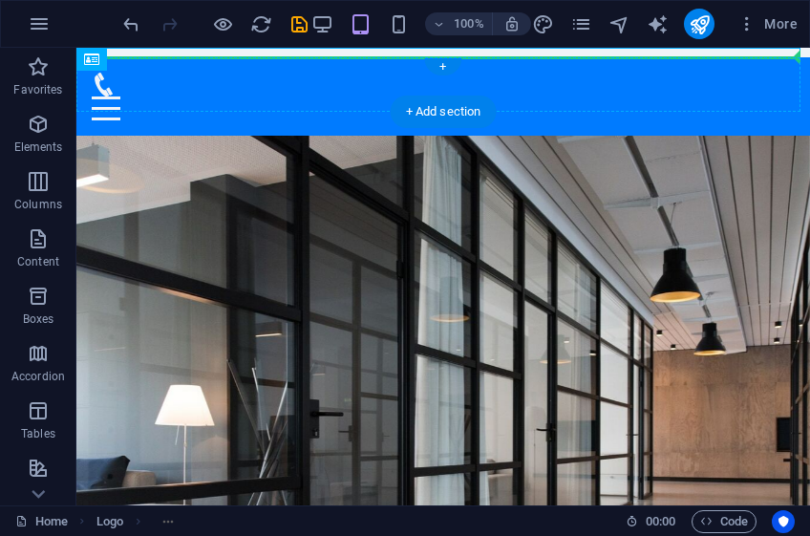
drag, startPoint x: 172, startPoint y: 109, endPoint x: 165, endPoint y: 83, distance: 26.6
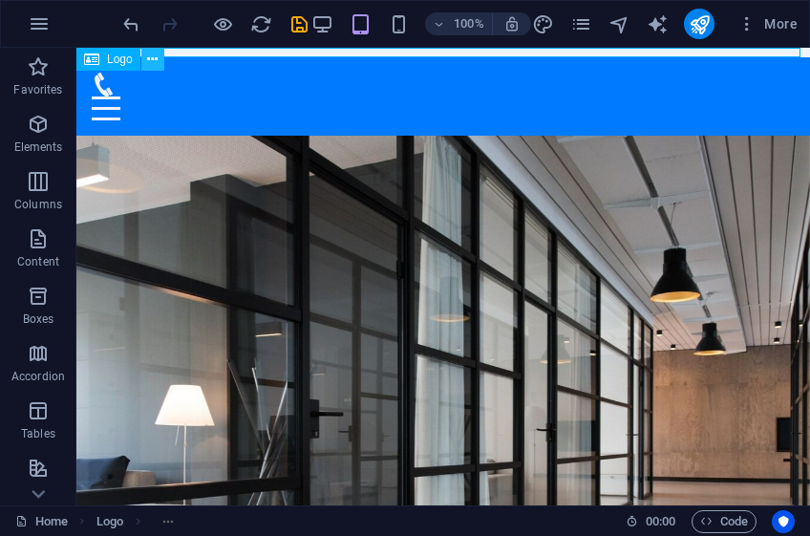
click at [153, 57] on icon at bounding box center [152, 60] width 11 height 20
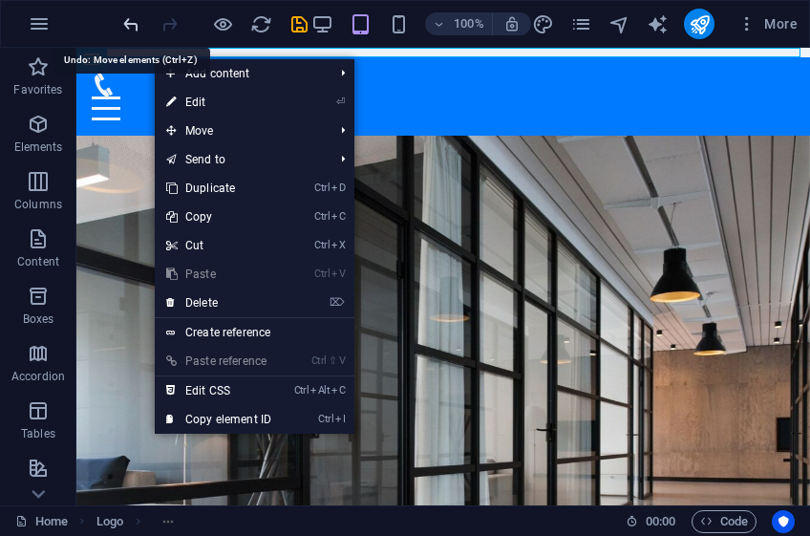
click at [135, 17] on icon "undo" at bounding box center [131, 24] width 22 height 22
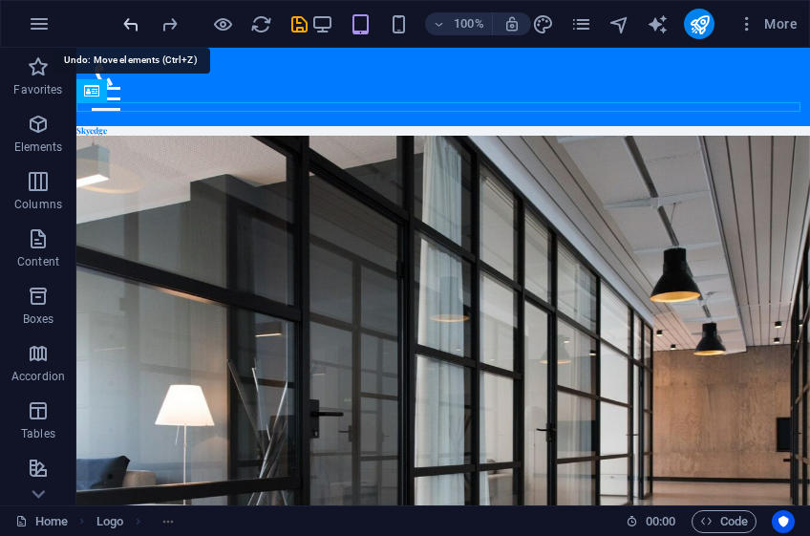
click at [135, 17] on icon "undo" at bounding box center [131, 24] width 22 height 22
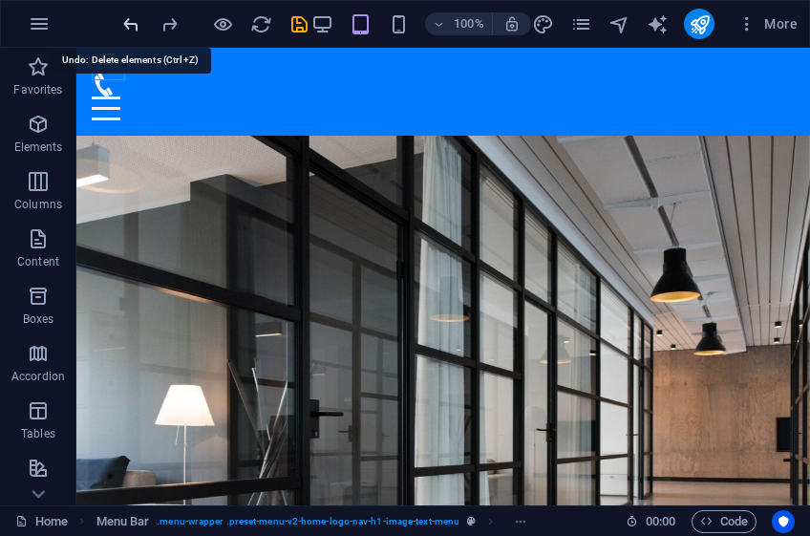
click at [135, 17] on icon "undo" at bounding box center [131, 24] width 22 height 22
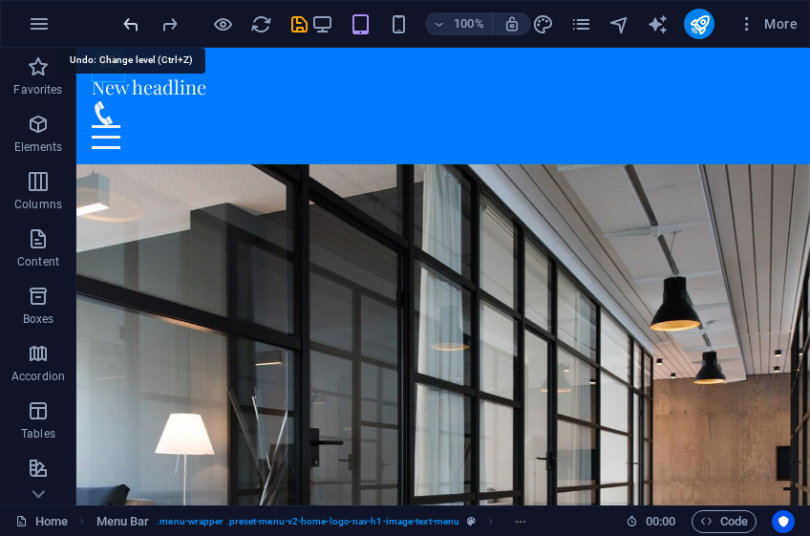
click at [135, 17] on icon "undo" at bounding box center [131, 24] width 22 height 22
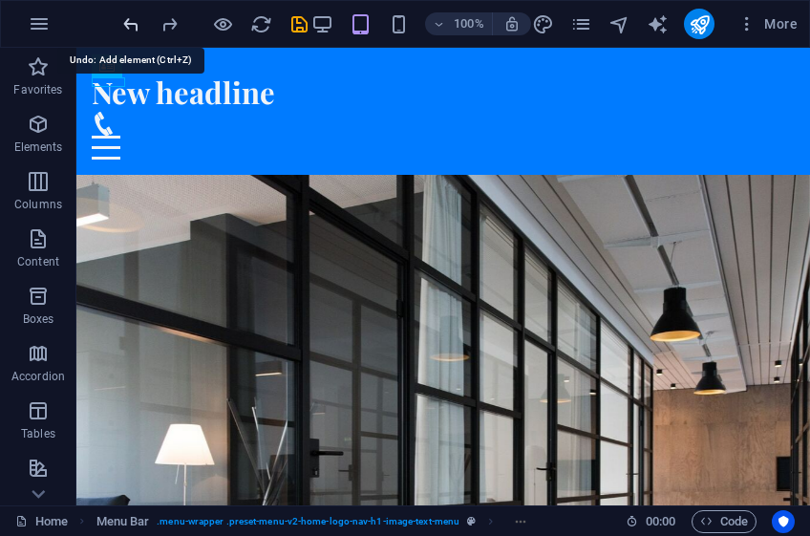
click at [135, 17] on icon "undo" at bounding box center [131, 24] width 22 height 22
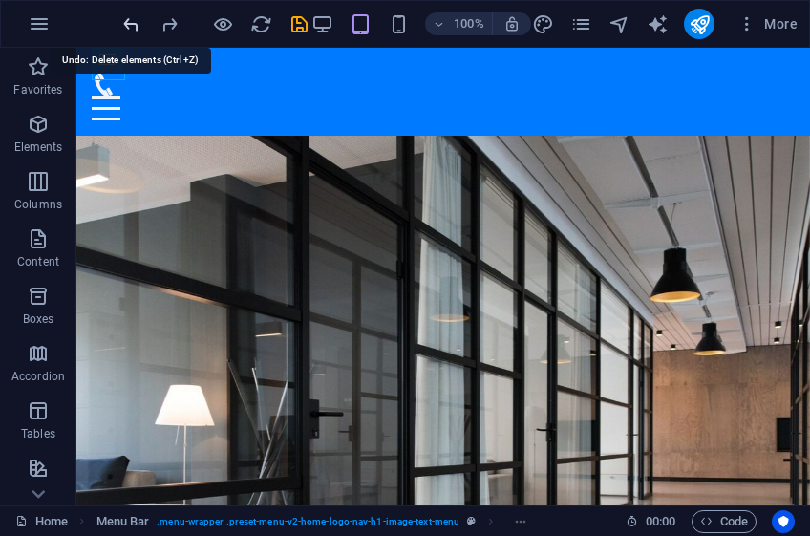
click at [132, 27] on icon "undo" at bounding box center [131, 24] width 22 height 22
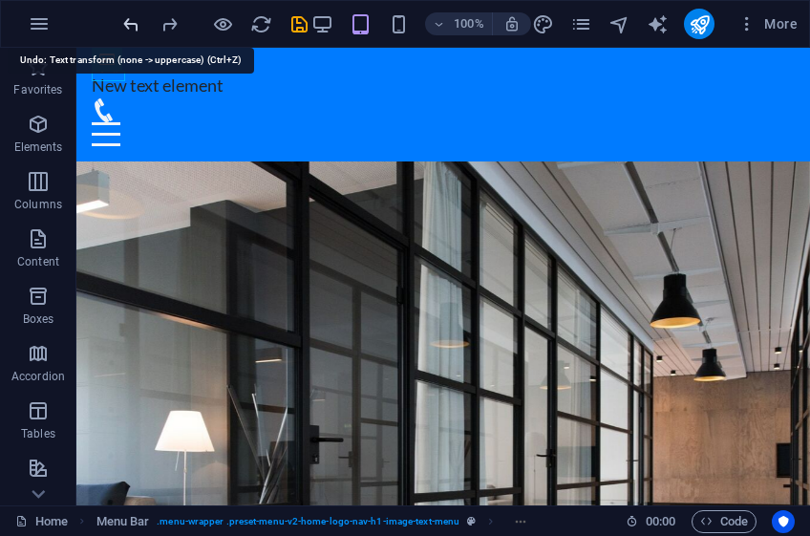
click at [136, 27] on icon "undo" at bounding box center [131, 24] width 22 height 22
click at [135, 17] on icon "undo" at bounding box center [131, 24] width 22 height 22
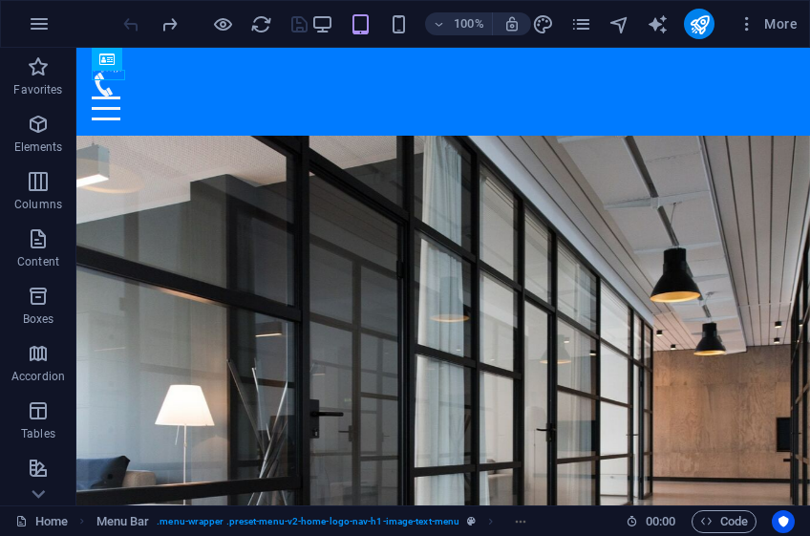
click at [137, 28] on div at bounding box center [214, 24] width 191 height 31
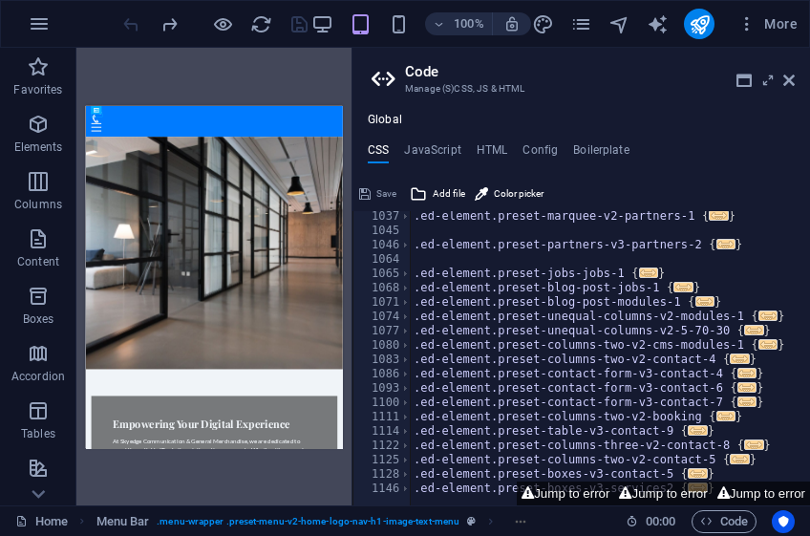
click at [137, 28] on div at bounding box center [214, 24] width 191 height 31
click at [792, 77] on icon at bounding box center [788, 80] width 11 height 15
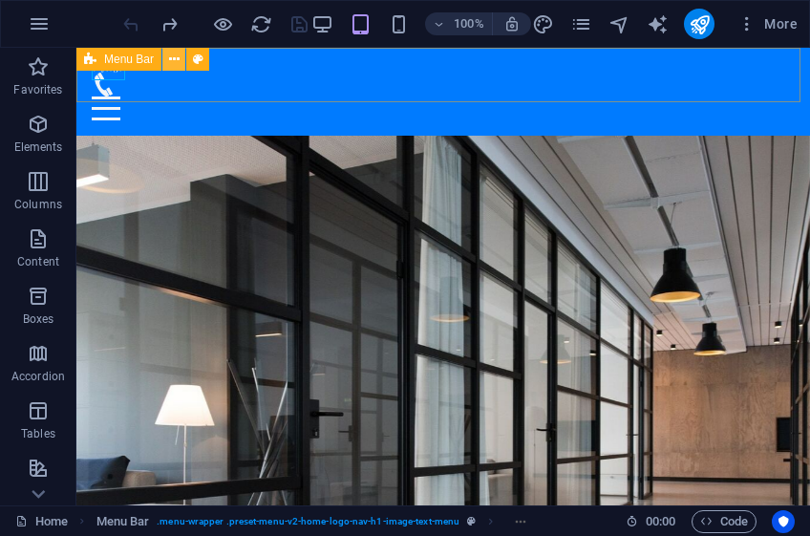
click at [181, 60] on button at bounding box center [173, 59] width 23 height 23
click at [177, 59] on icon at bounding box center [174, 60] width 11 height 20
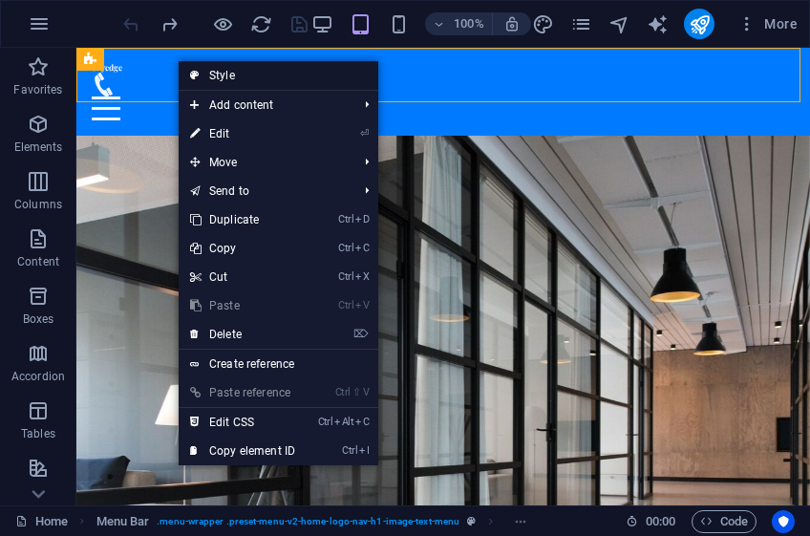
click at [225, 71] on link "Style" at bounding box center [279, 75] width 200 height 29
select select "rem"
select select "preset-menu-v2-home-logo-nav-h1-image-text-menu"
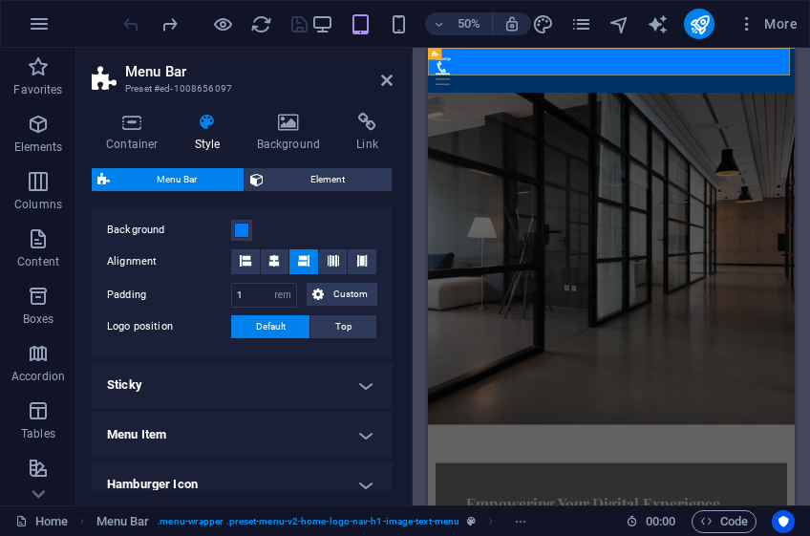
scroll to position [304, 0]
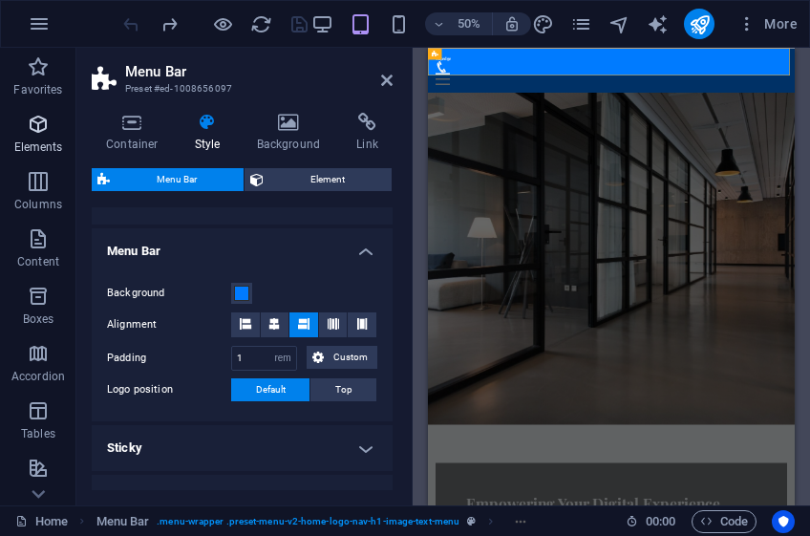
click at [42, 128] on icon "button" at bounding box center [38, 124] width 23 height 23
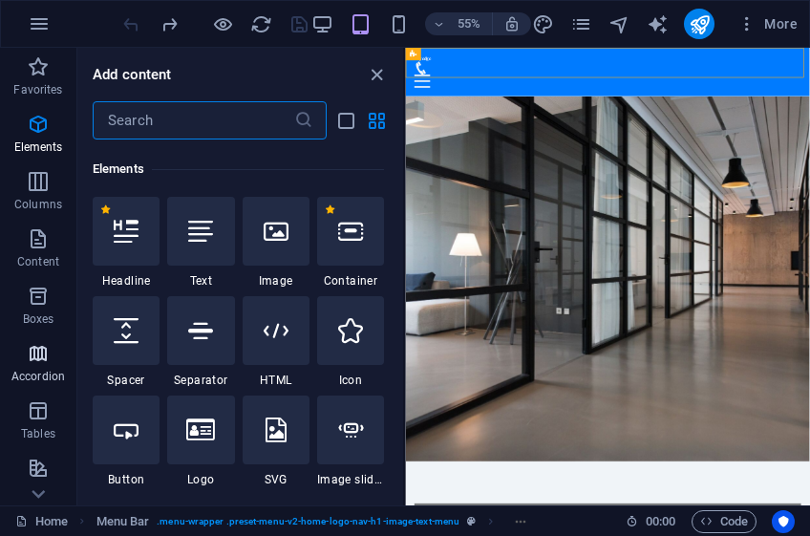
scroll to position [203, 0]
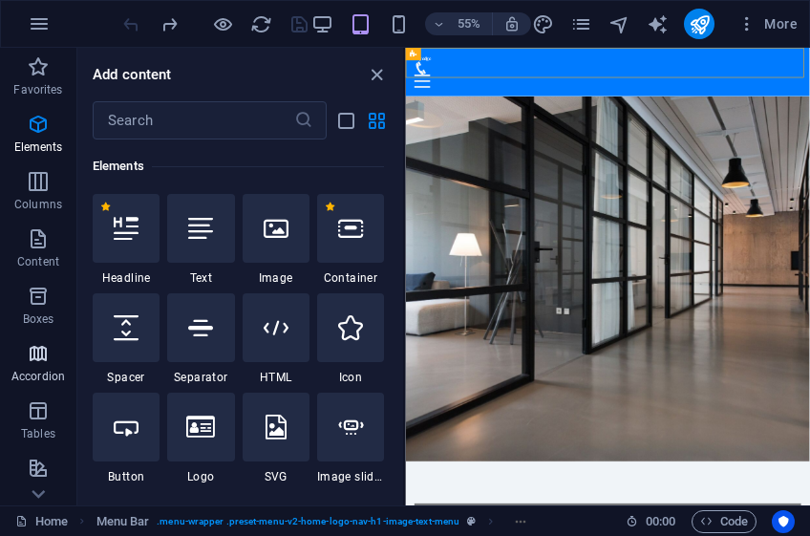
click at [43, 365] on span "Accordion" at bounding box center [38, 365] width 76 height 46
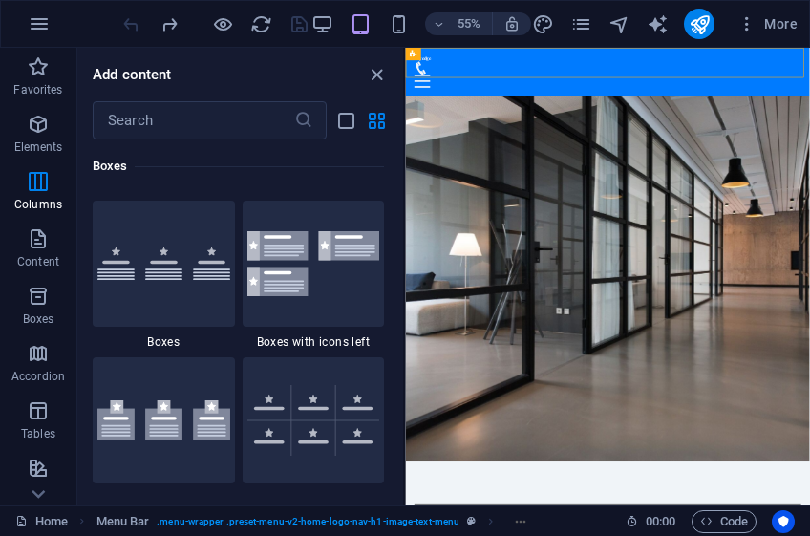
scroll to position [6097, 0]
